Goal: Information Seeking & Learning: Learn about a topic

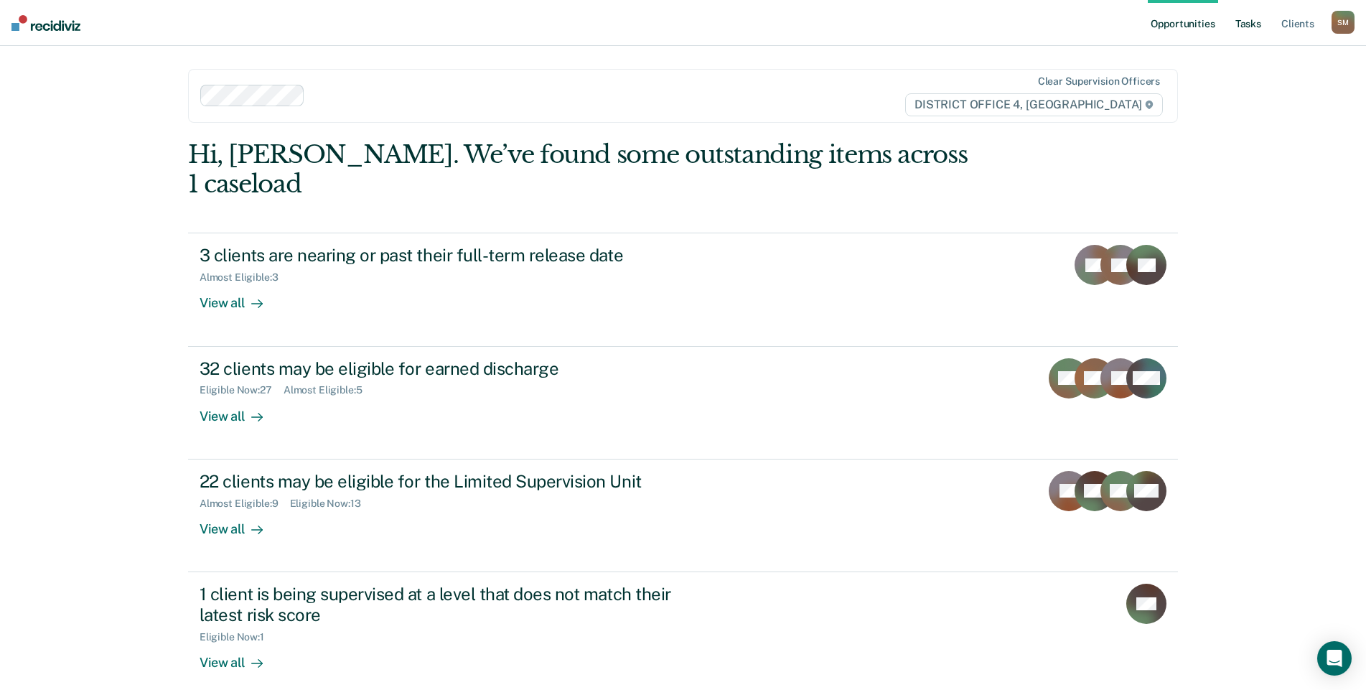
click at [1237, 27] on link "Tasks" at bounding box center [1249, 23] width 32 height 46
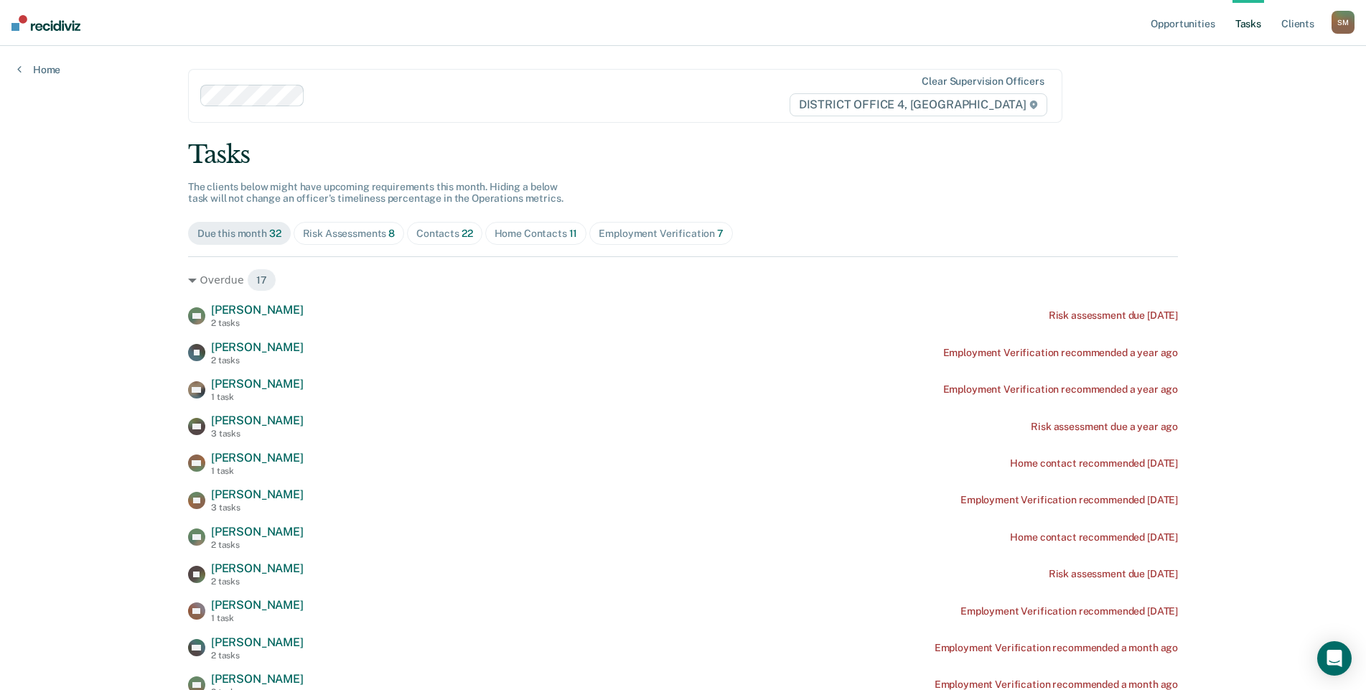
click at [455, 238] on div "Contacts 22" at bounding box center [444, 234] width 57 height 12
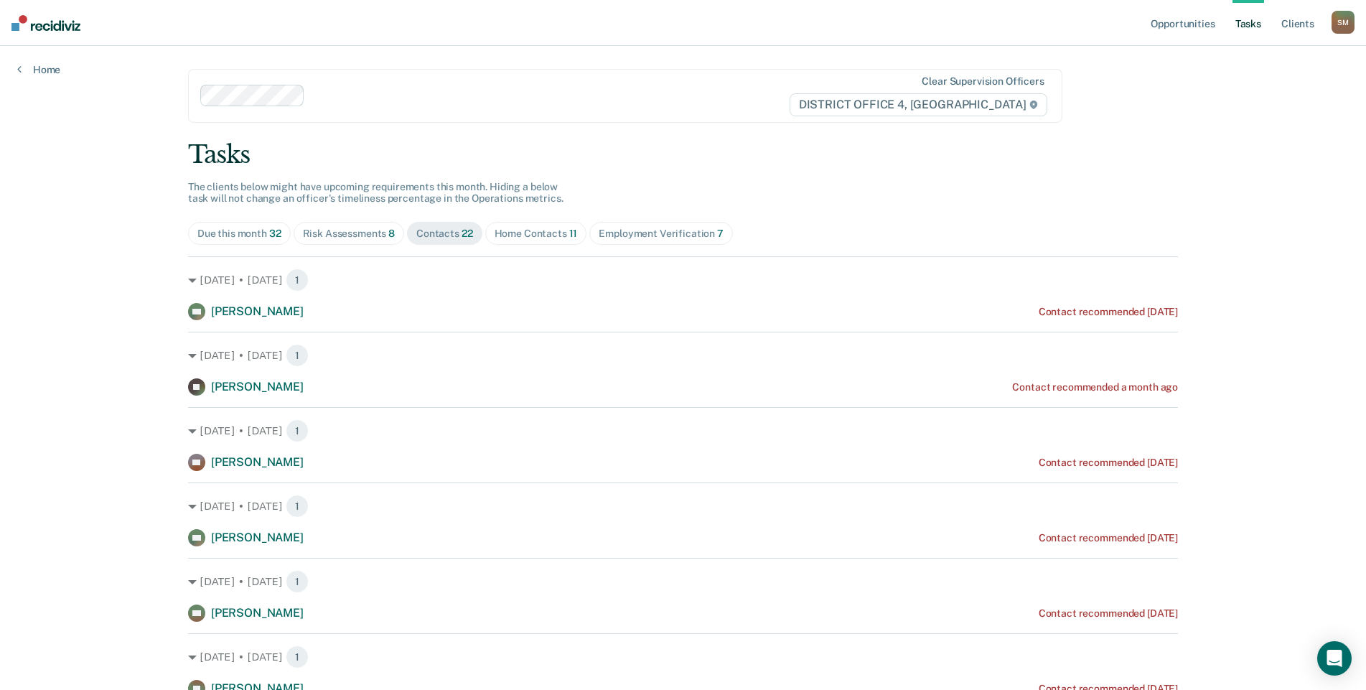
click at [537, 231] on div "Home Contacts 11" at bounding box center [536, 234] width 83 height 12
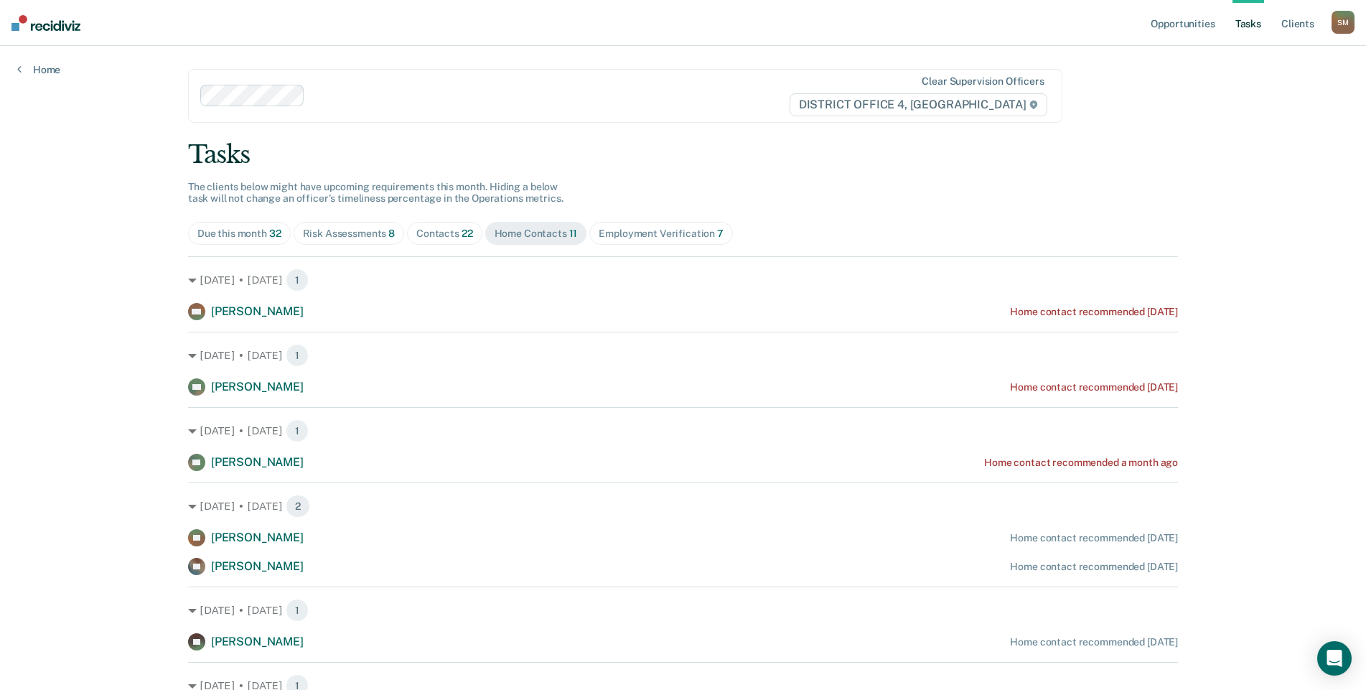
click at [635, 233] on div "Employment Verification 7" at bounding box center [661, 234] width 125 height 12
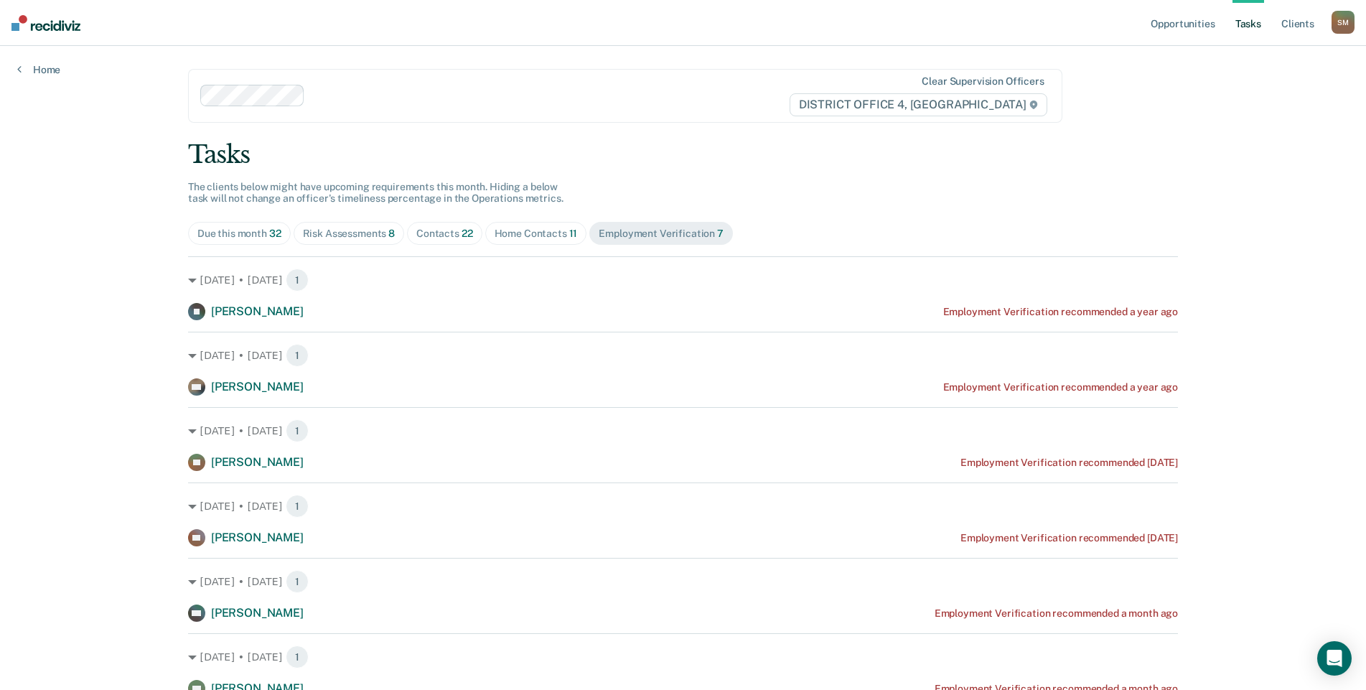
click at [364, 235] on div "Risk Assessments 8" at bounding box center [349, 234] width 93 height 12
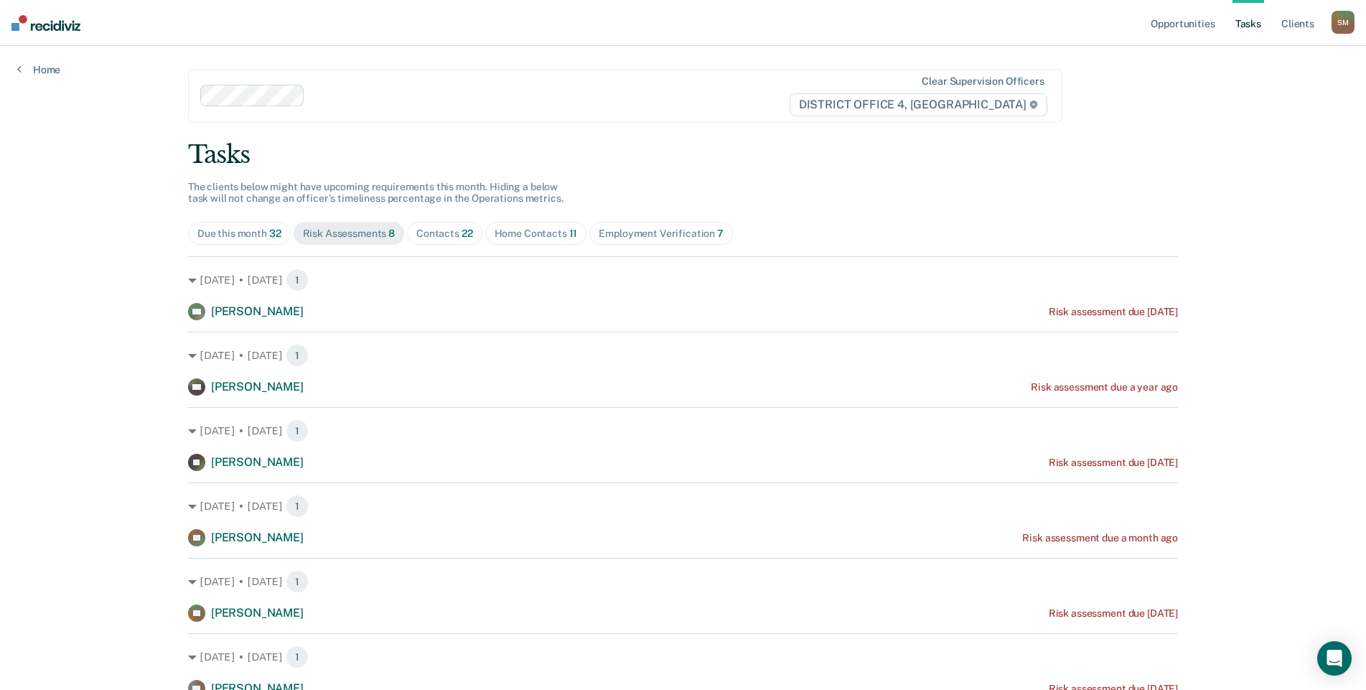
click at [416, 234] on div "Contacts 22" at bounding box center [444, 234] width 57 height 12
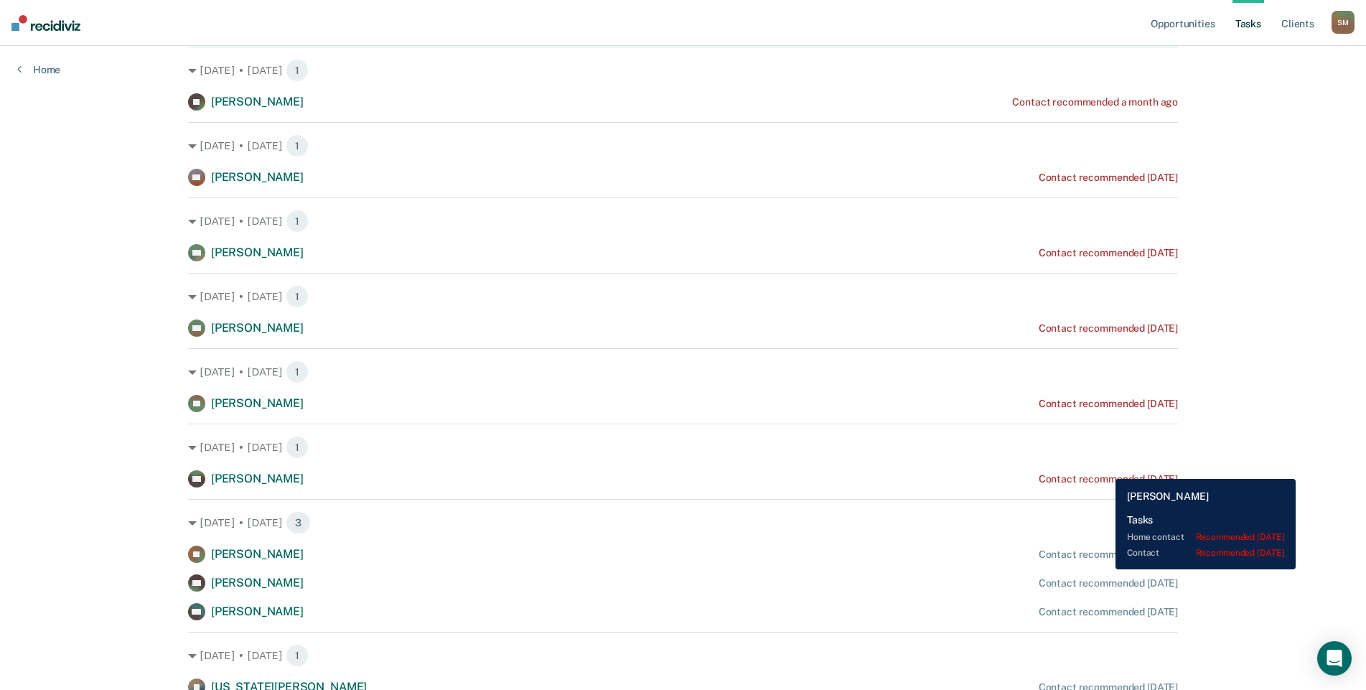
scroll to position [287, 0]
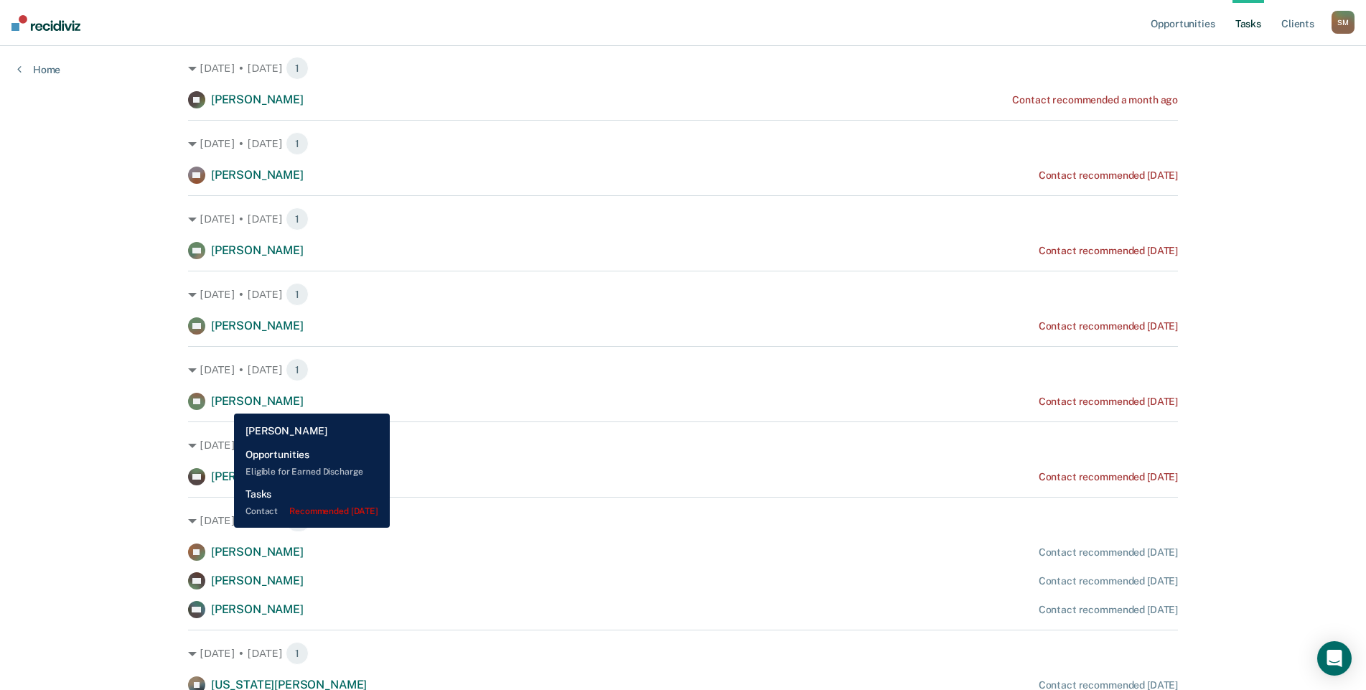
click at [223, 403] on span "[PERSON_NAME]" at bounding box center [257, 401] width 93 height 14
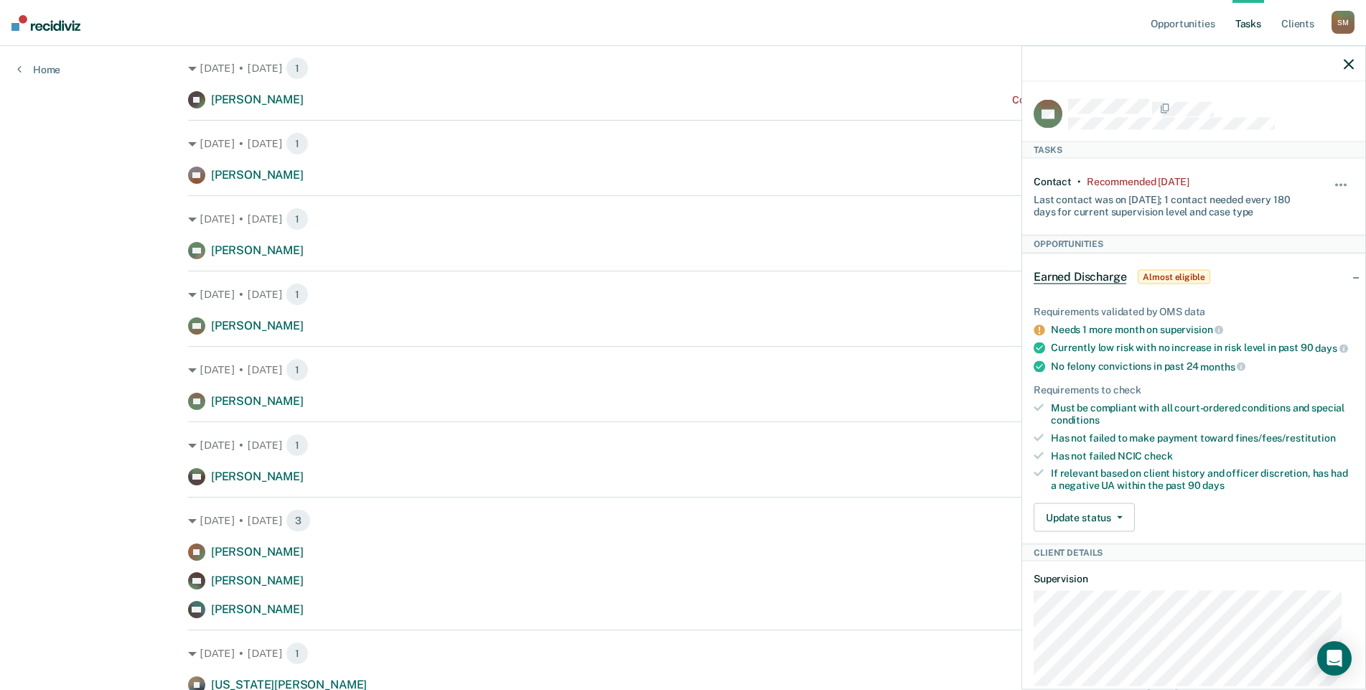
scroll to position [271, 0]
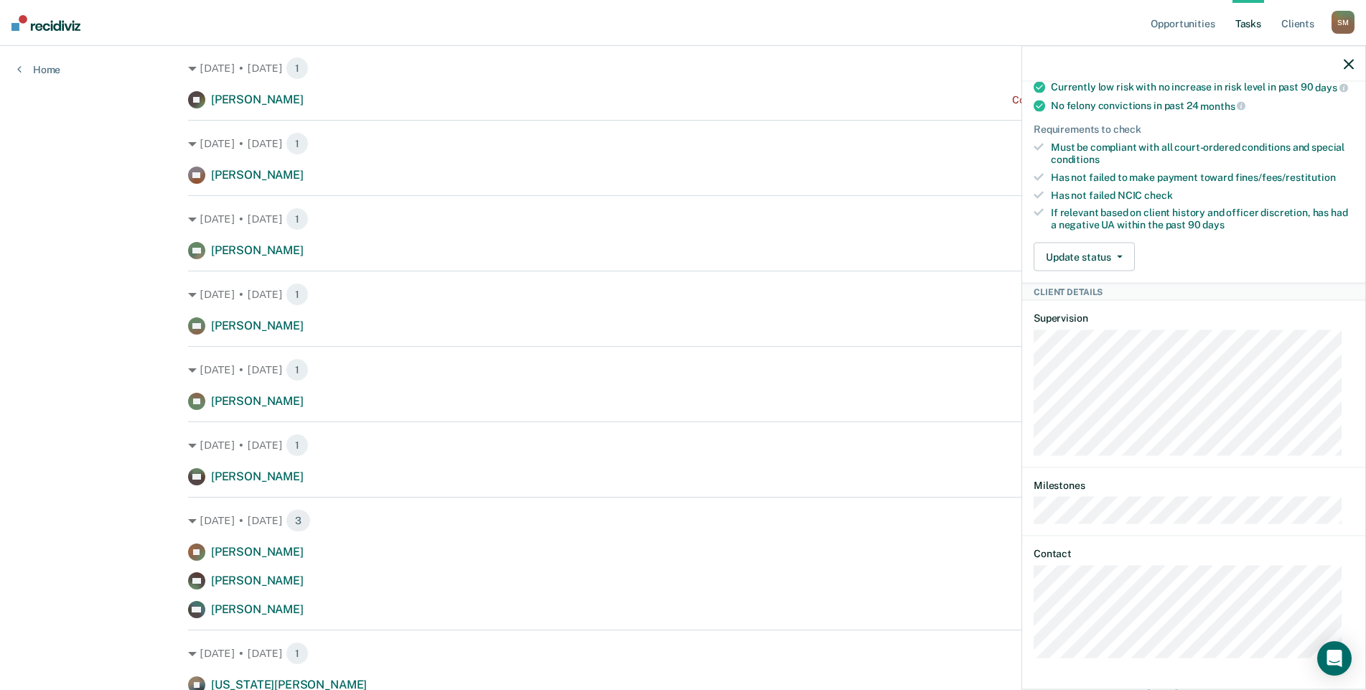
click at [1023, 619] on div "BP Tasks Contact • Recommended 4 days ago Last contact was on 2/10/25; 1 contac…" at bounding box center [1194, 384] width 343 height 605
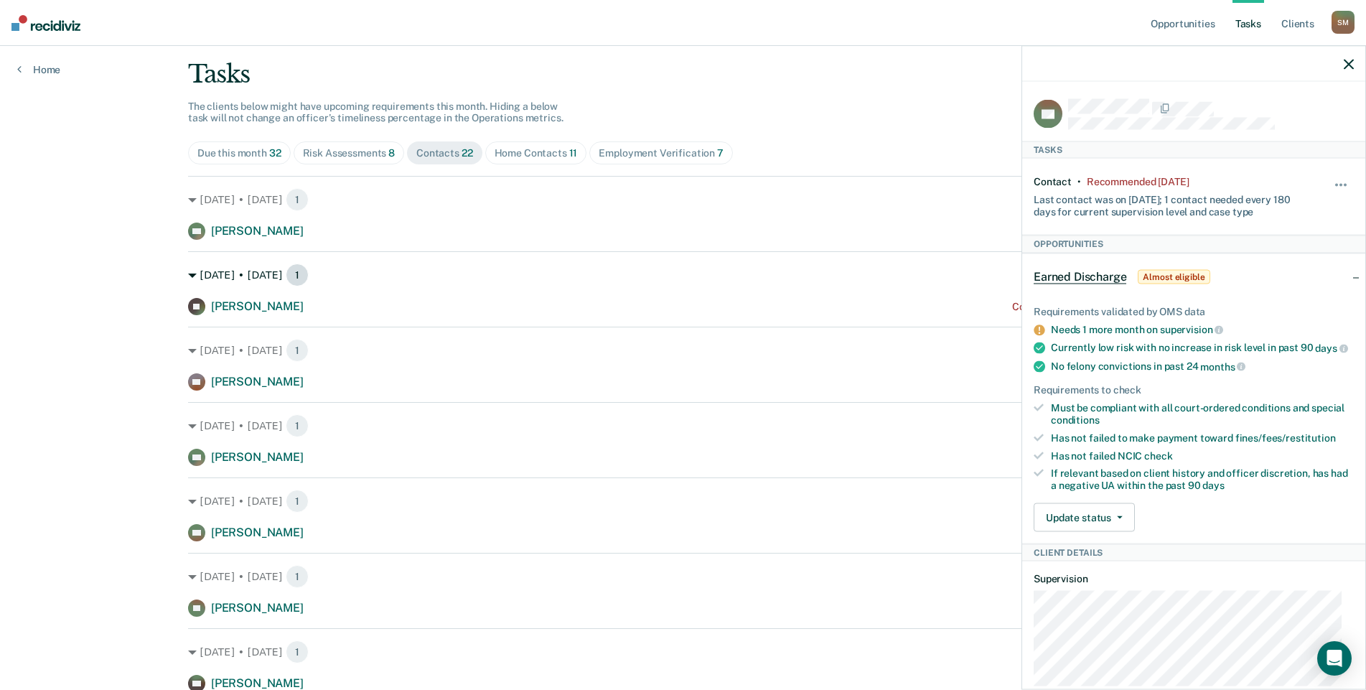
scroll to position [0, 0]
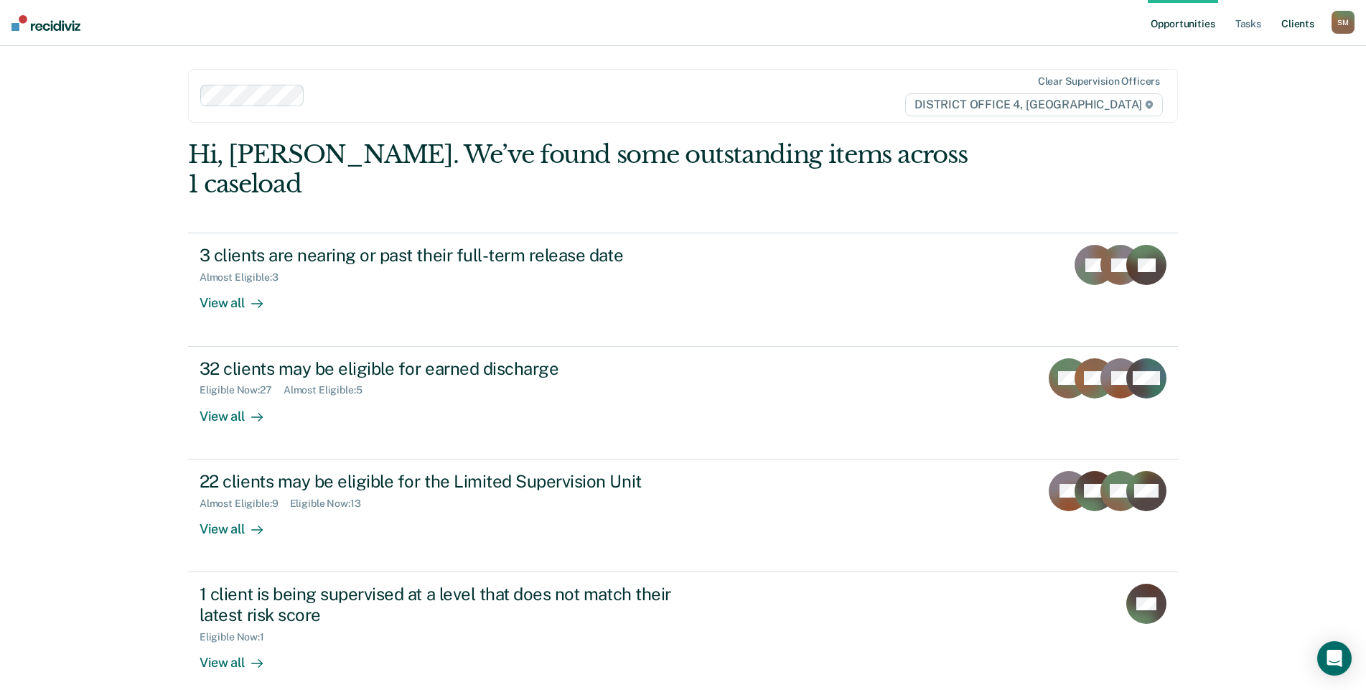
click at [1307, 24] on link "Client s" at bounding box center [1298, 23] width 39 height 46
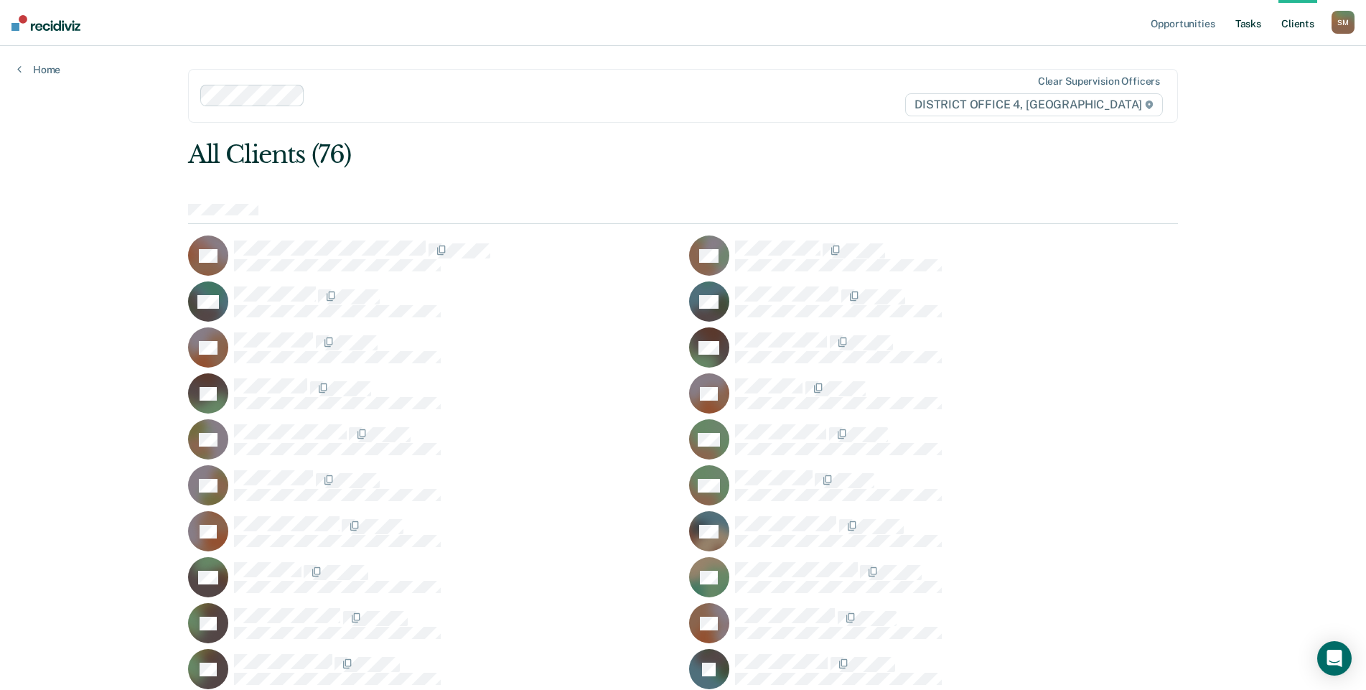
click at [1247, 27] on link "Tasks" at bounding box center [1249, 23] width 32 height 46
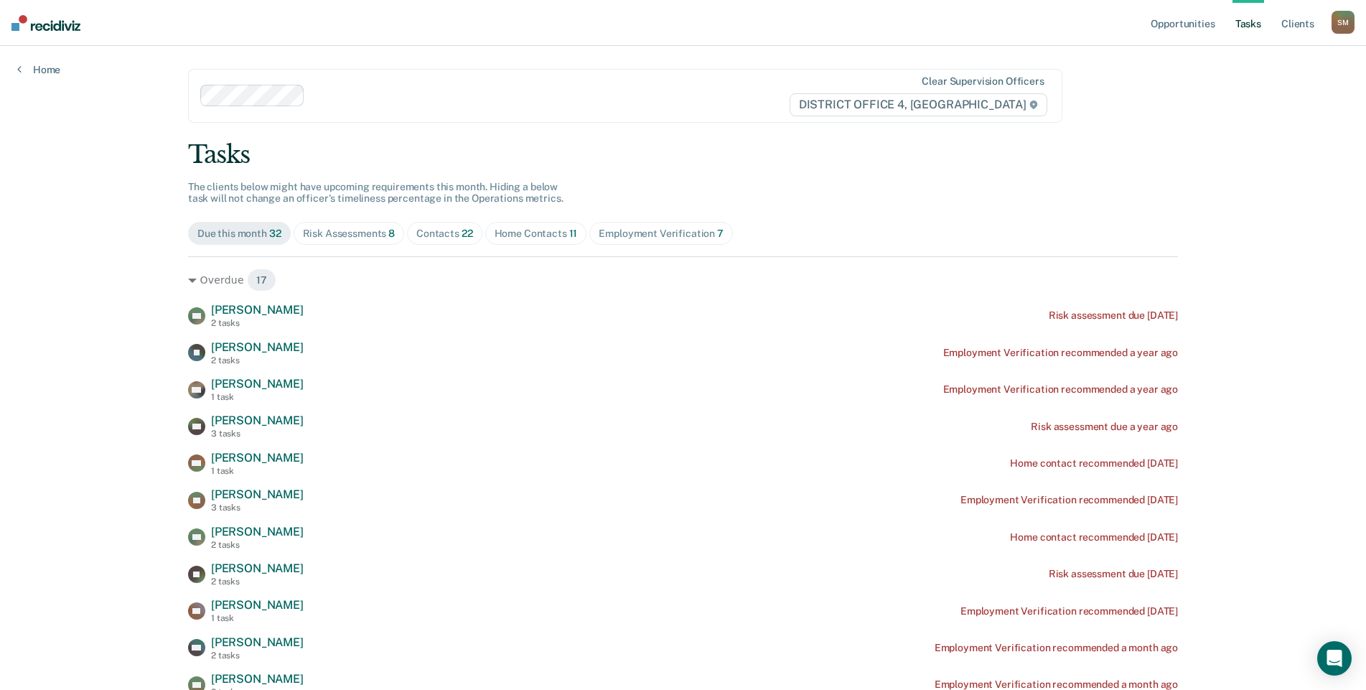
click at [447, 236] on div "Contacts 22" at bounding box center [444, 234] width 57 height 12
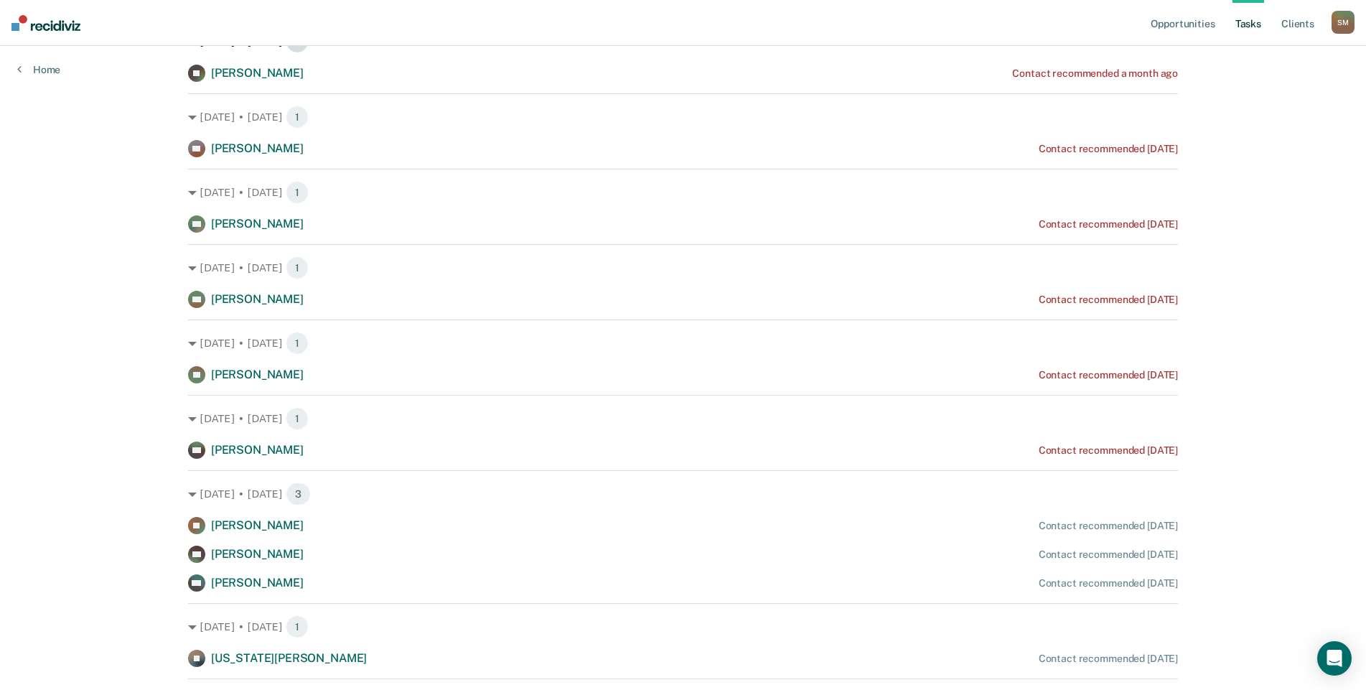
scroll to position [359, 0]
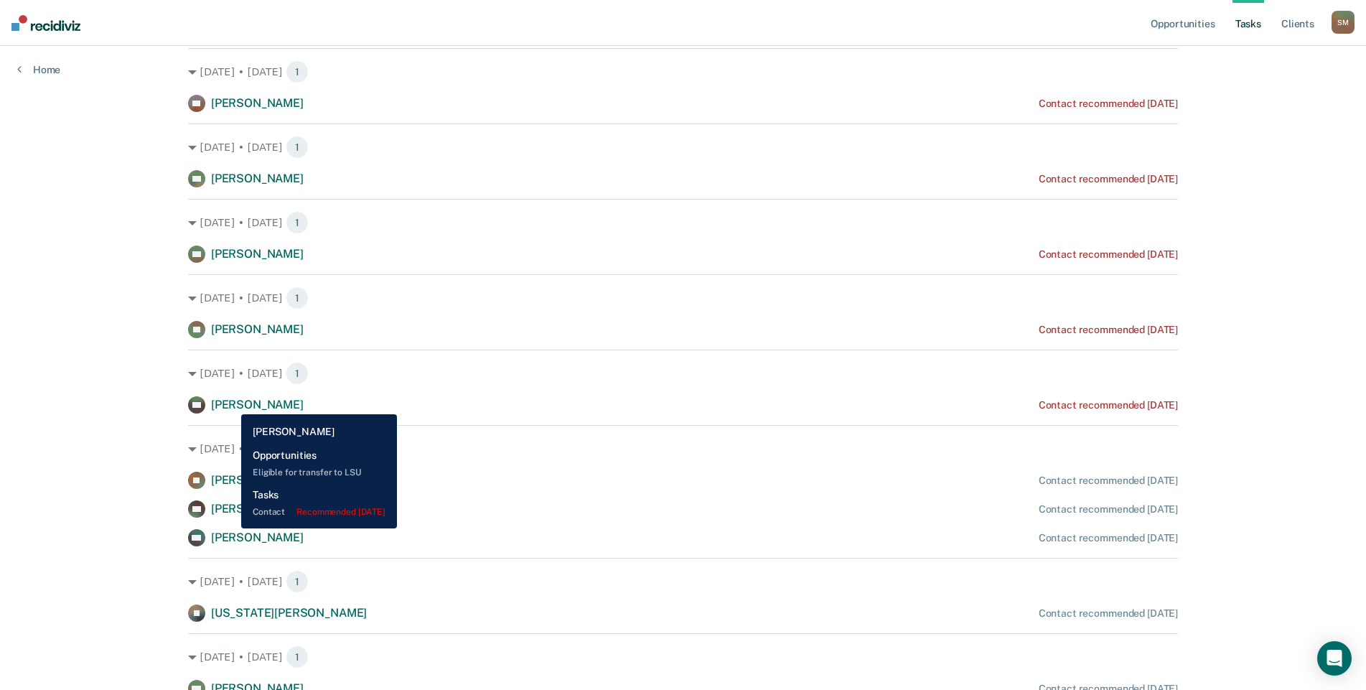
click at [230, 404] on span "[PERSON_NAME]" at bounding box center [257, 405] width 93 height 14
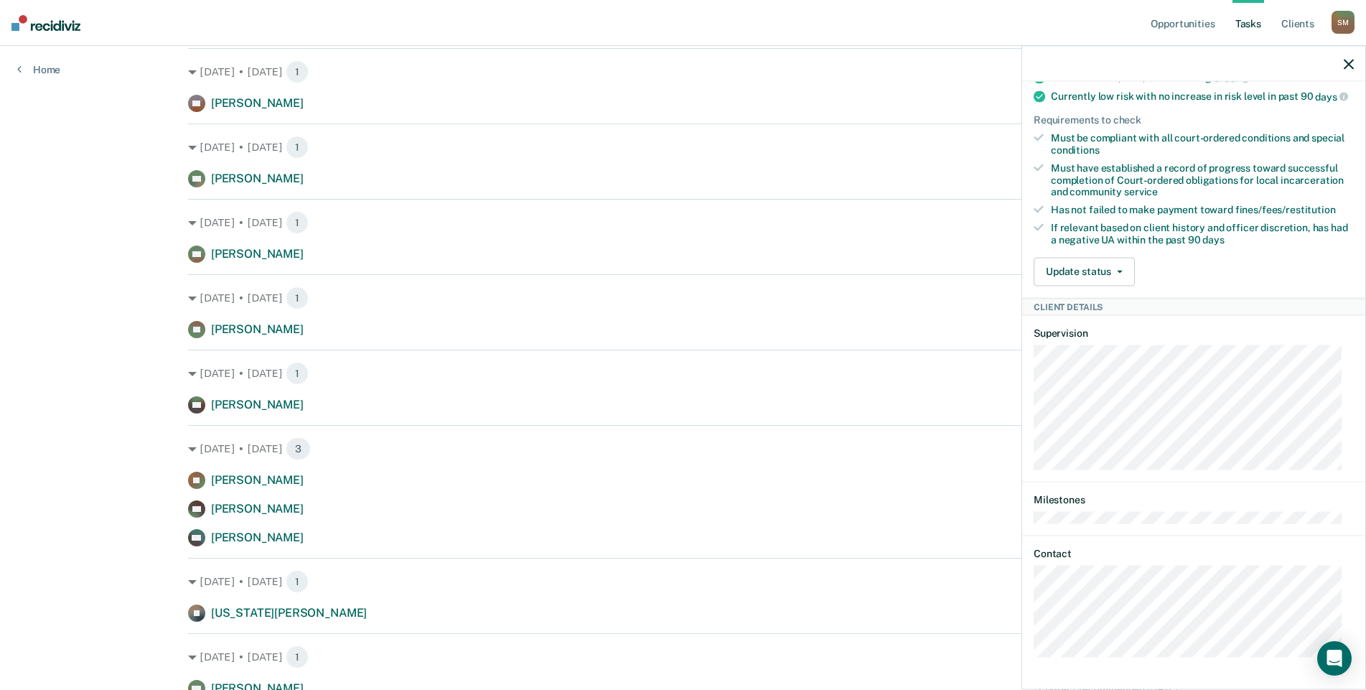
scroll to position [0, 0]
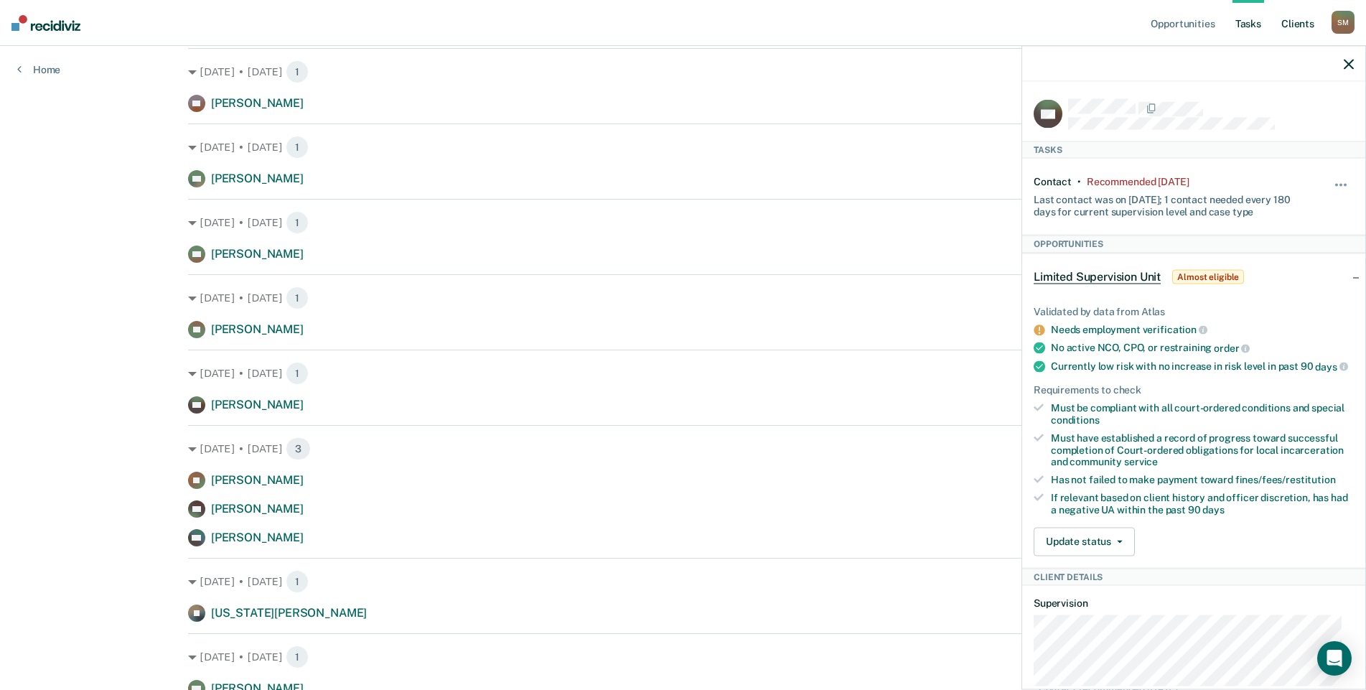
click at [1305, 24] on link "Client s" at bounding box center [1298, 23] width 39 height 46
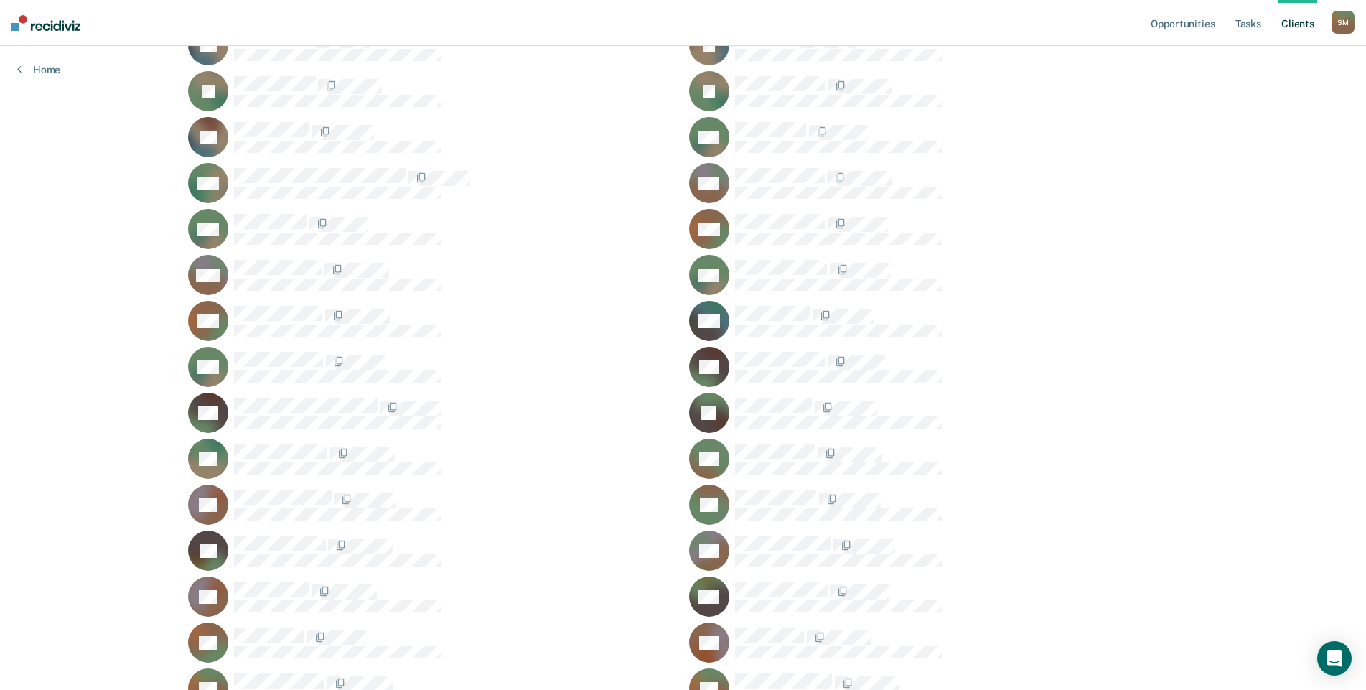
scroll to position [1005, 0]
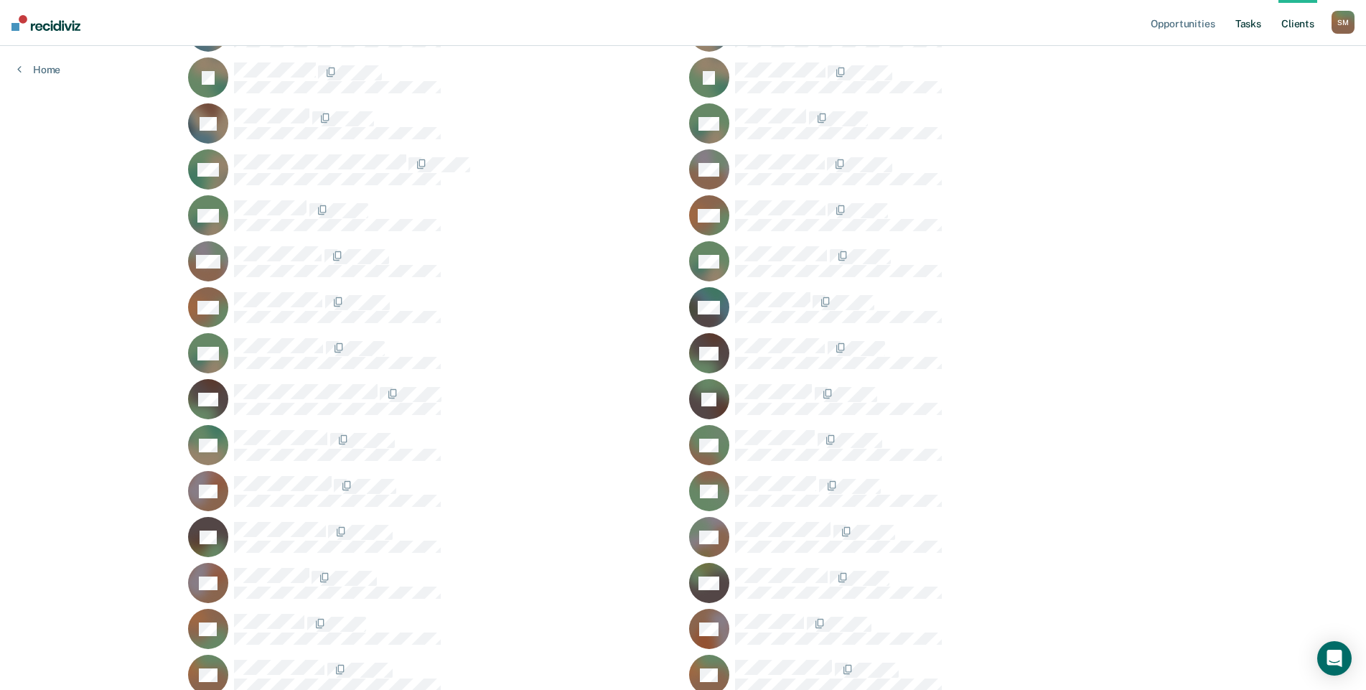
click at [1251, 24] on link "Tasks" at bounding box center [1249, 23] width 32 height 46
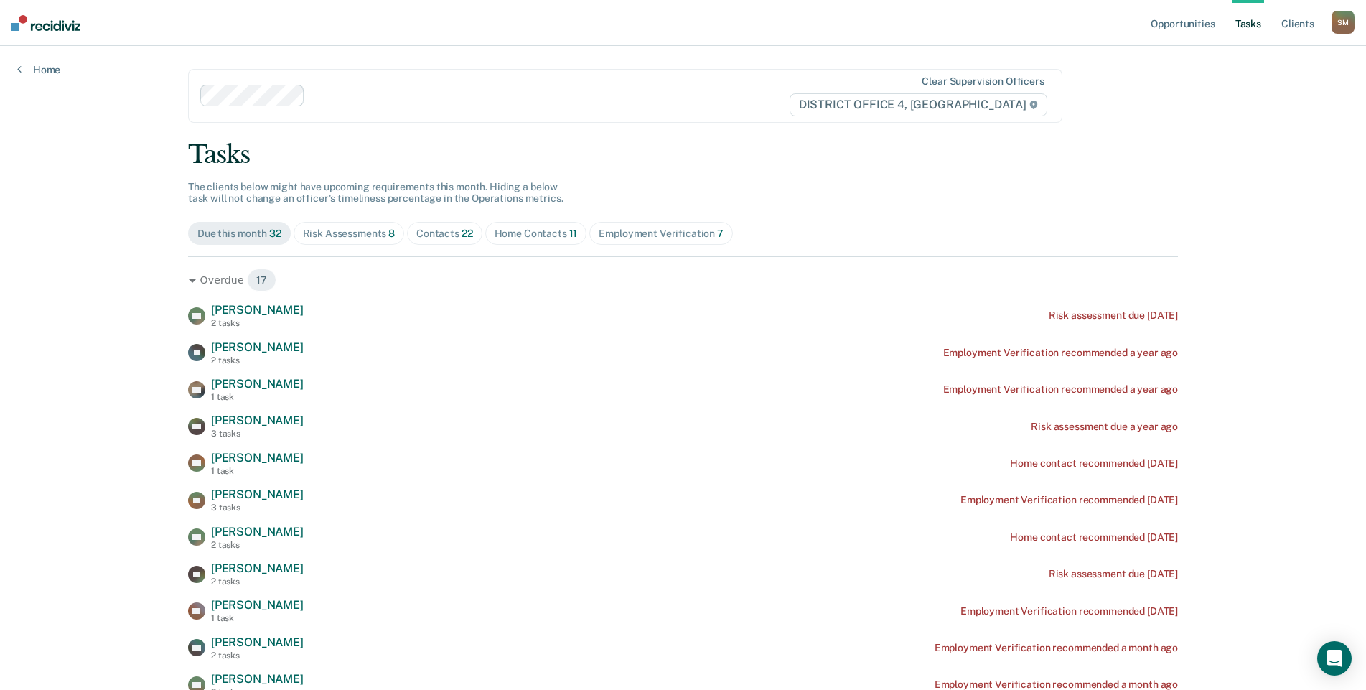
click at [462, 238] on span "22" at bounding box center [467, 233] width 11 height 11
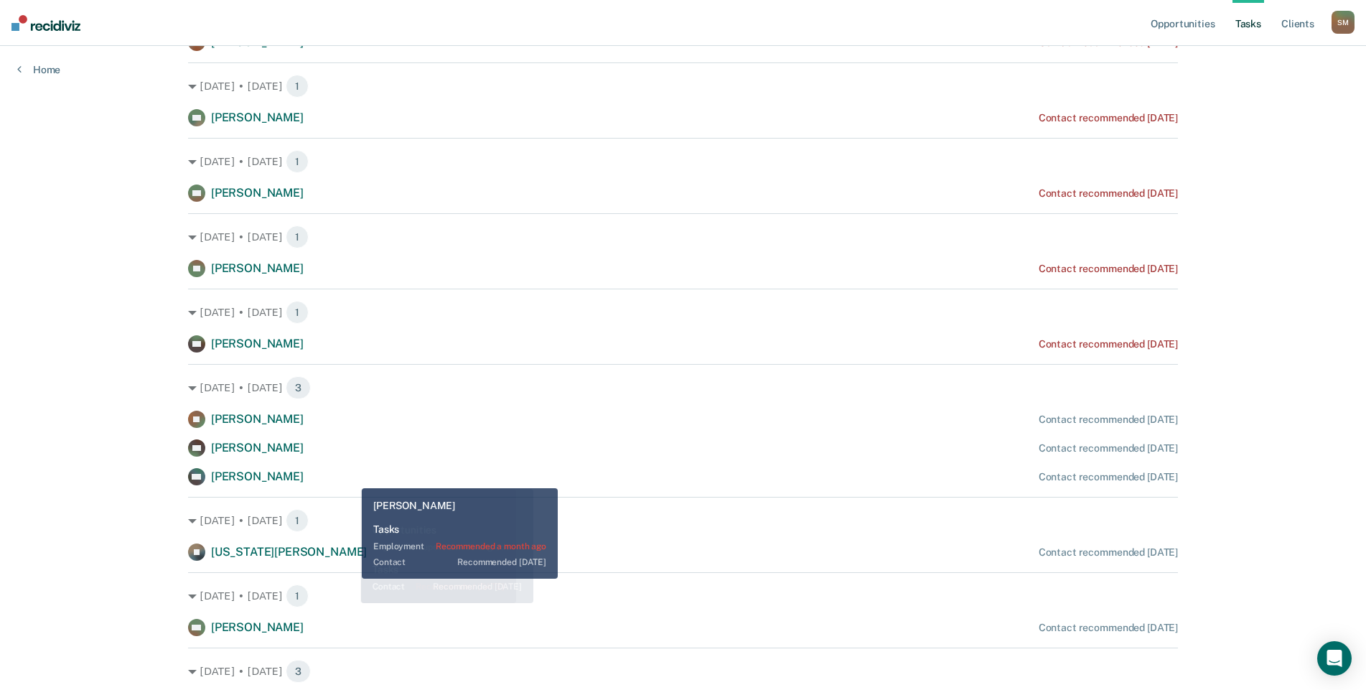
scroll to position [431, 0]
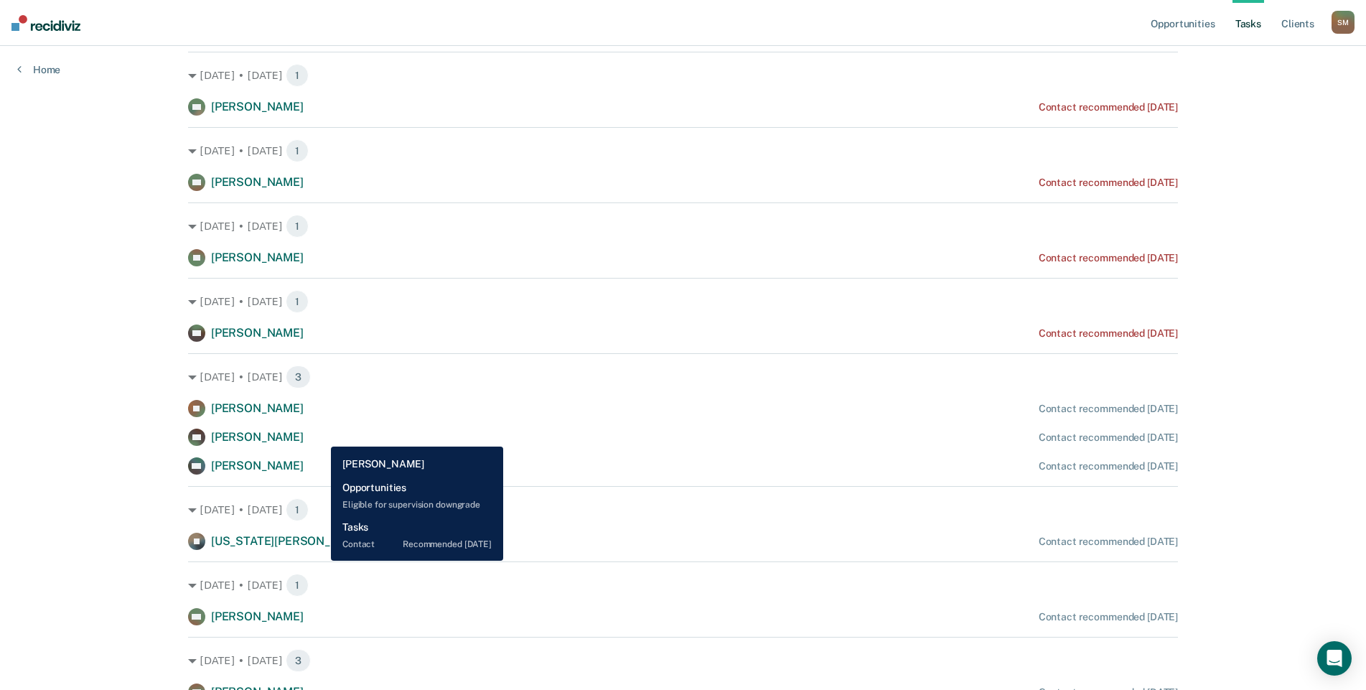
click at [304, 436] on span "[PERSON_NAME]" at bounding box center [257, 437] width 93 height 14
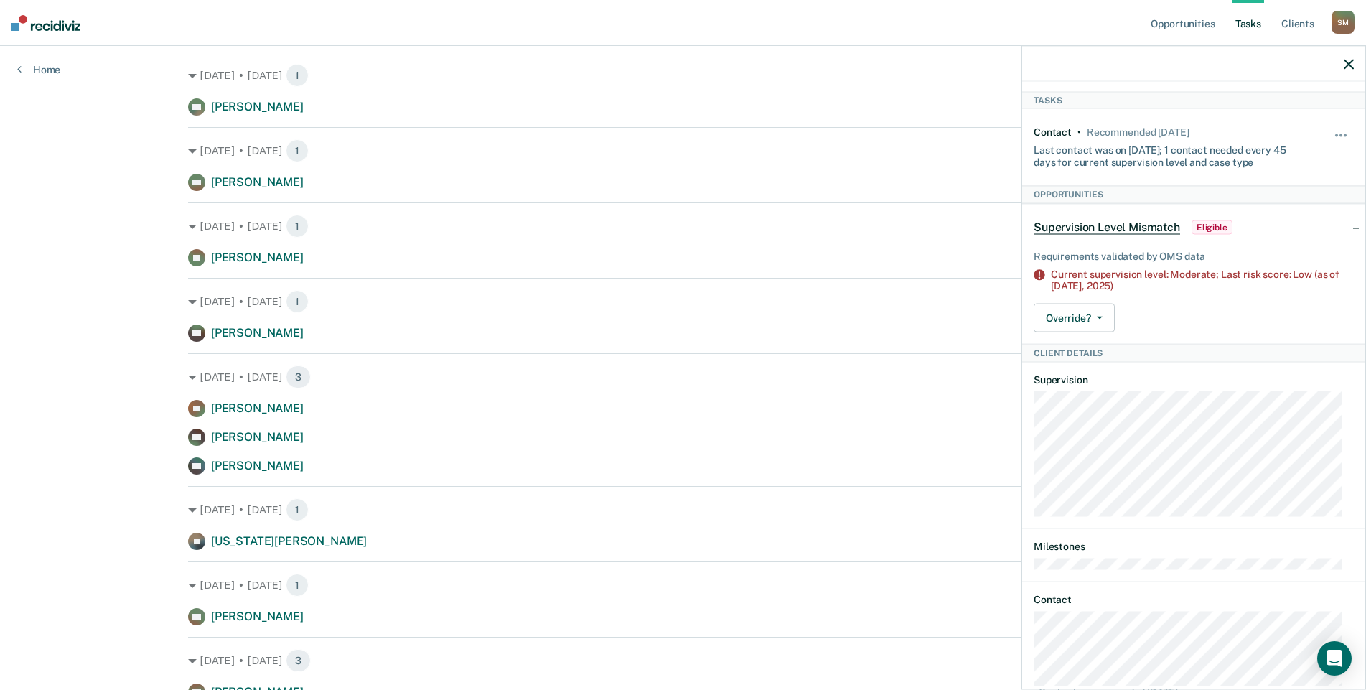
scroll to position [94, 0]
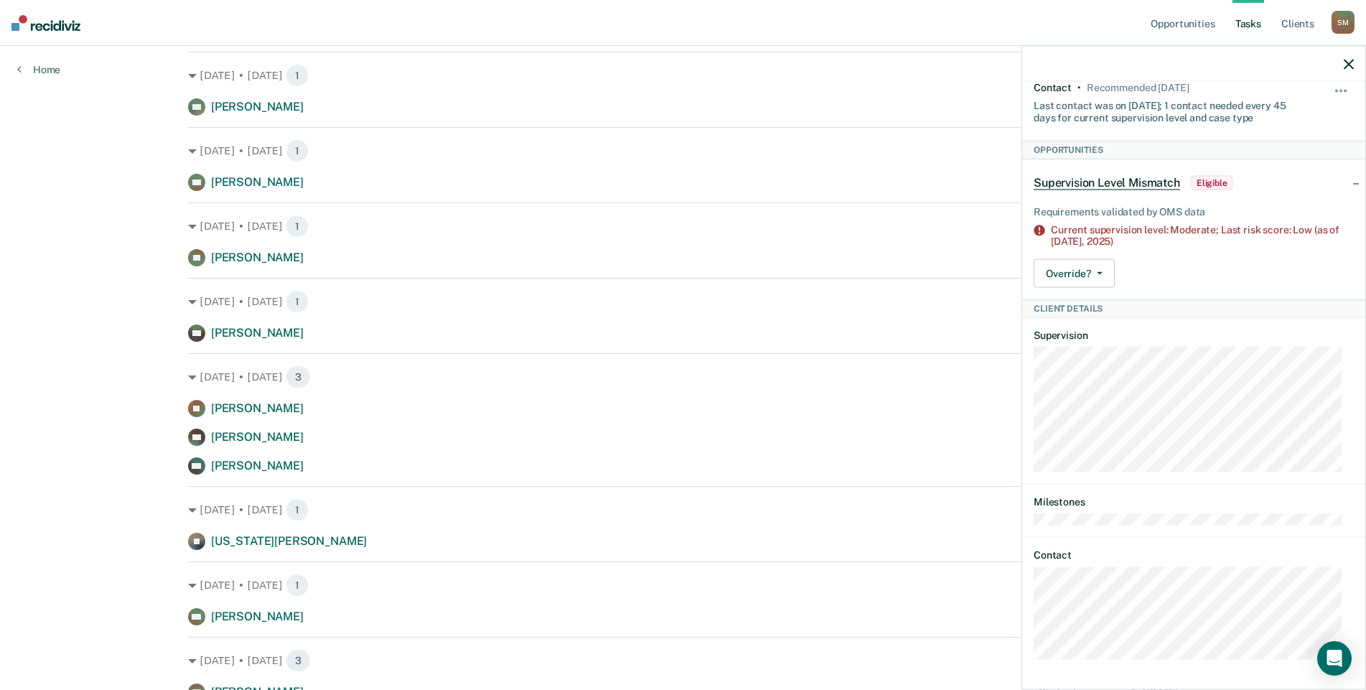
click at [1024, 621] on div "AN Tasks Contact • Recommended in 3 days Last contact was on 7/2/25; 1 contact …" at bounding box center [1194, 384] width 343 height 605
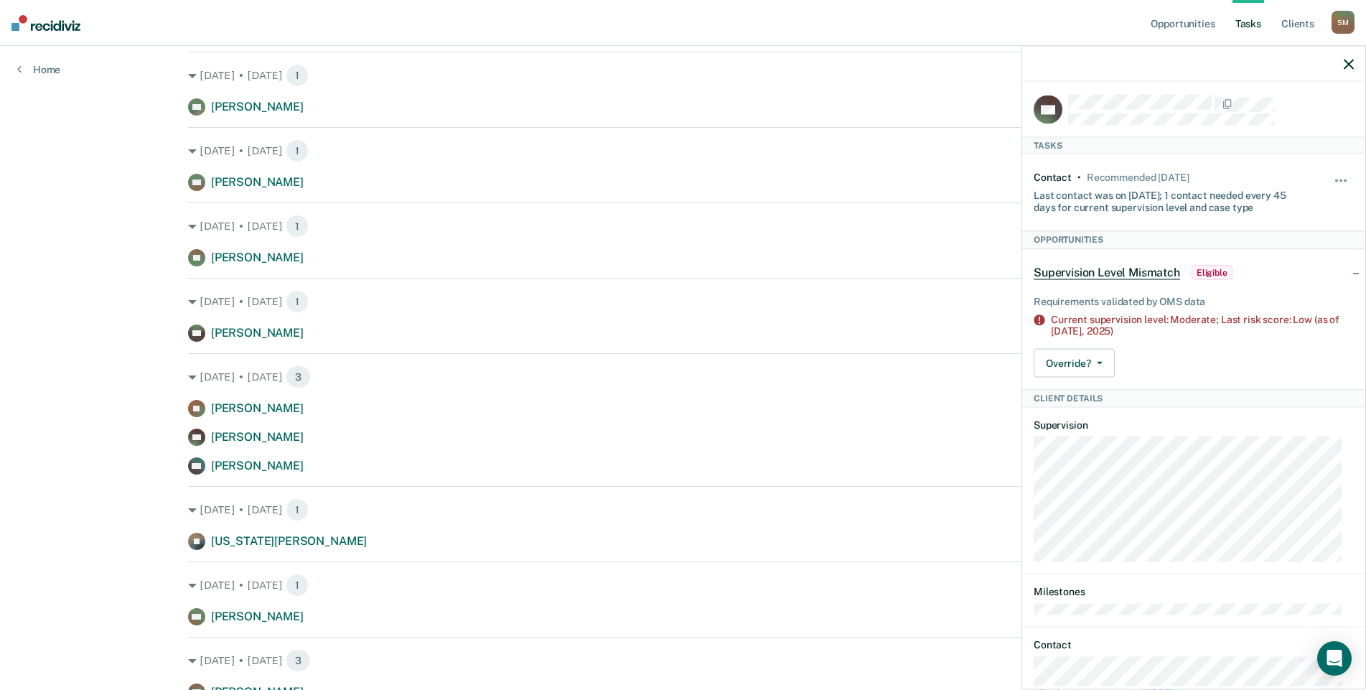
scroll to position [0, 0]
click at [1343, 276] on div "Supervision Level Mismatch Eligible" at bounding box center [1194, 276] width 343 height 46
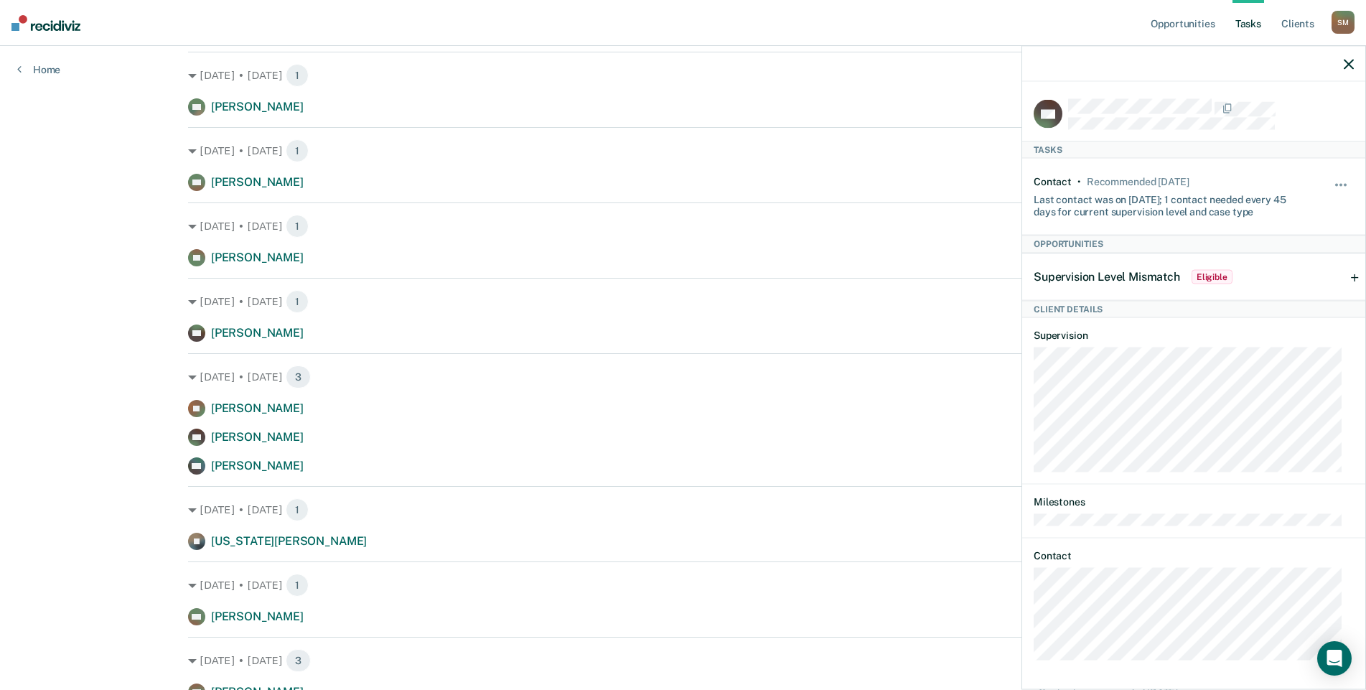
click at [1343, 276] on div "Supervision Level Mismatch Eligible" at bounding box center [1194, 276] width 343 height 46
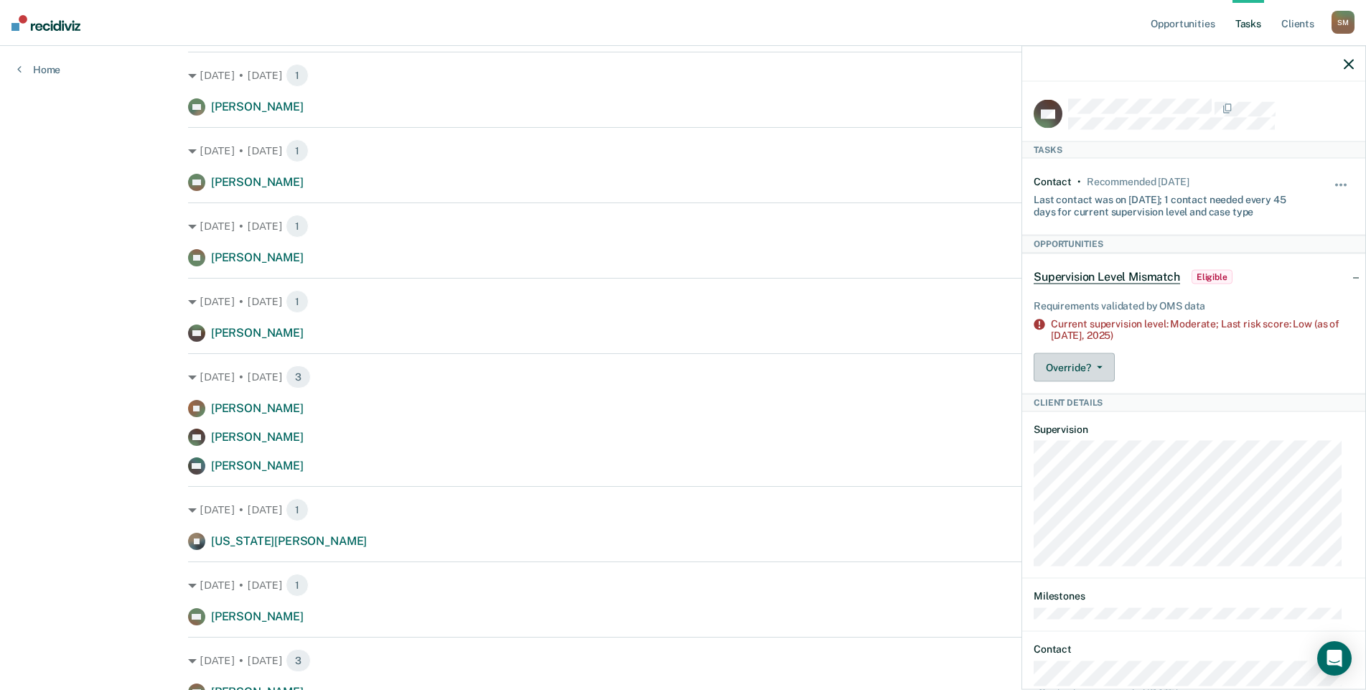
click at [1103, 365] on button "Override?" at bounding box center [1074, 367] width 81 height 29
click at [1097, 422] on button "[PERSON_NAME]" at bounding box center [1103, 425] width 139 height 23
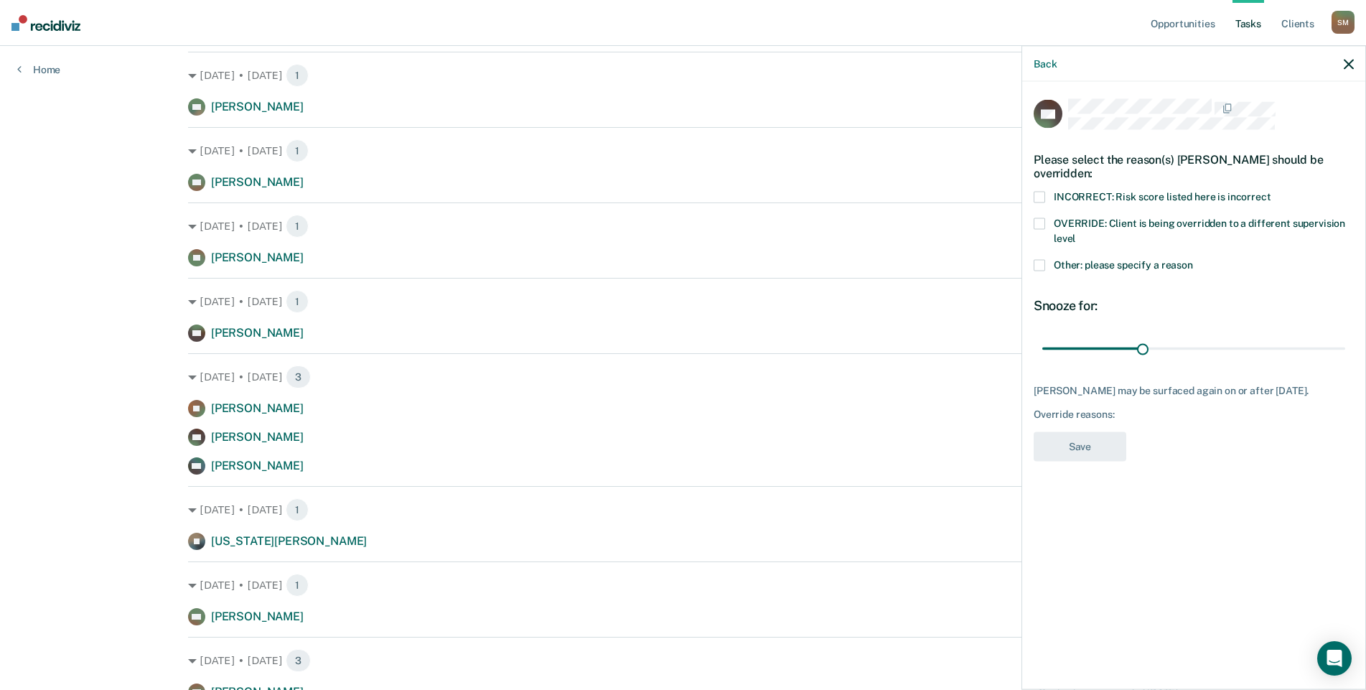
click at [1038, 221] on span at bounding box center [1039, 223] width 11 height 11
click at [1076, 453] on button "Save" at bounding box center [1080, 446] width 93 height 29
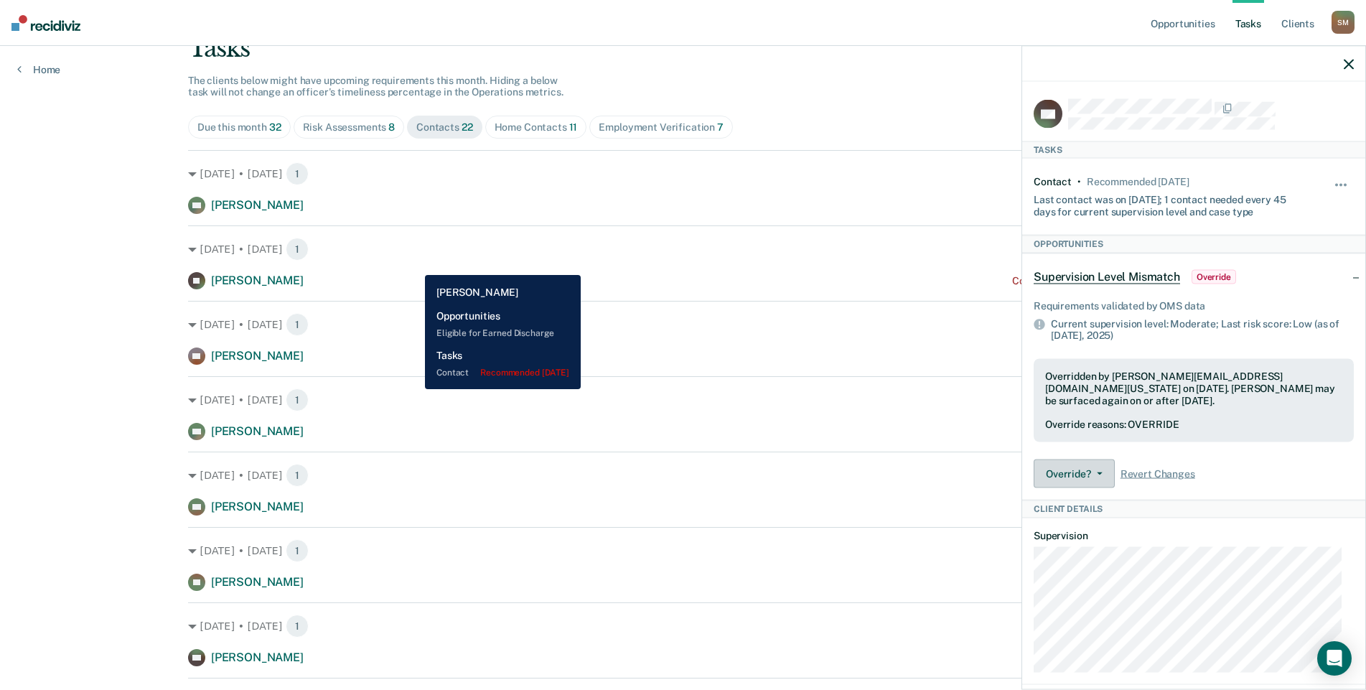
scroll to position [72, 0]
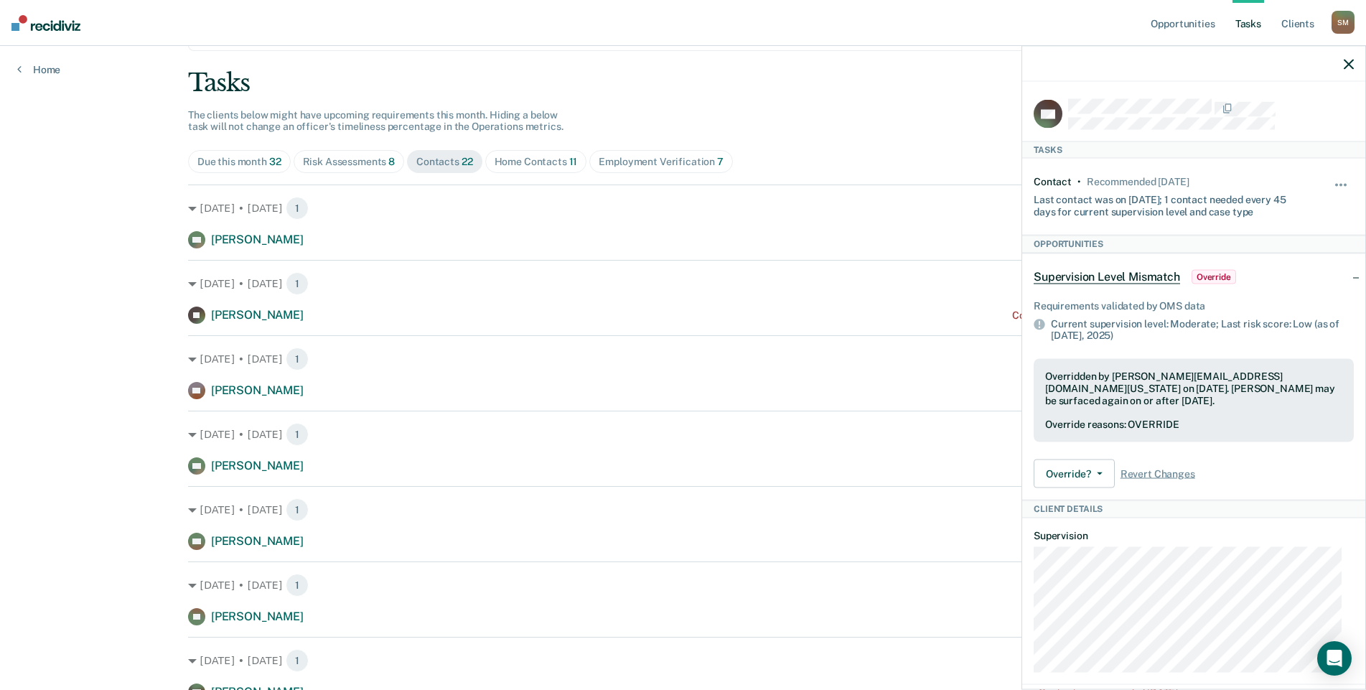
click at [1348, 62] on icon "button" at bounding box center [1349, 64] width 10 height 10
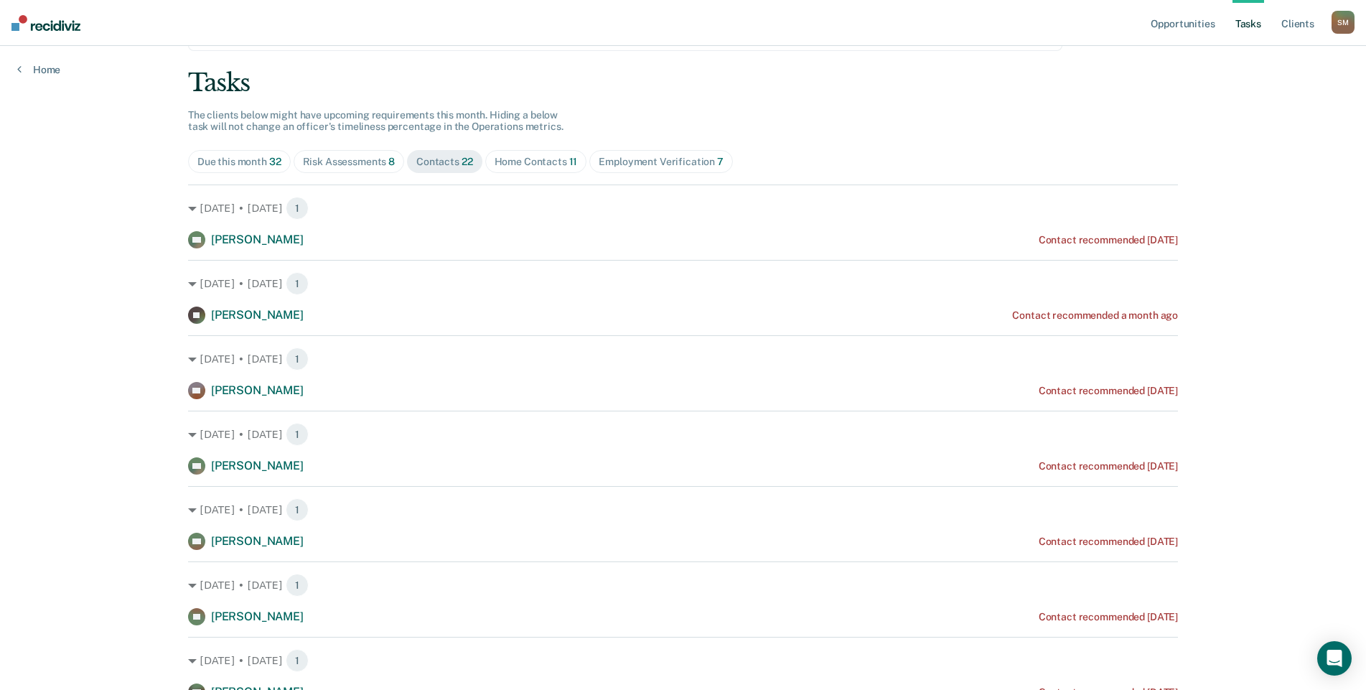
click at [540, 159] on div "Home Contacts 11" at bounding box center [536, 162] width 83 height 12
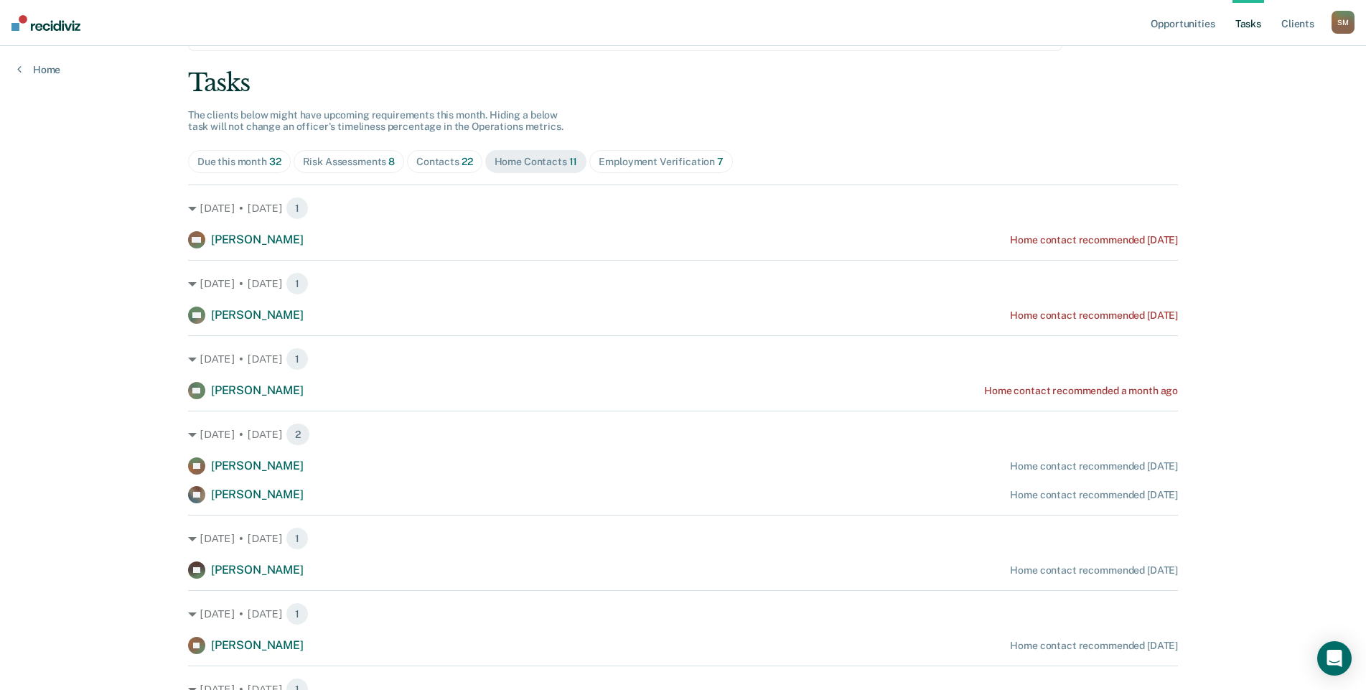
click at [448, 162] on div "Contacts 22" at bounding box center [444, 162] width 57 height 12
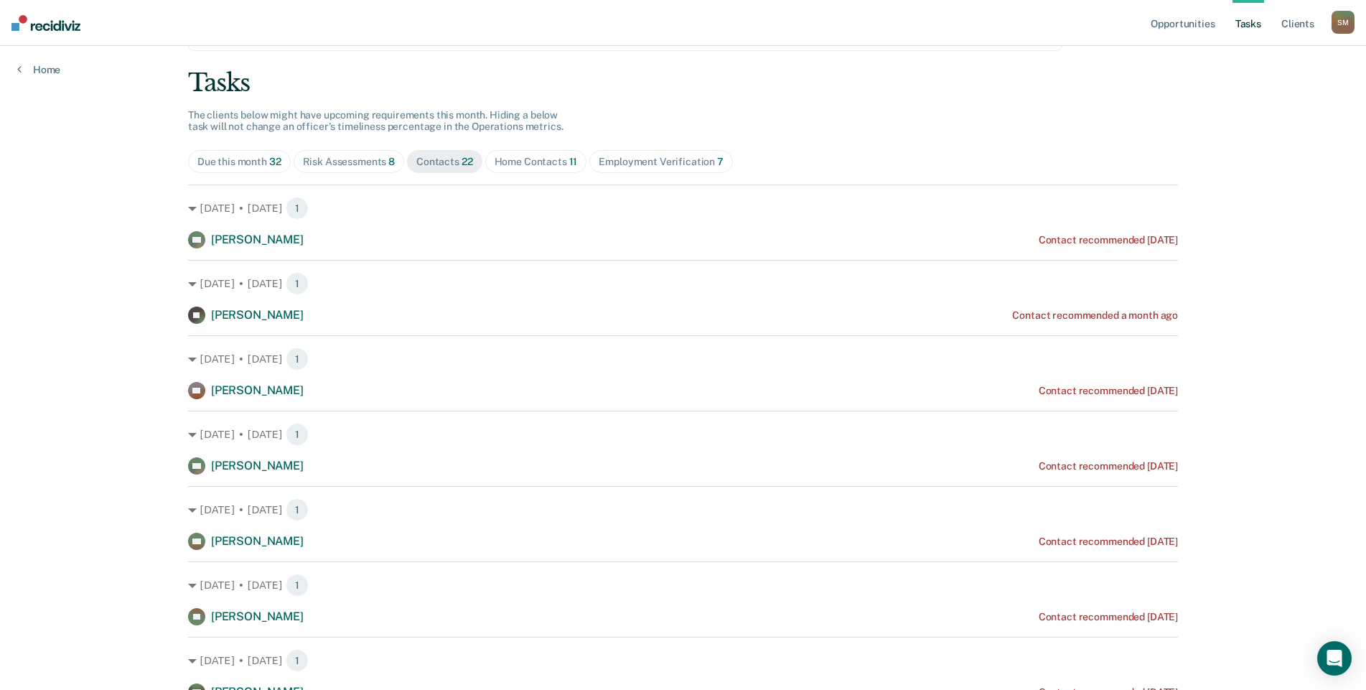
click at [525, 162] on div "Home Contacts 11" at bounding box center [536, 162] width 83 height 12
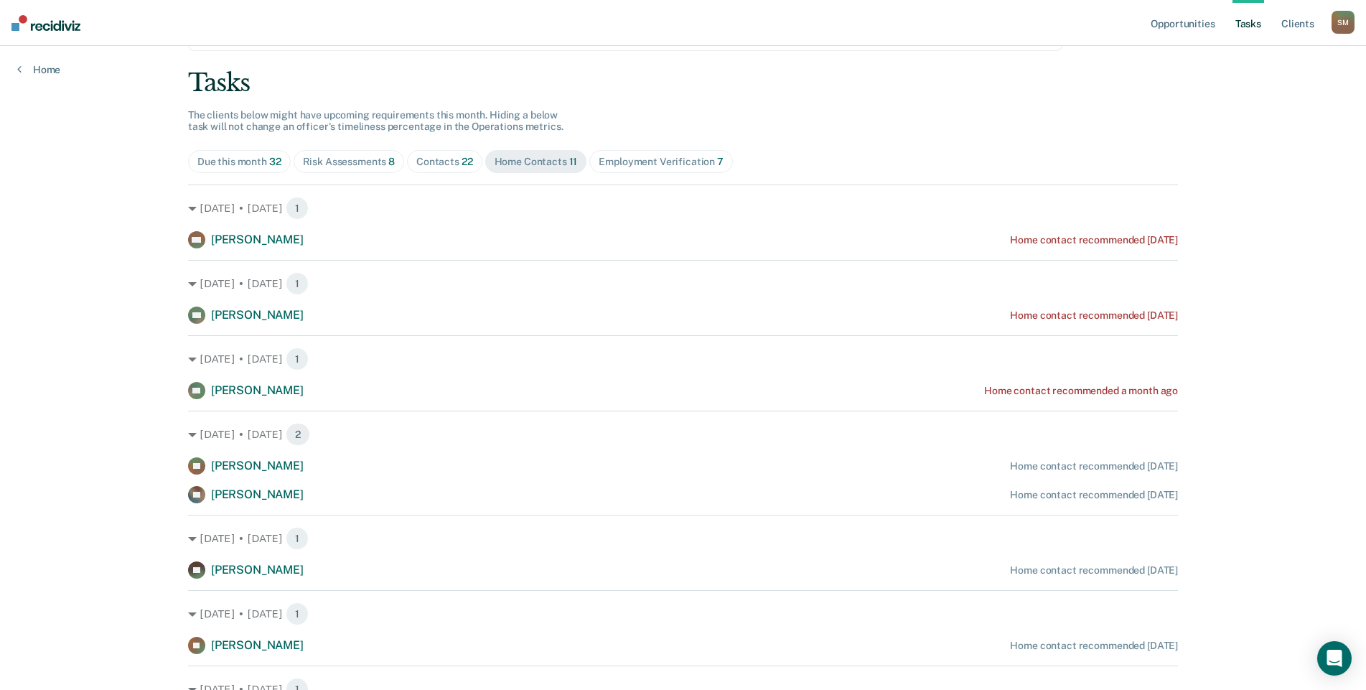
click at [646, 162] on div "Employment Verification 7" at bounding box center [661, 162] width 125 height 12
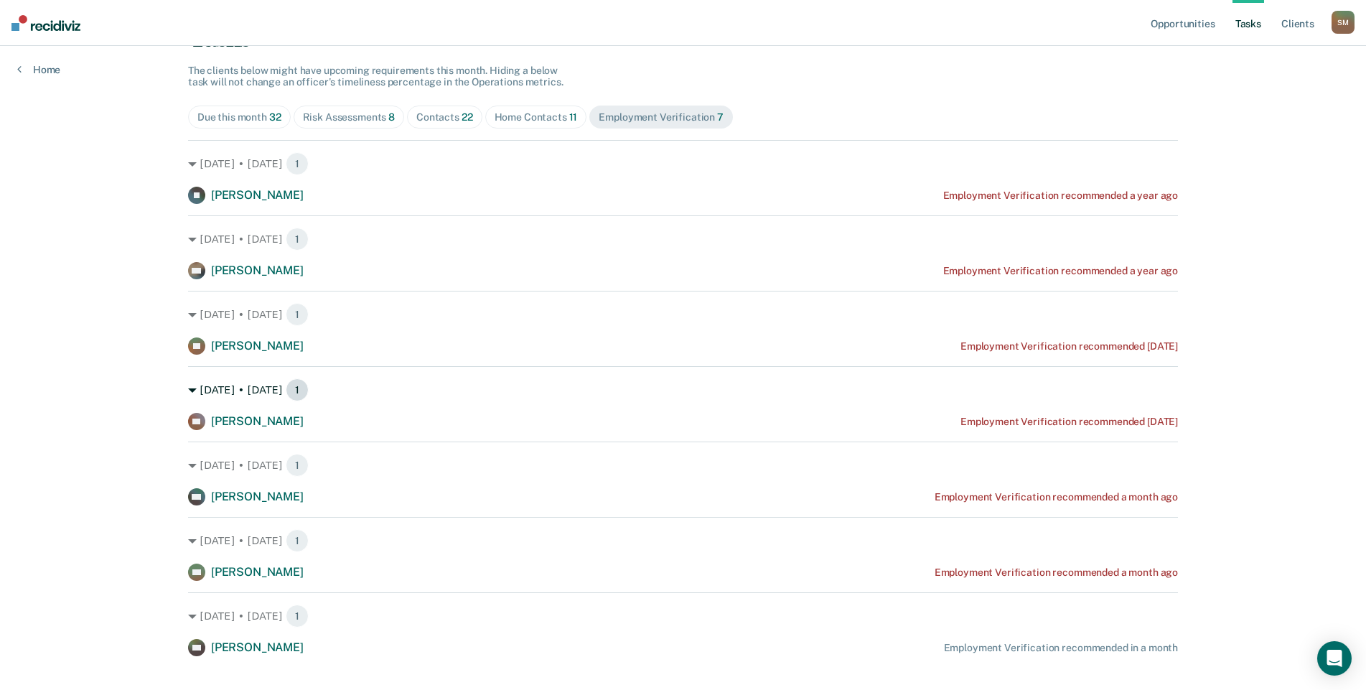
scroll to position [140, 0]
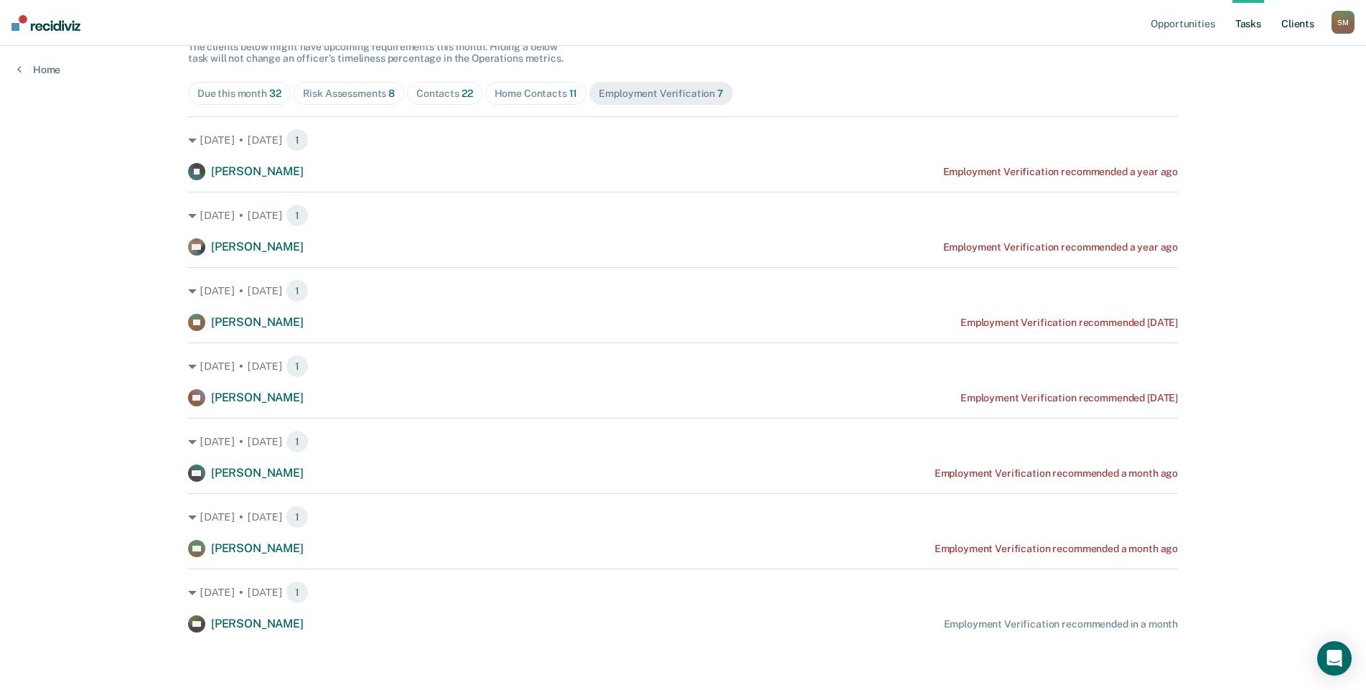
click at [1313, 24] on link "Client s" at bounding box center [1298, 23] width 39 height 46
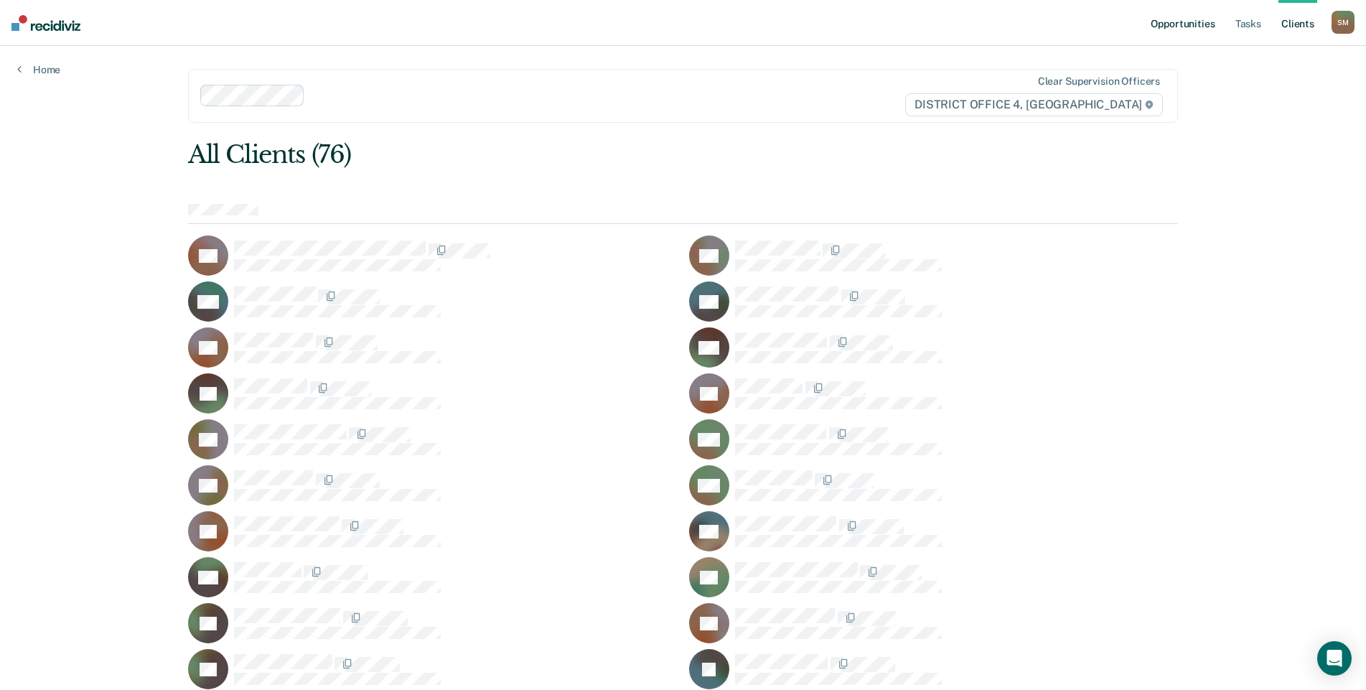
click at [1175, 27] on link "Opportunities" at bounding box center [1183, 23] width 70 height 46
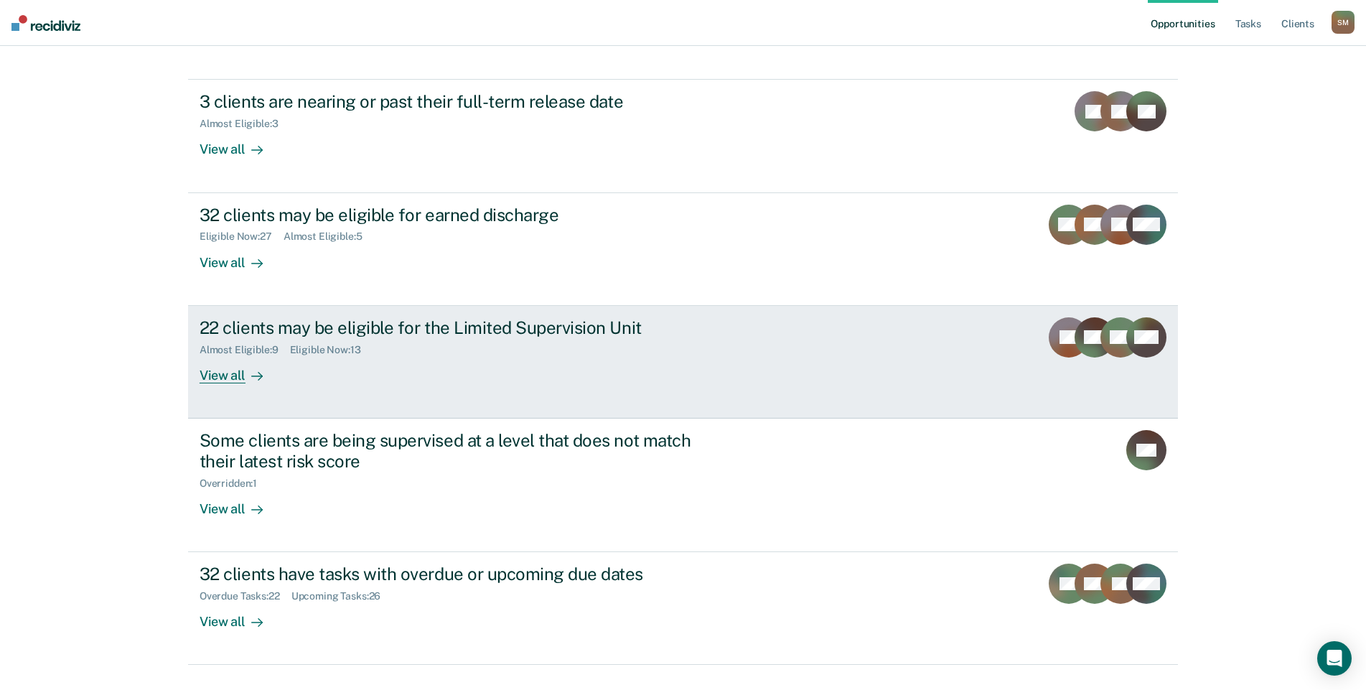
scroll to position [157, 0]
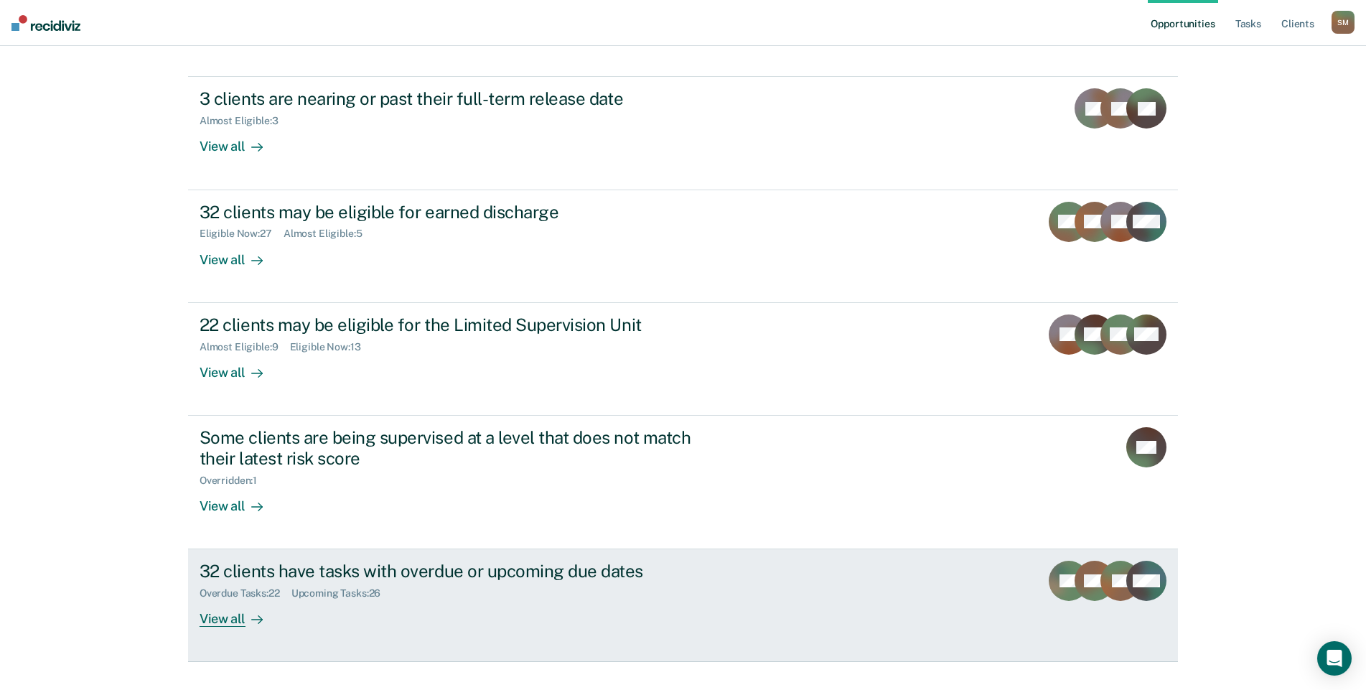
click at [468, 582] on div "Overdue Tasks : 22 Upcoming Tasks : 26" at bounding box center [452, 591] width 504 height 18
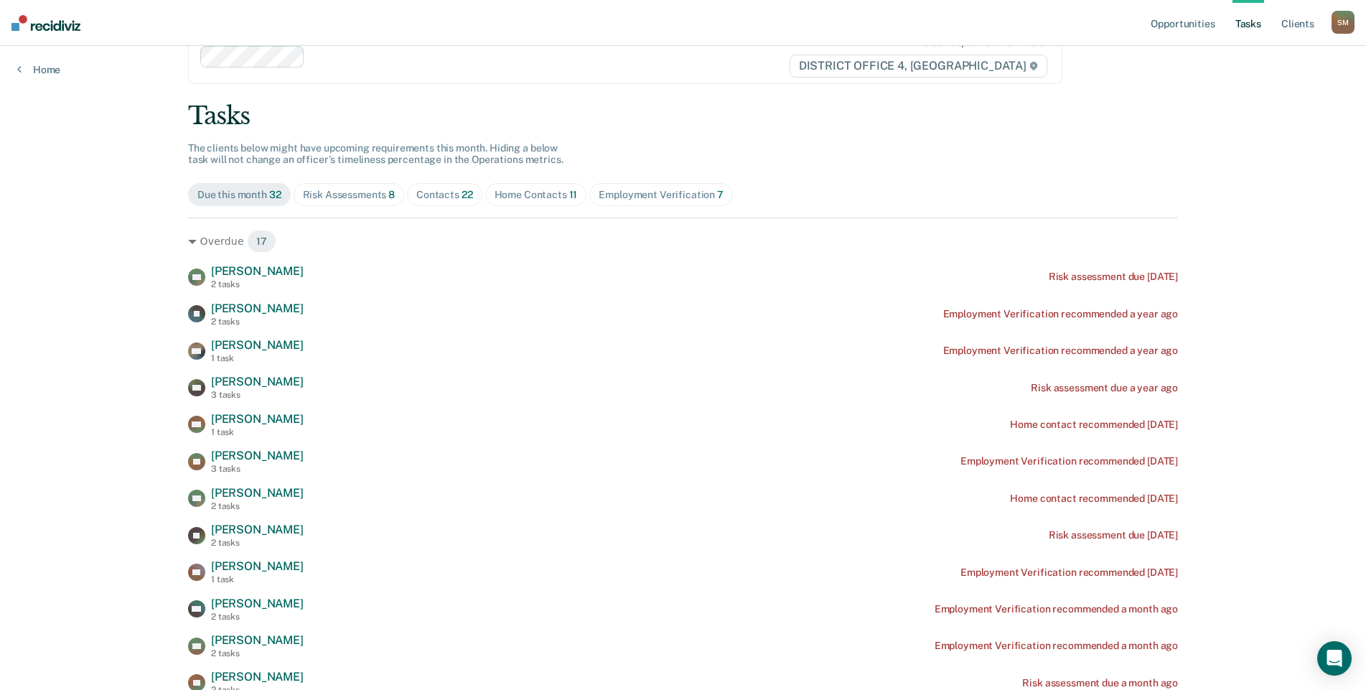
scroll to position [72, 0]
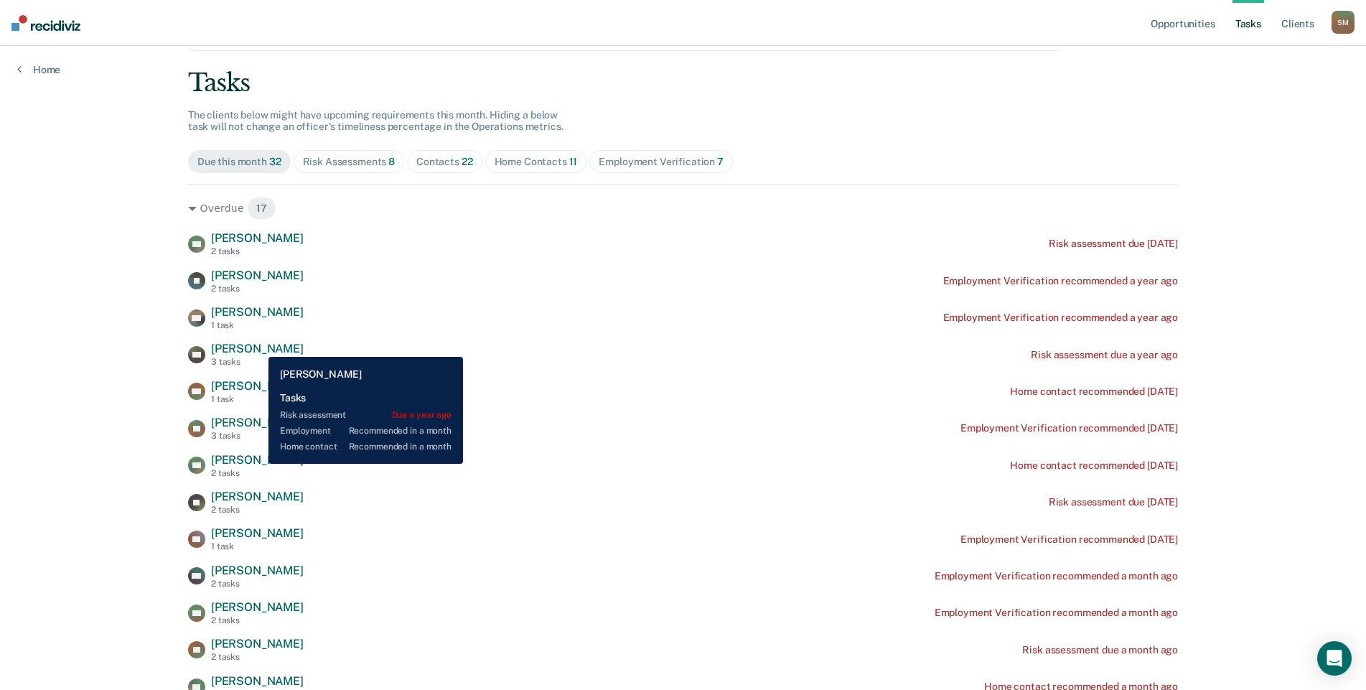
click at [258, 346] on span "[PERSON_NAME]" at bounding box center [257, 349] width 93 height 14
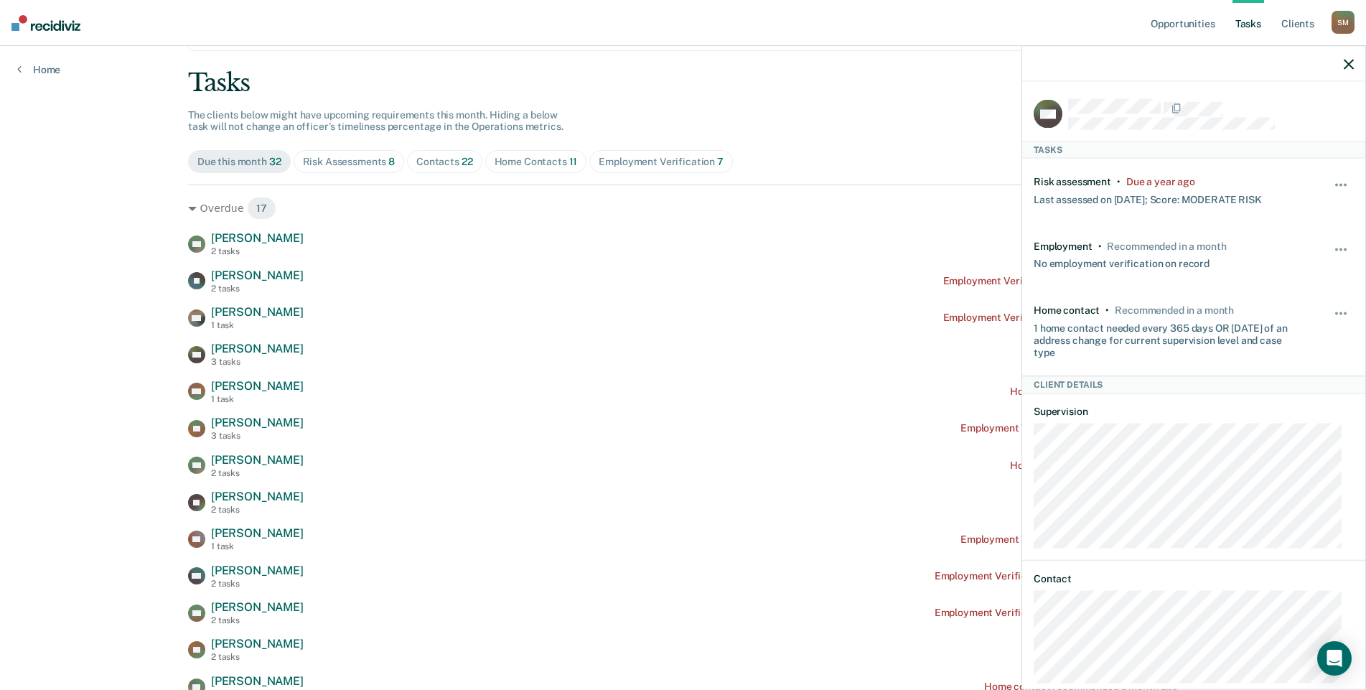
scroll to position [24, 0]
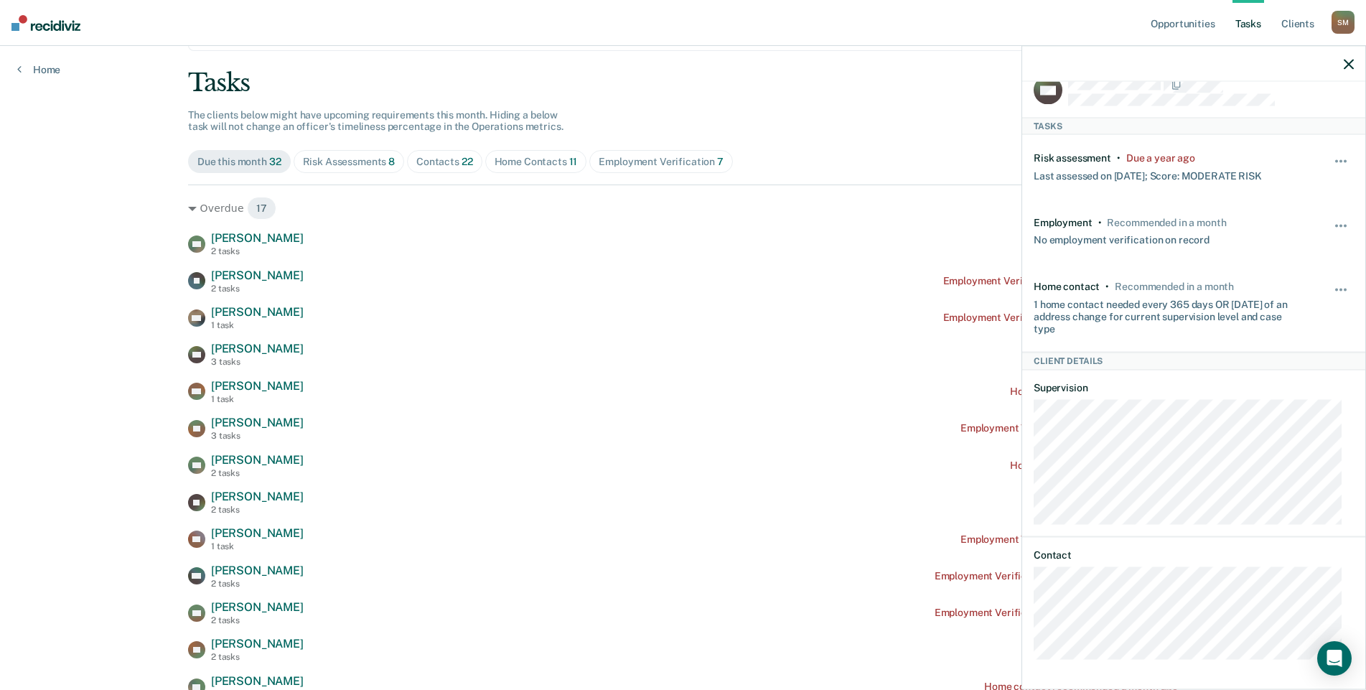
click at [1249, 26] on link "Tasks" at bounding box center [1249, 23] width 32 height 46
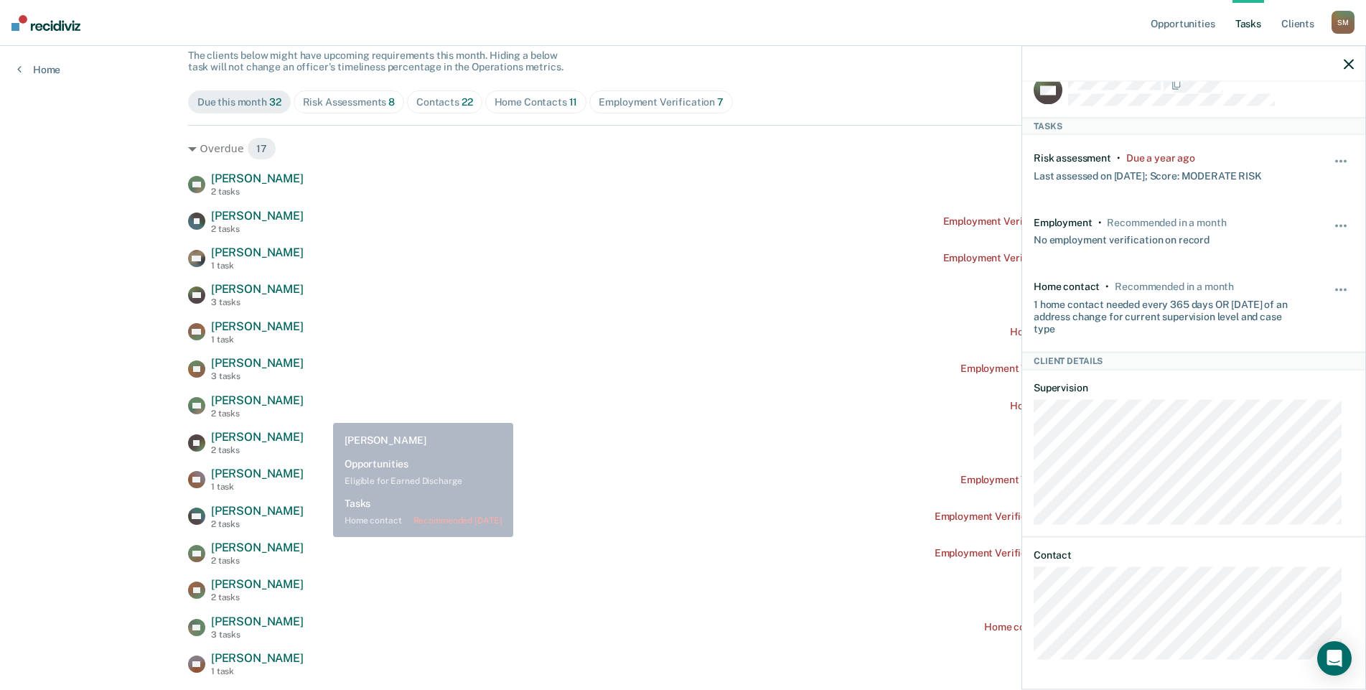
scroll to position [144, 0]
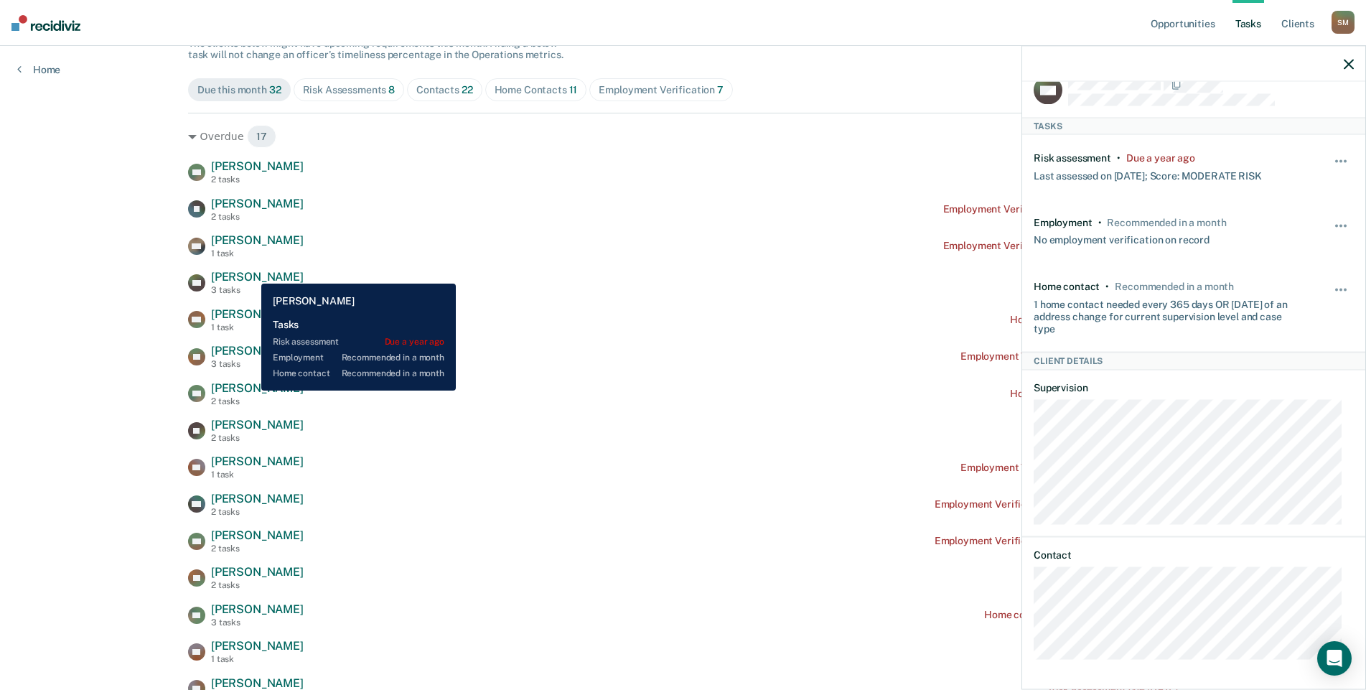
click at [251, 273] on span "[PERSON_NAME]" at bounding box center [257, 277] width 93 height 14
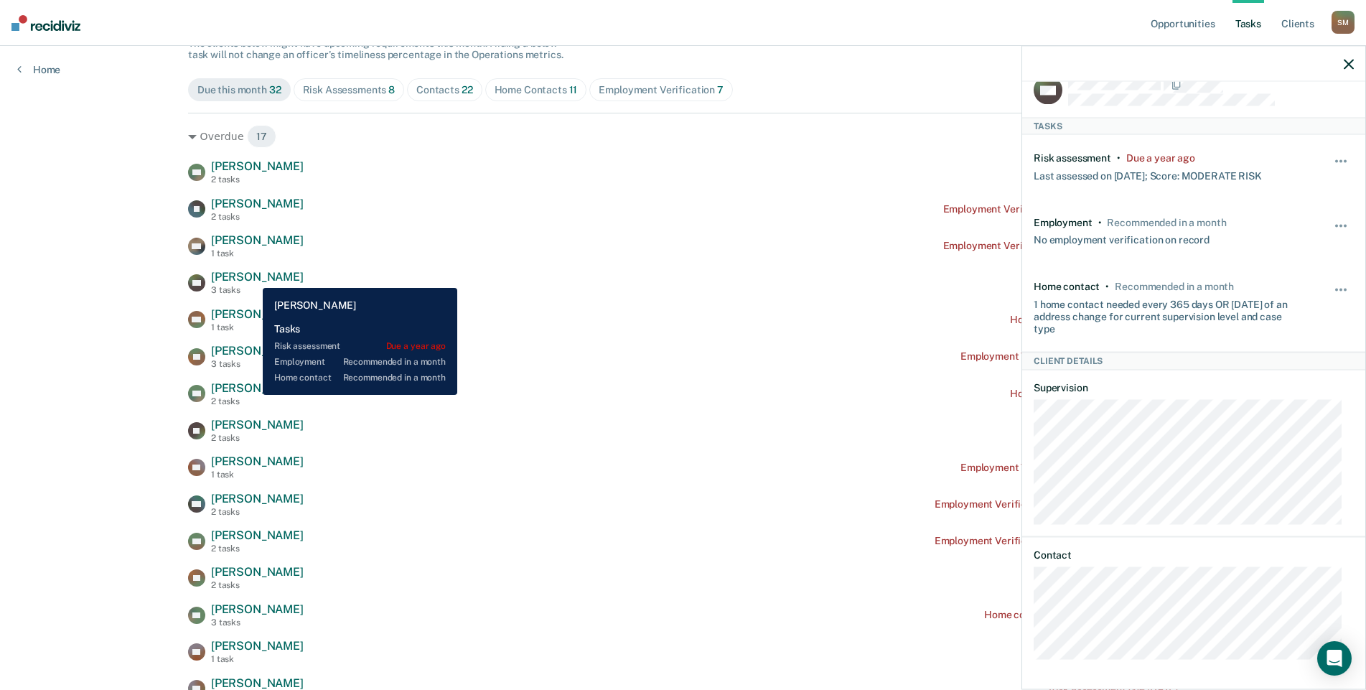
click at [252, 277] on span "[PERSON_NAME]" at bounding box center [257, 277] width 93 height 14
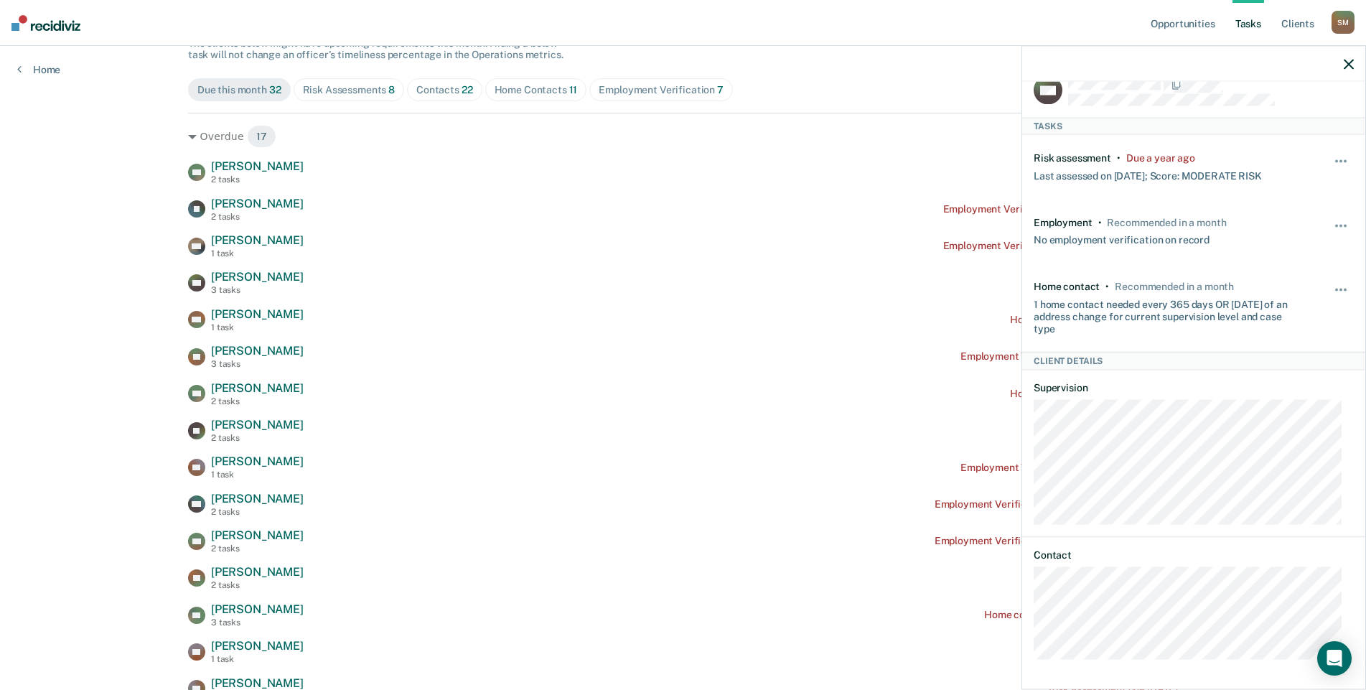
click at [439, 96] on span "Contacts 22" at bounding box center [444, 89] width 75 height 23
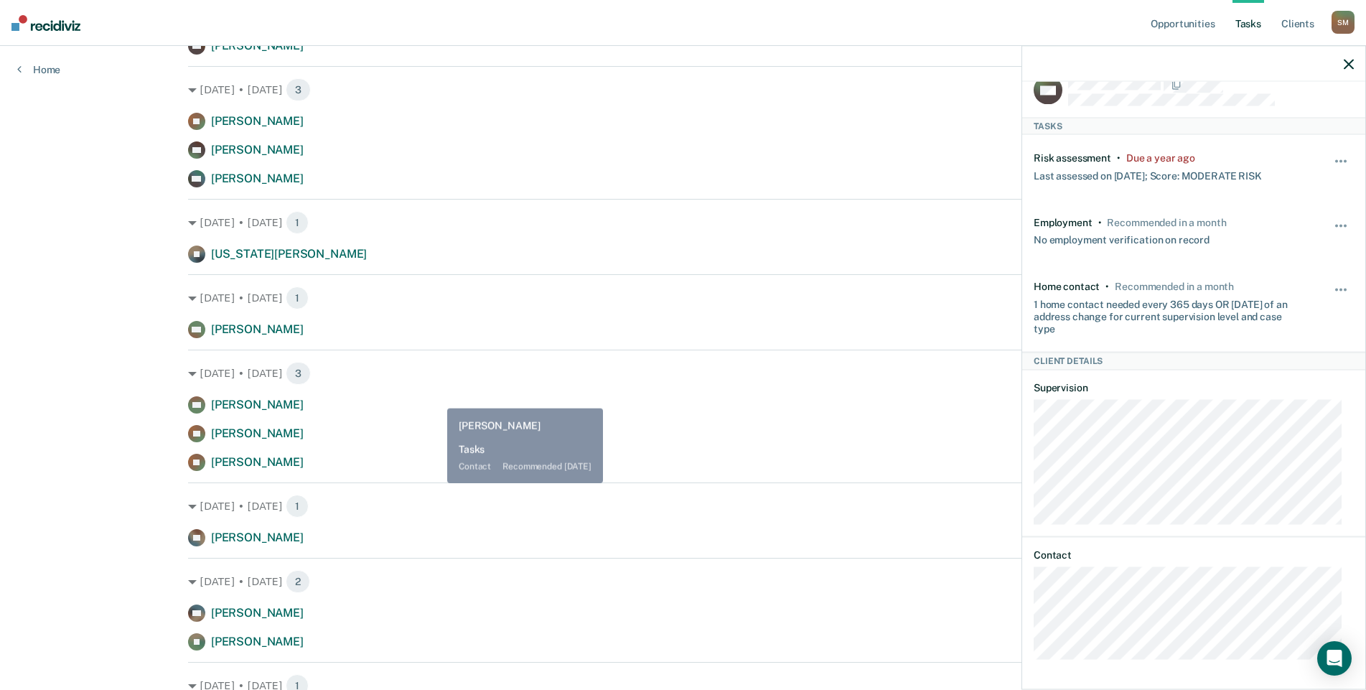
scroll to position [679, 0]
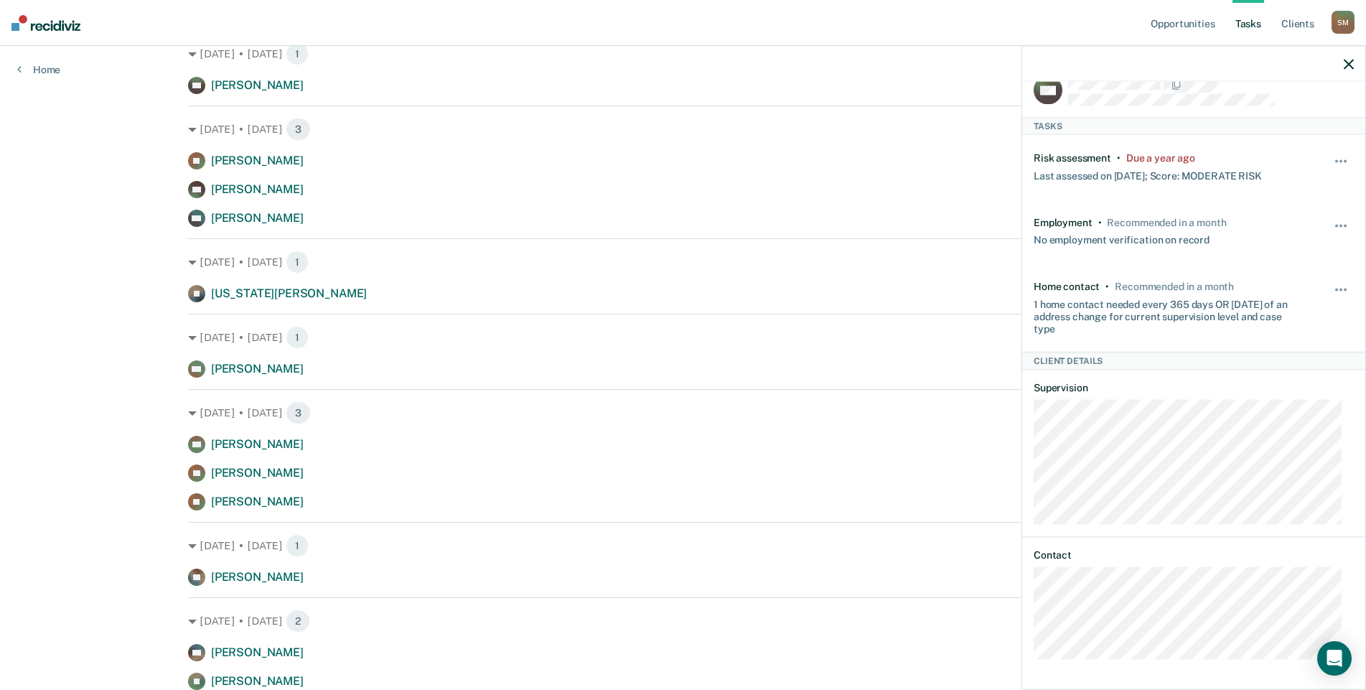
click at [1346, 60] on icon "button" at bounding box center [1349, 64] width 10 height 10
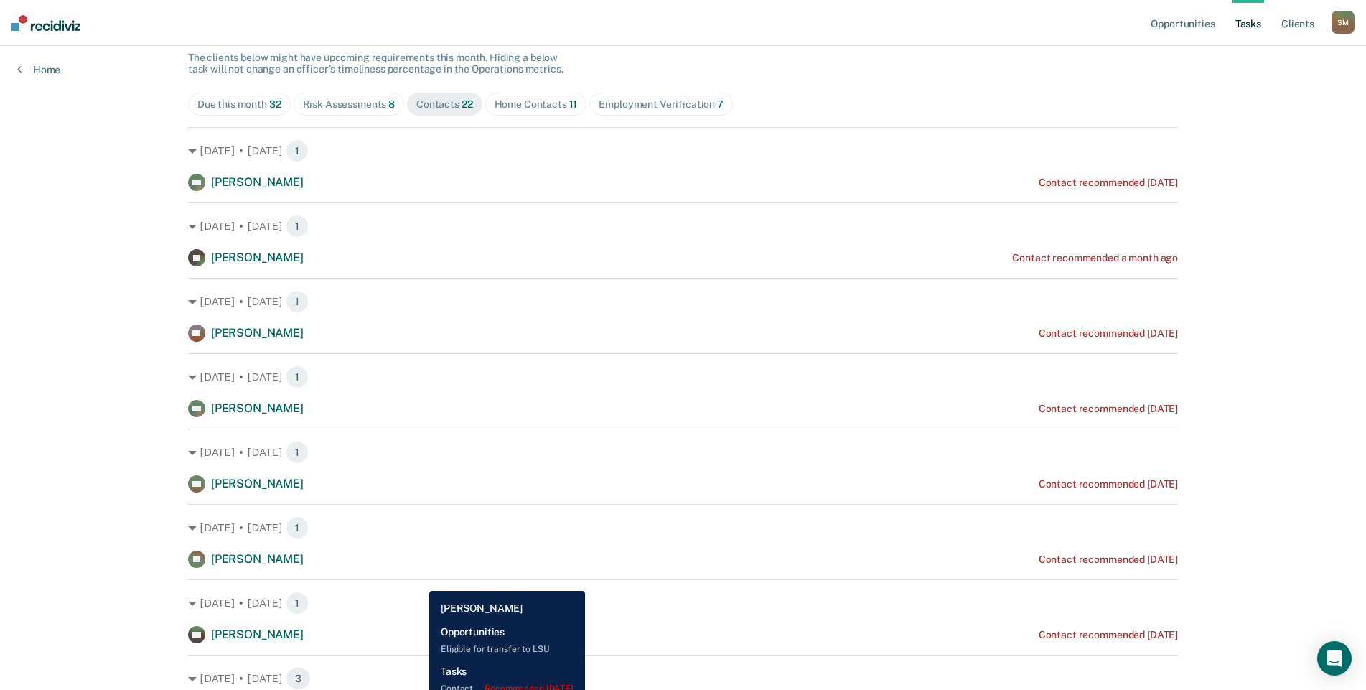
scroll to position [104, 0]
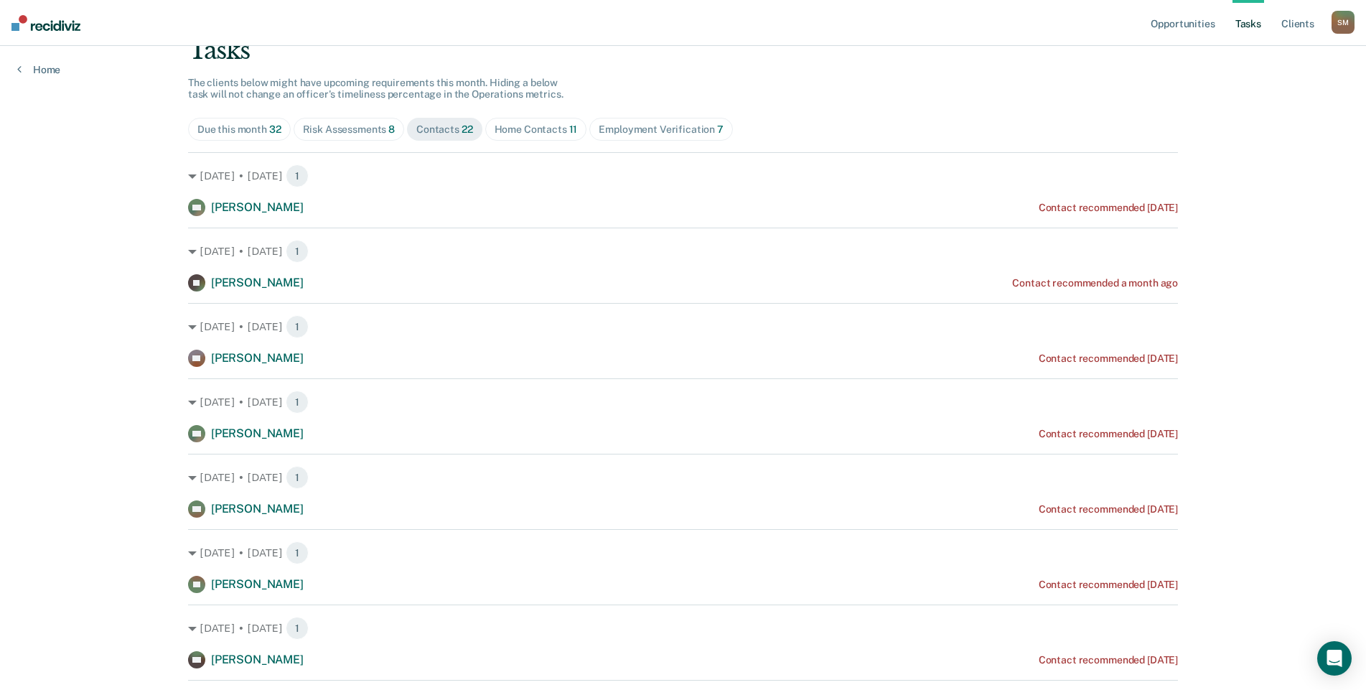
click at [345, 130] on div "Risk Assessments 8" at bounding box center [349, 130] width 93 height 12
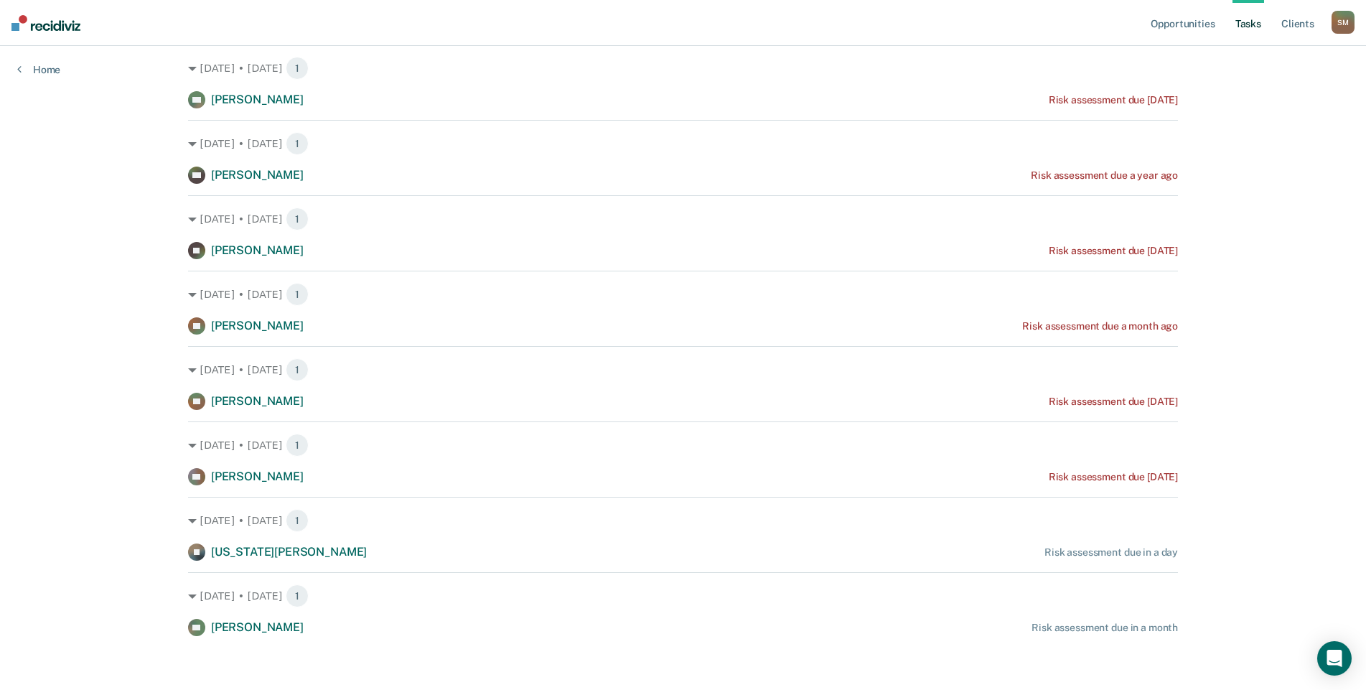
scroll to position [215, 0]
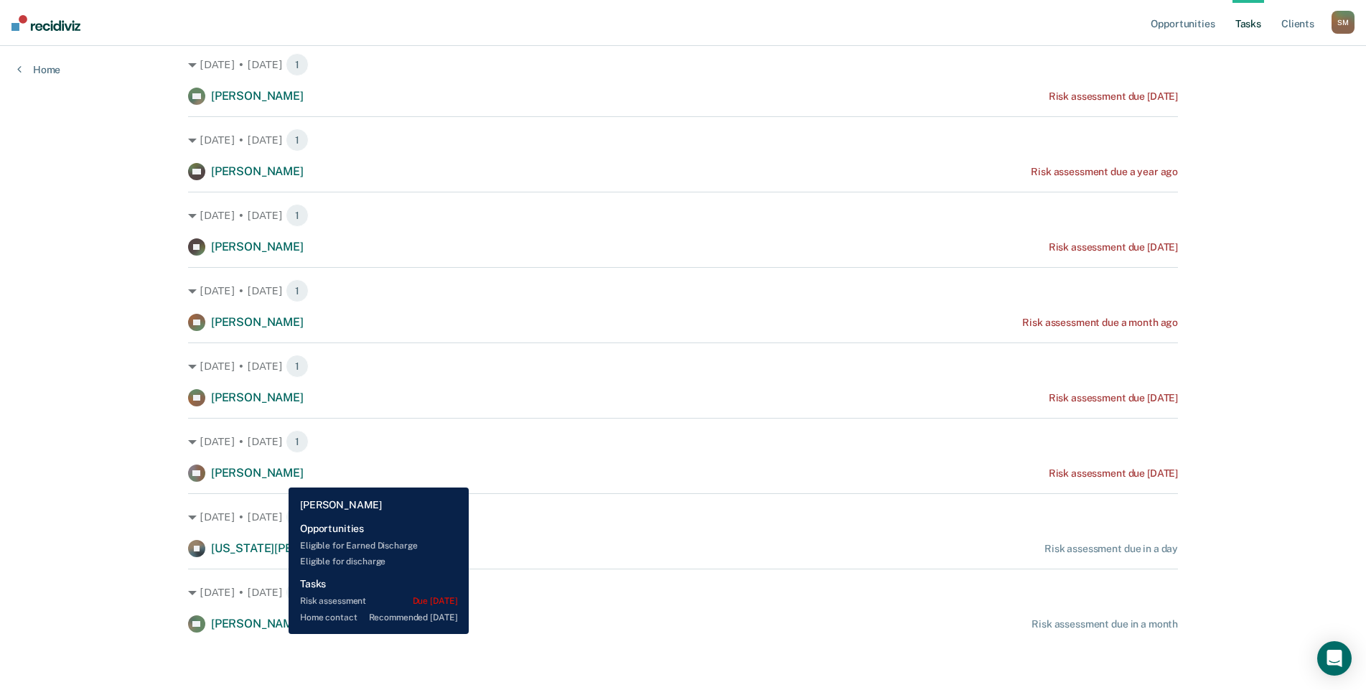
click at [278, 477] on span "[PERSON_NAME]" at bounding box center [257, 473] width 93 height 14
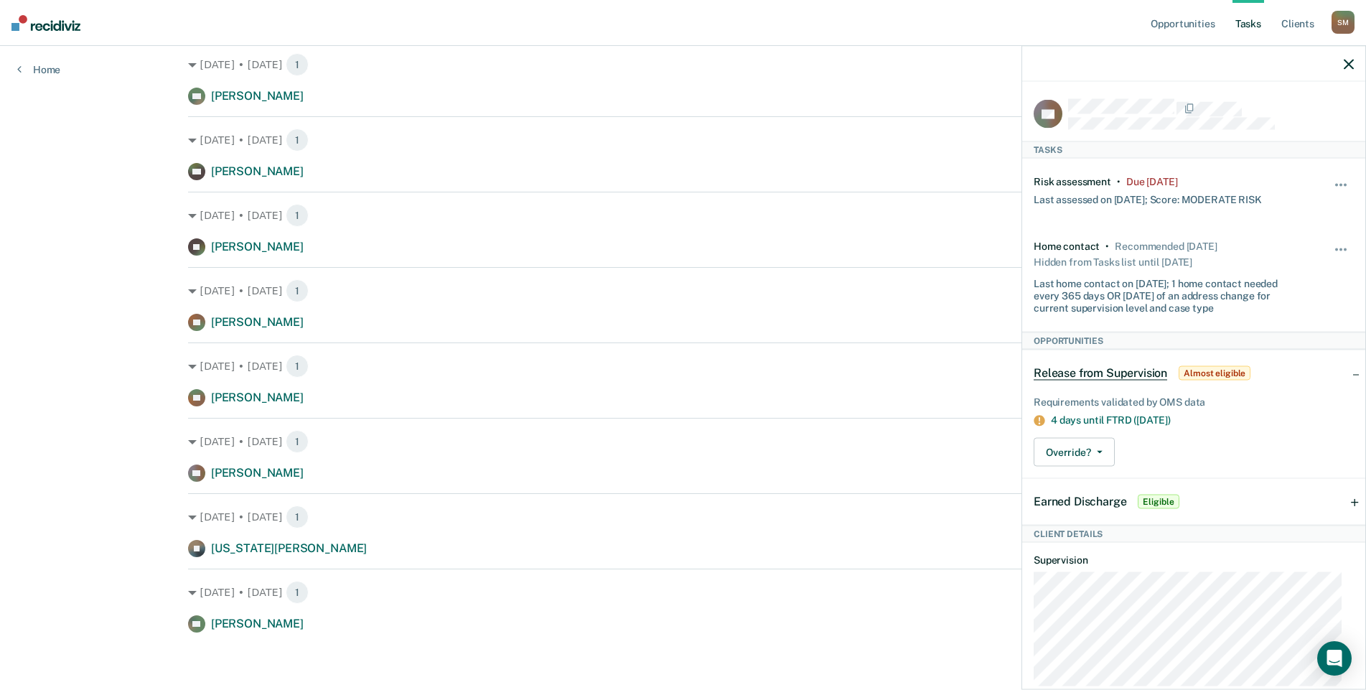
click at [1350, 65] on icon "button" at bounding box center [1349, 64] width 10 height 10
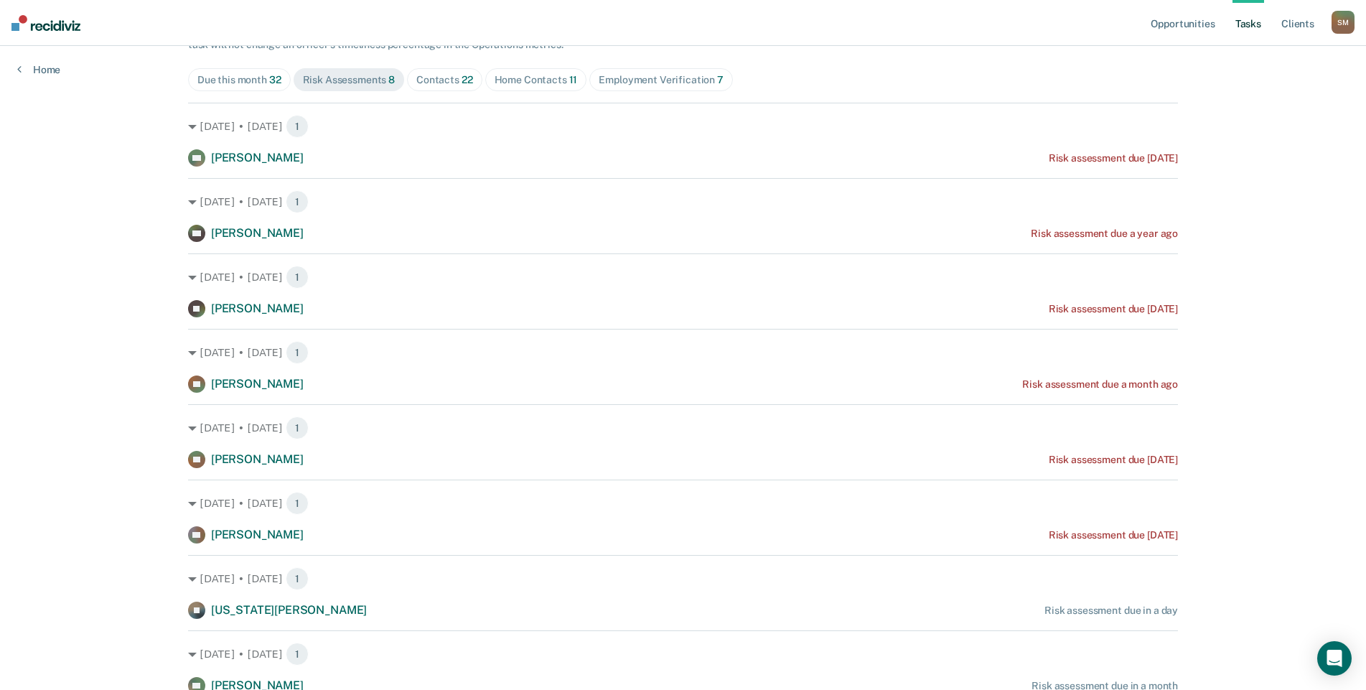
scroll to position [72, 0]
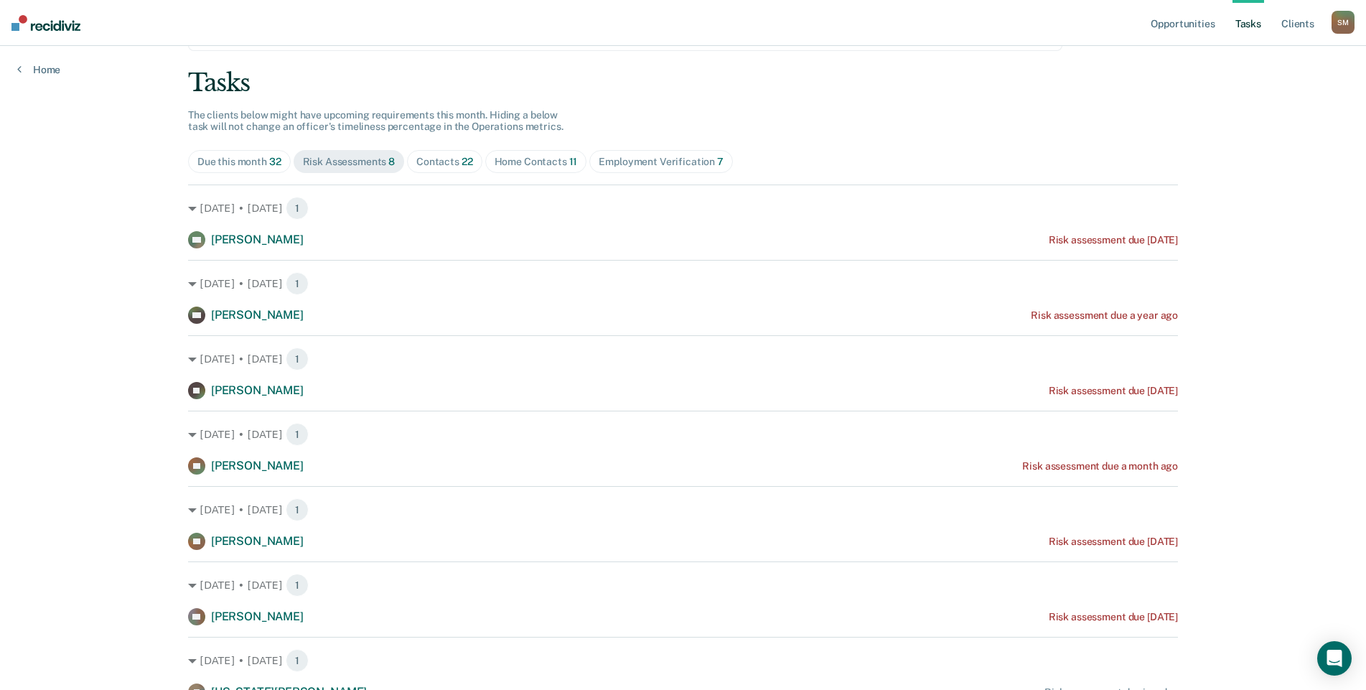
click at [462, 163] on span "22" at bounding box center [467, 161] width 11 height 11
click at [1295, 24] on link "Client s" at bounding box center [1298, 23] width 39 height 46
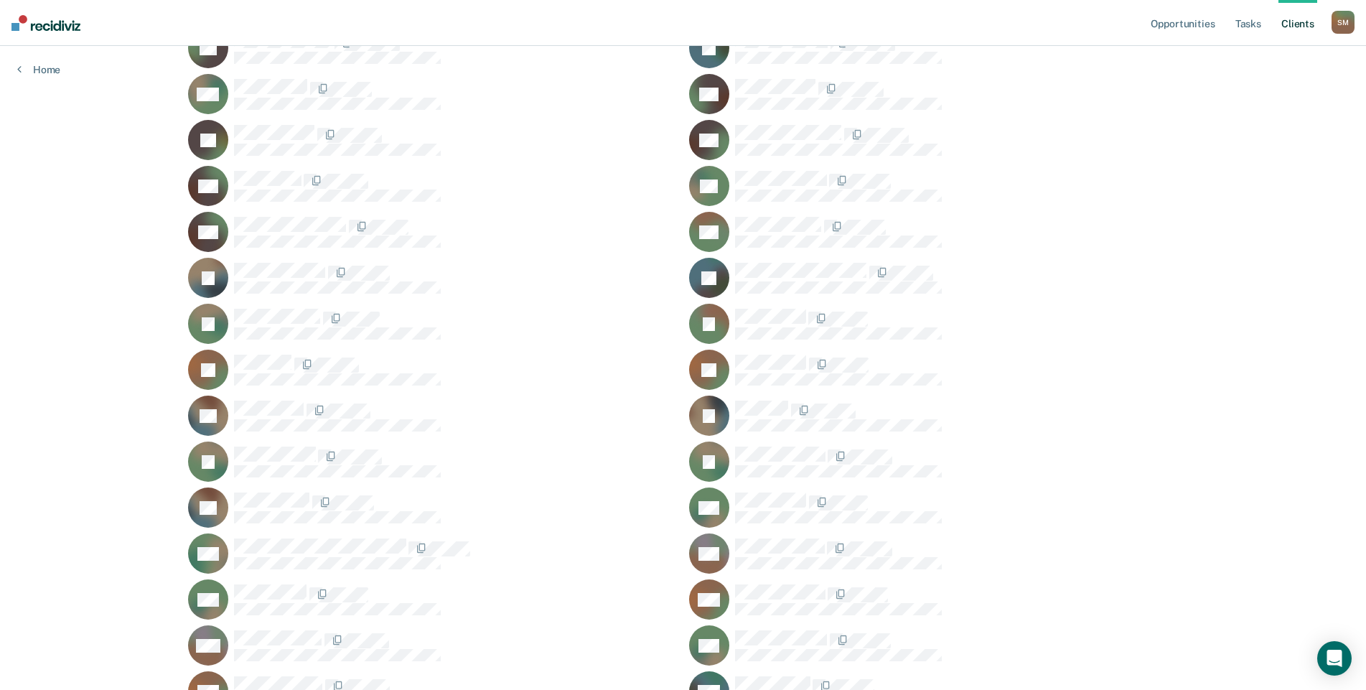
scroll to position [646, 0]
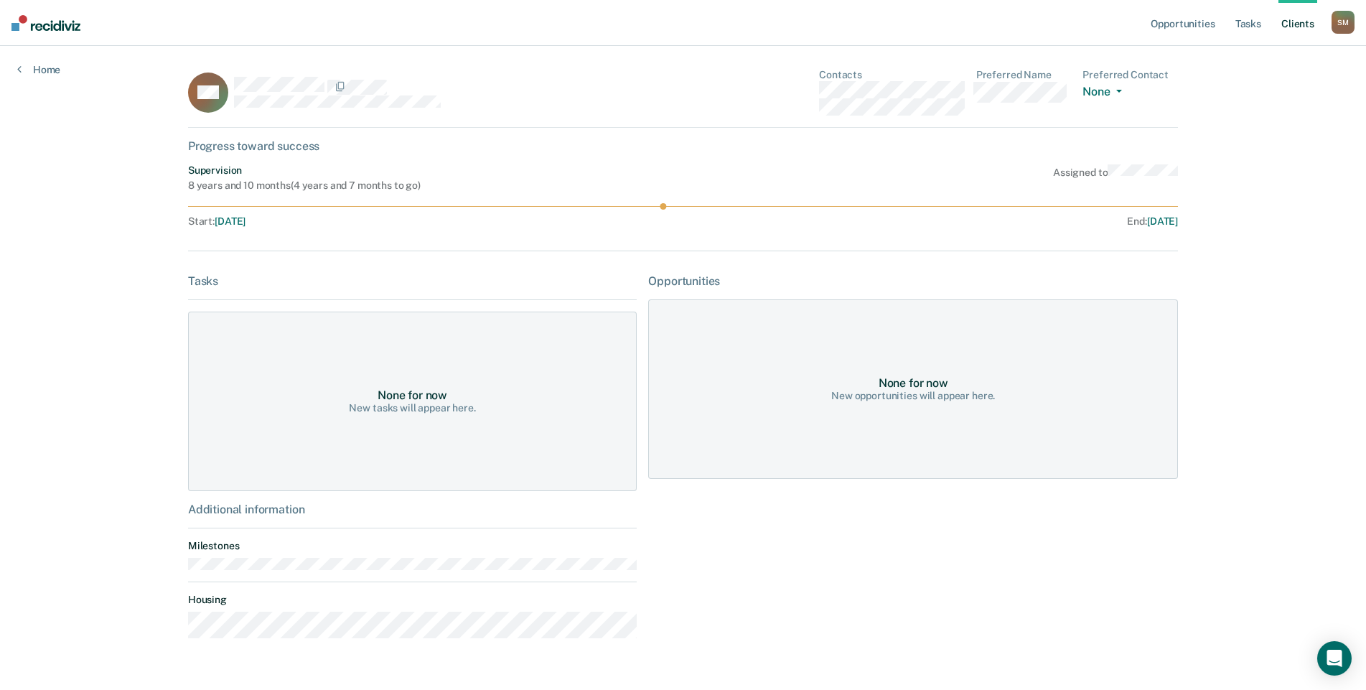
click at [1297, 29] on link "Client s" at bounding box center [1298, 23] width 39 height 46
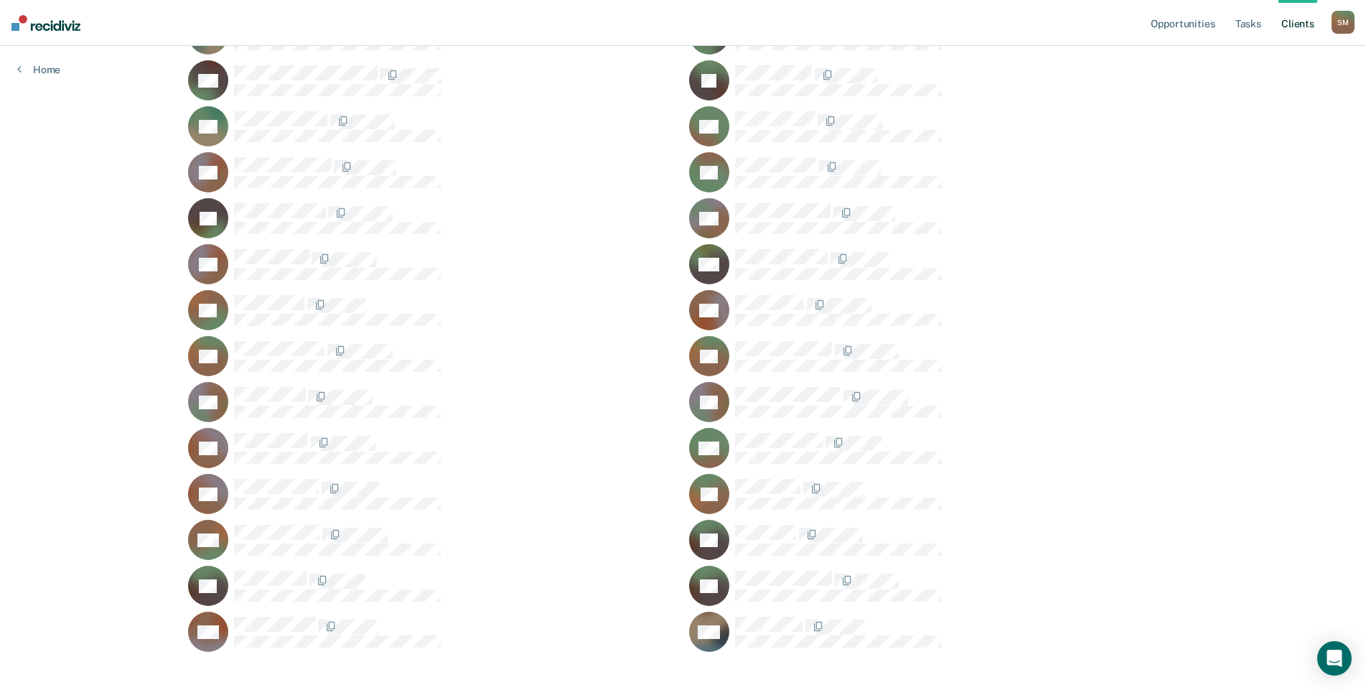
scroll to position [1341, 0]
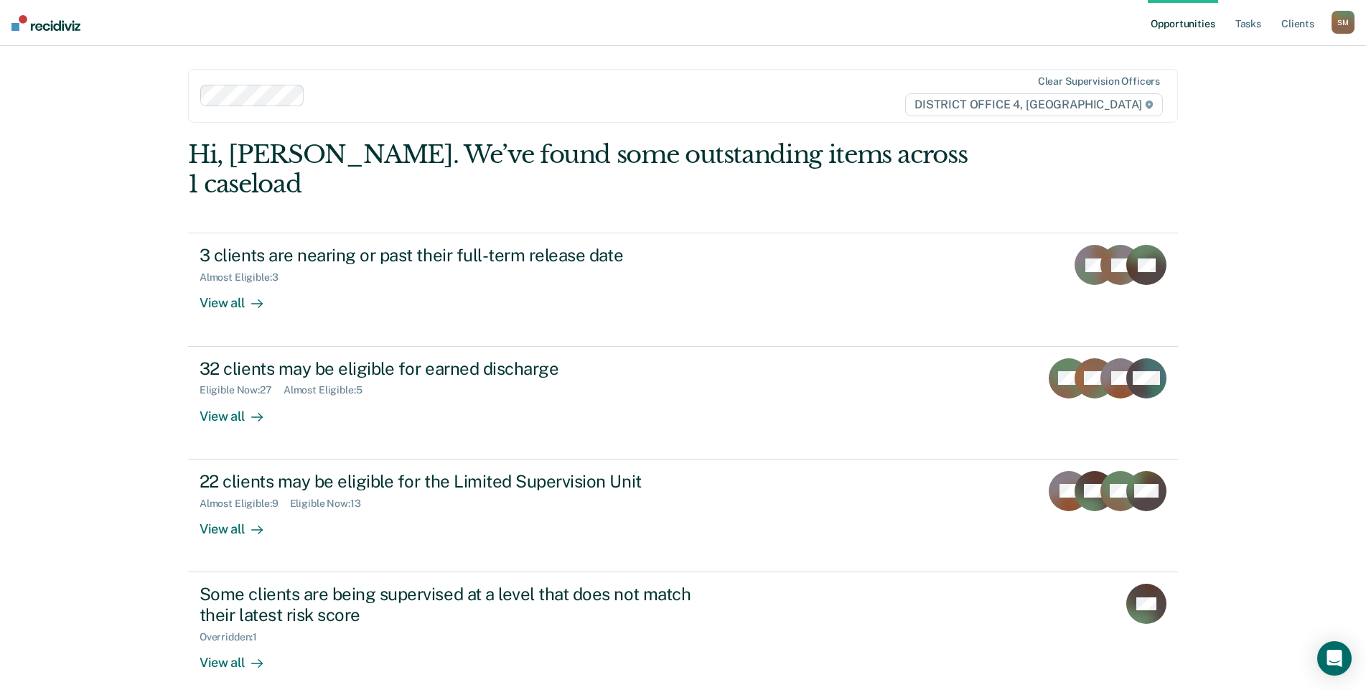
click at [1185, 24] on link "Opportunities" at bounding box center [1183, 23] width 70 height 46
click at [1294, 22] on link "Client s" at bounding box center [1298, 23] width 39 height 46
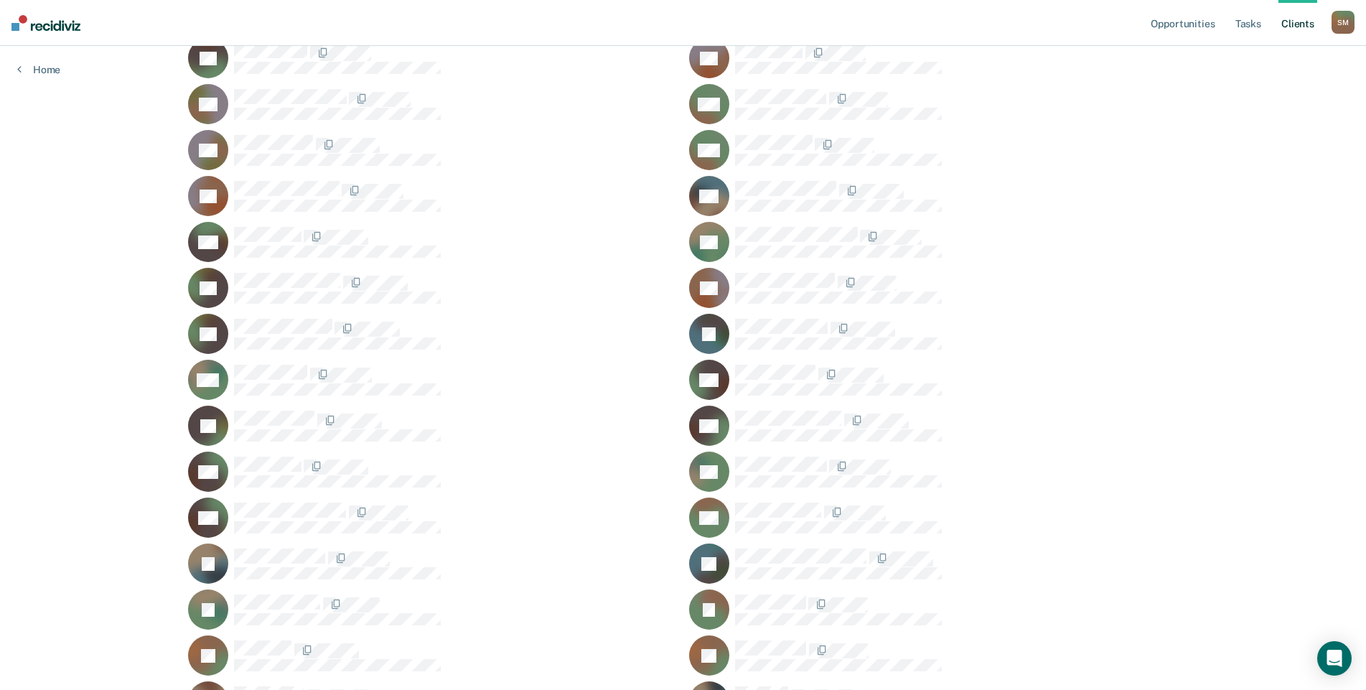
scroll to position [431, 0]
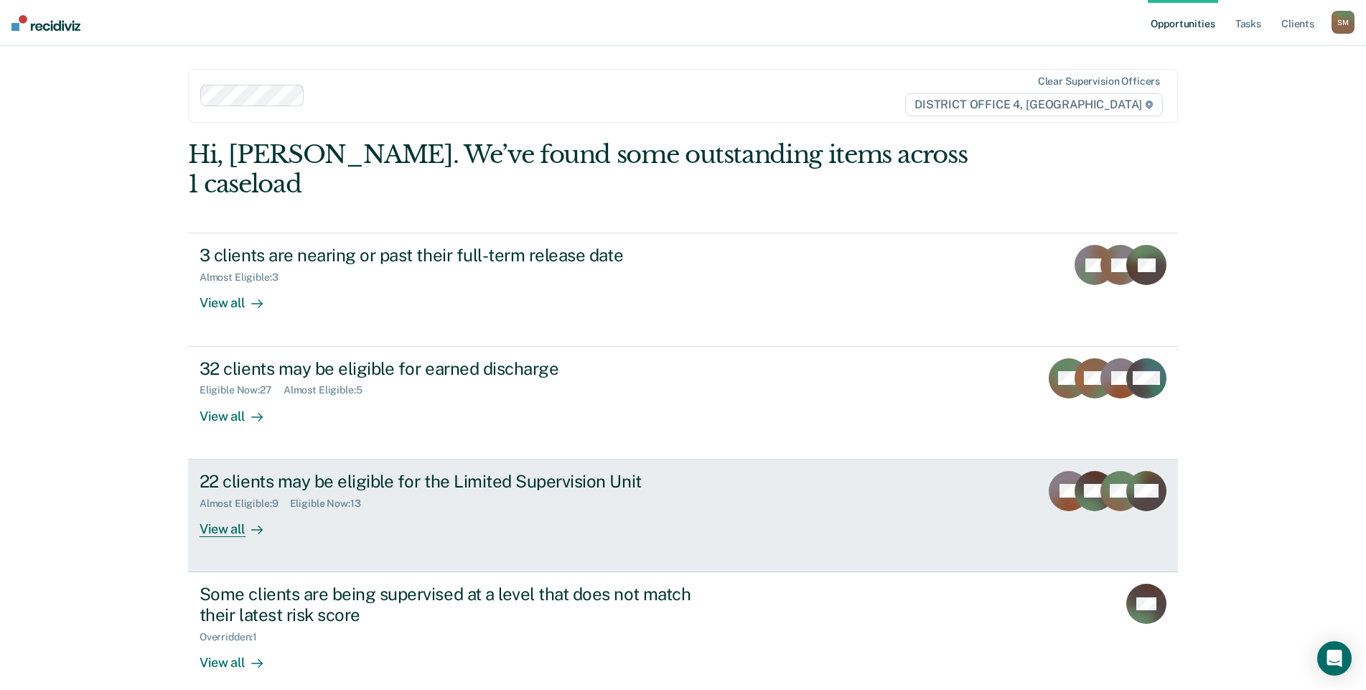
click at [363, 471] on div "22 clients may be eligible for the Limited Supervision Unit" at bounding box center [452, 481] width 504 height 21
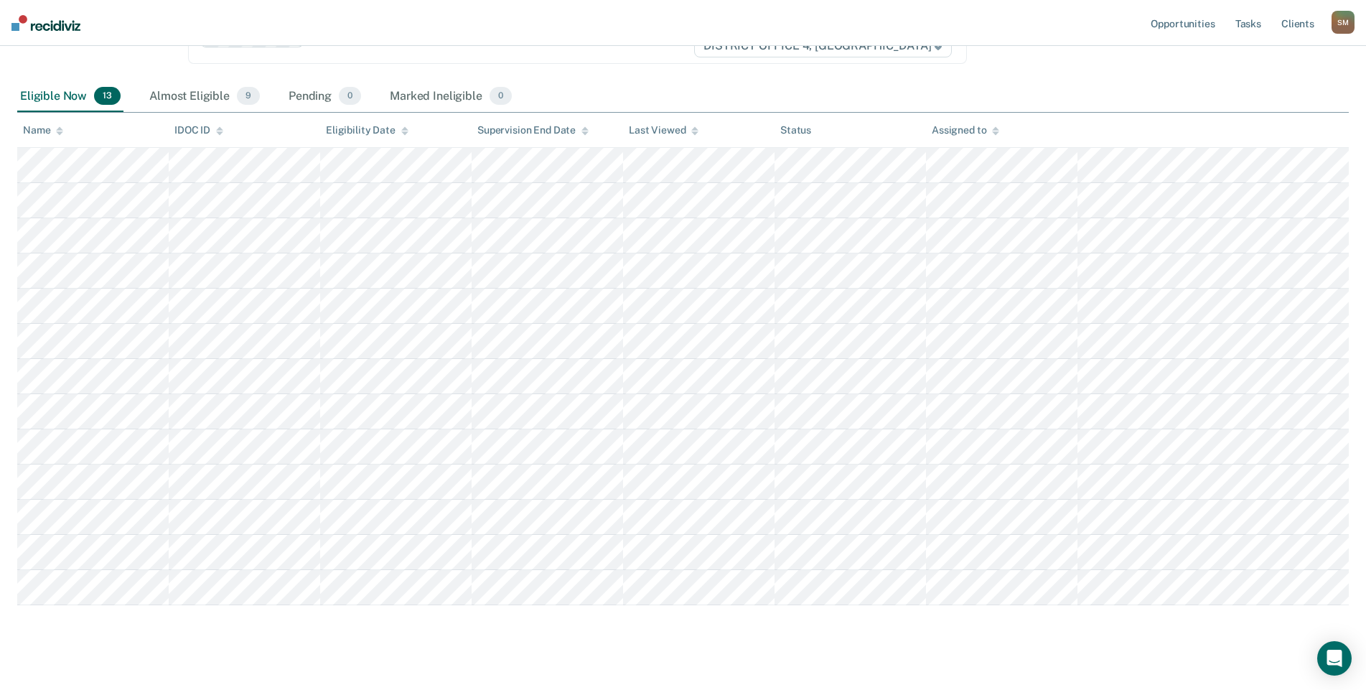
scroll to position [200, 0]
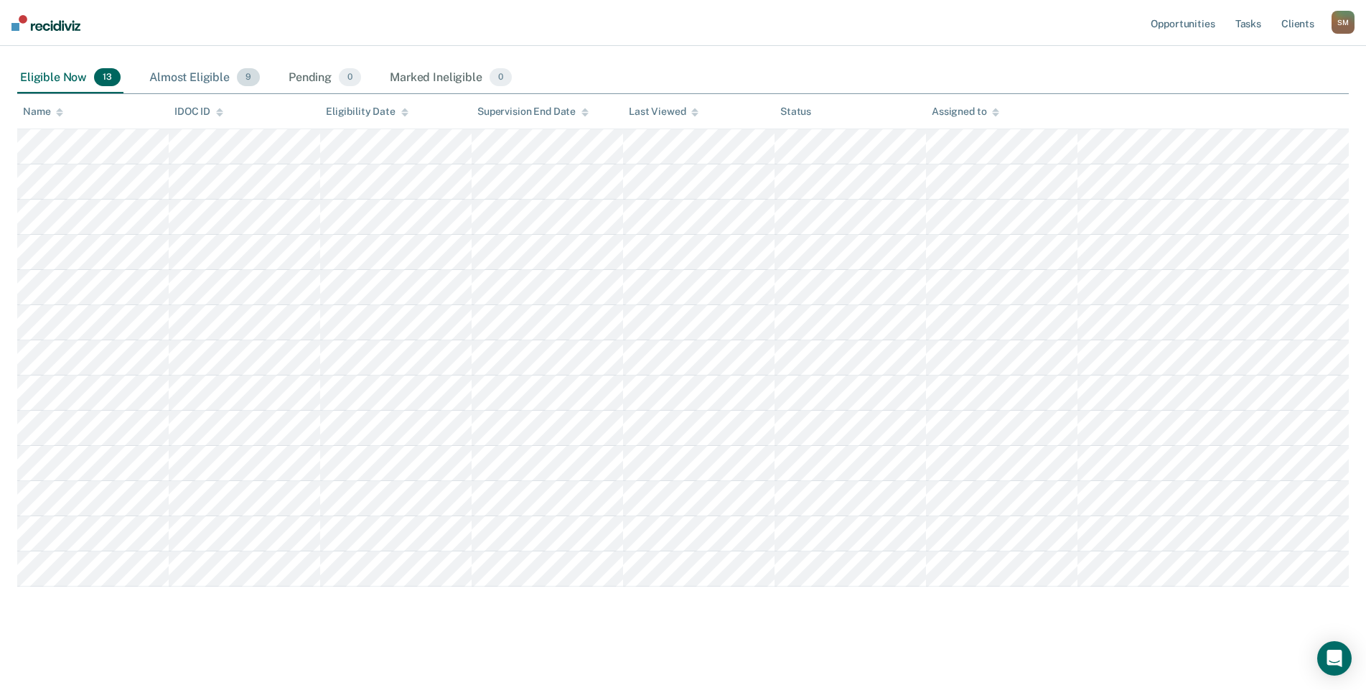
click at [188, 70] on div "Almost Eligible 9" at bounding box center [204, 78] width 116 height 32
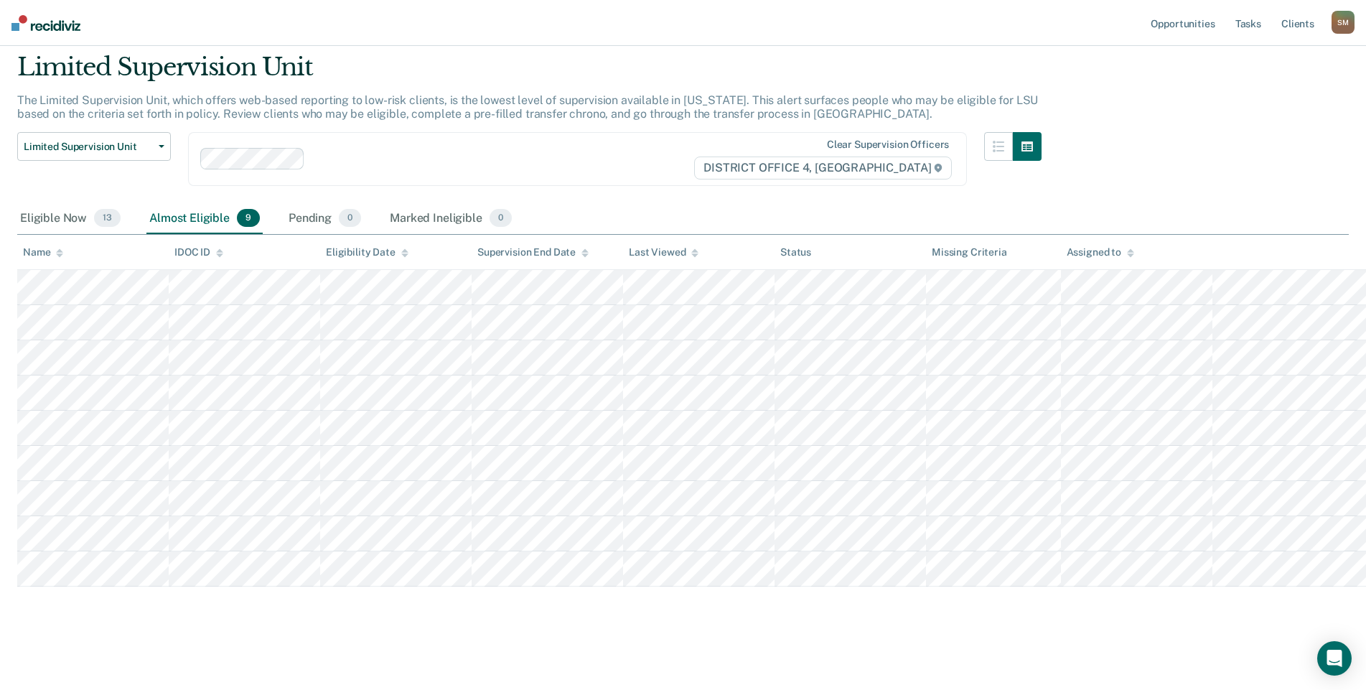
scroll to position [59, 0]
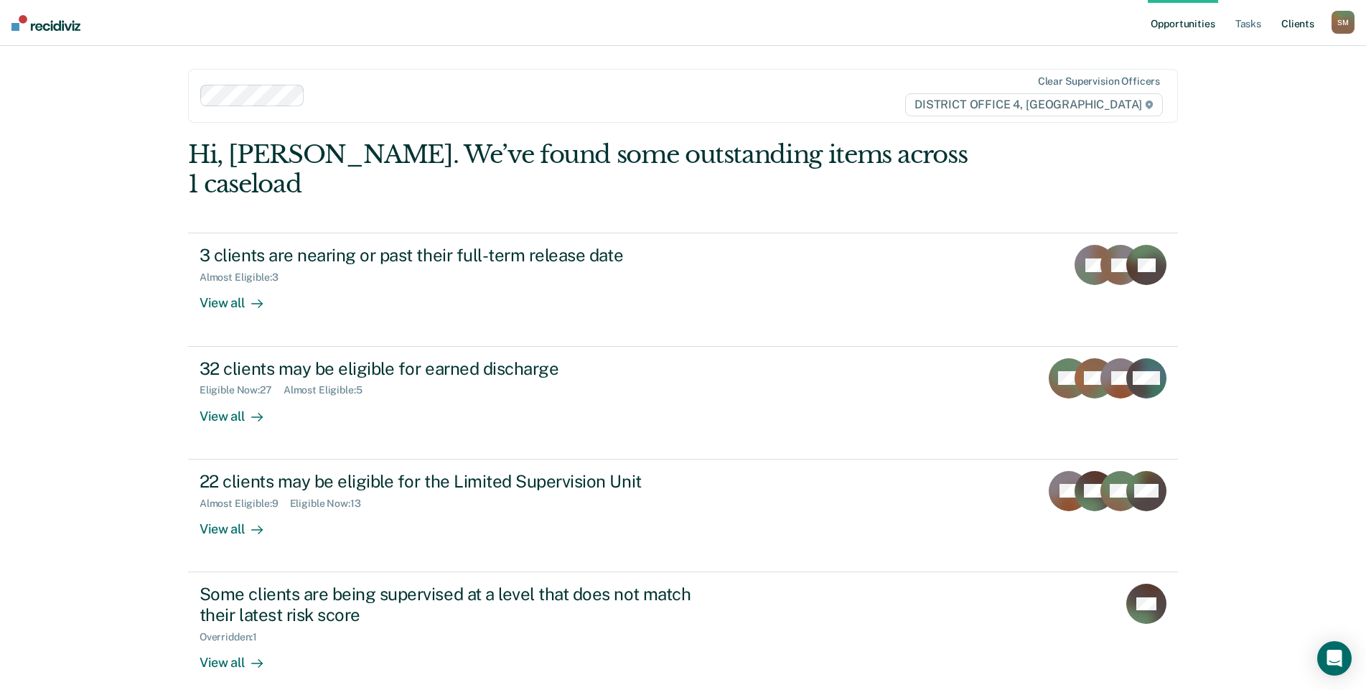
click at [1298, 22] on link "Client s" at bounding box center [1298, 23] width 39 height 46
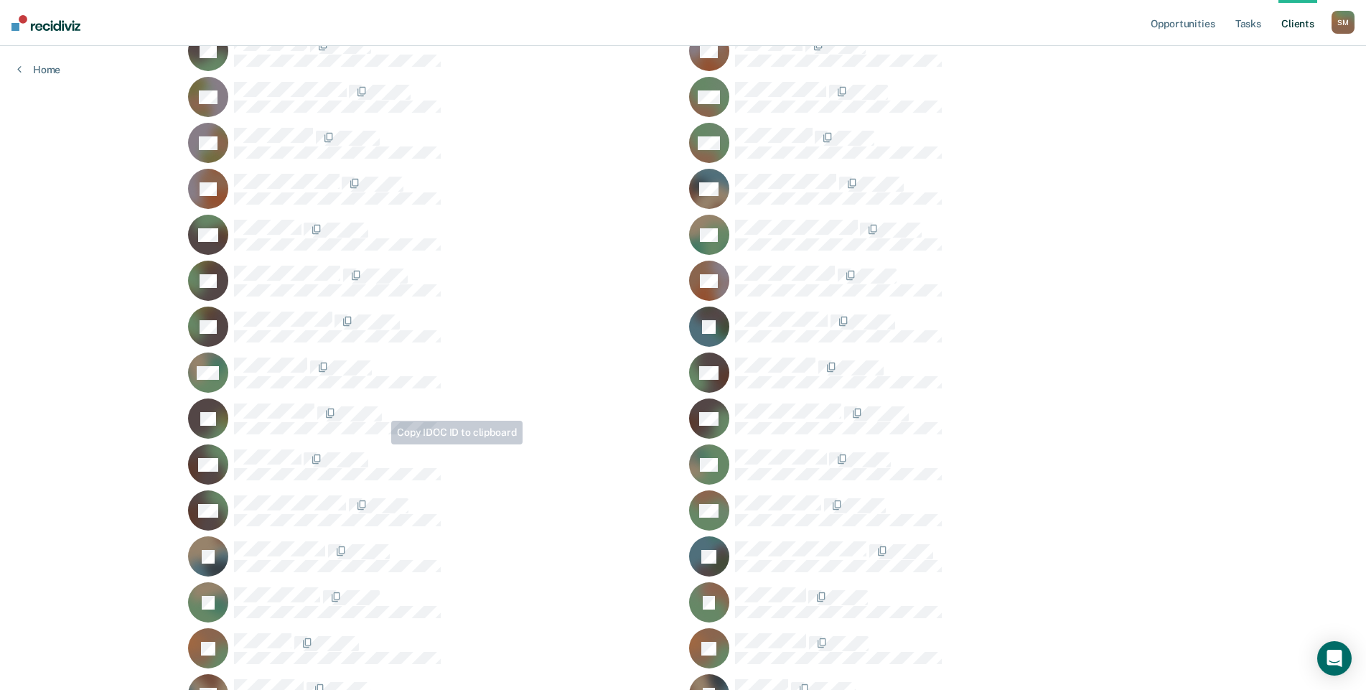
scroll to position [359, 0]
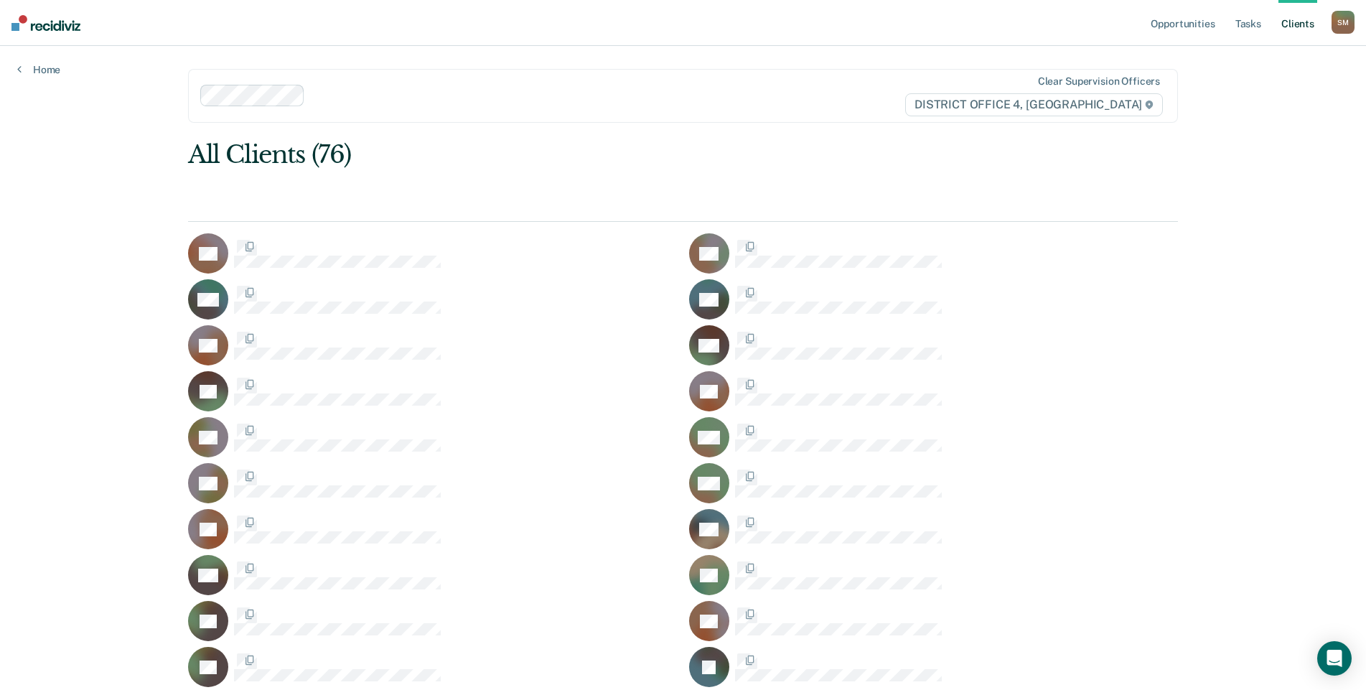
scroll to position [359, 0]
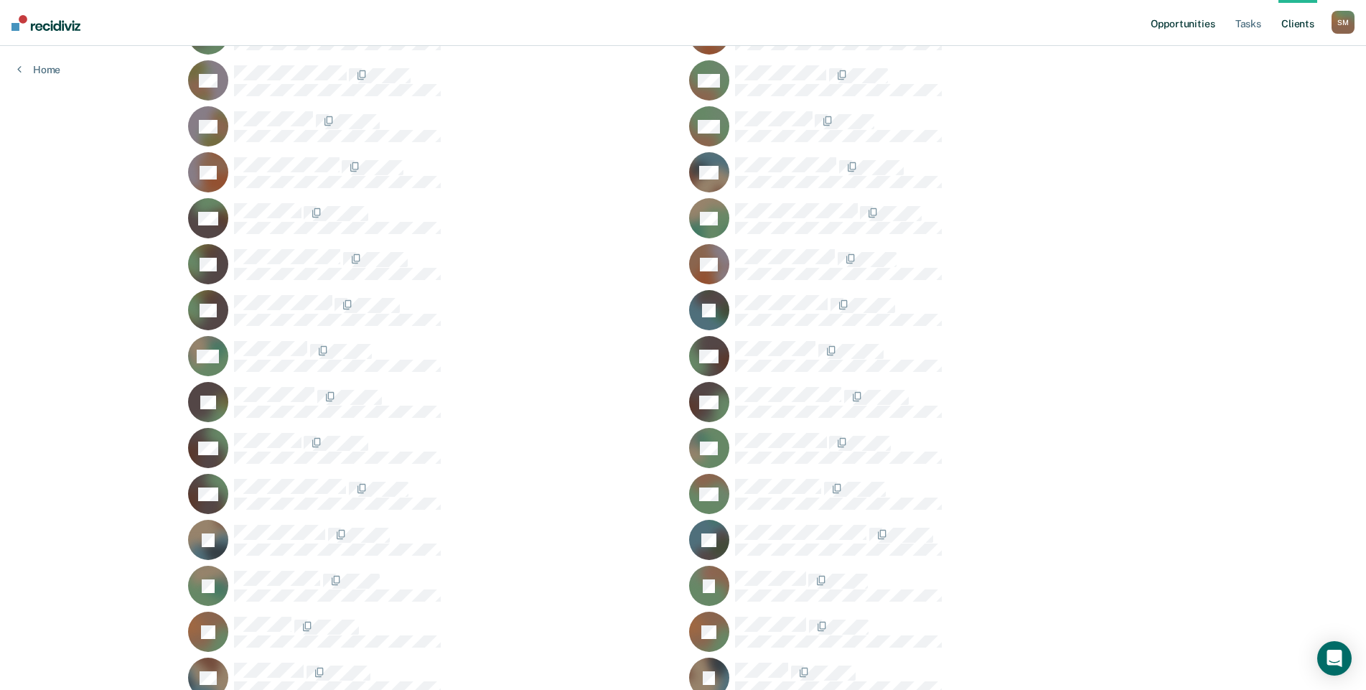
click at [1181, 24] on link "Opportunities" at bounding box center [1183, 23] width 70 height 46
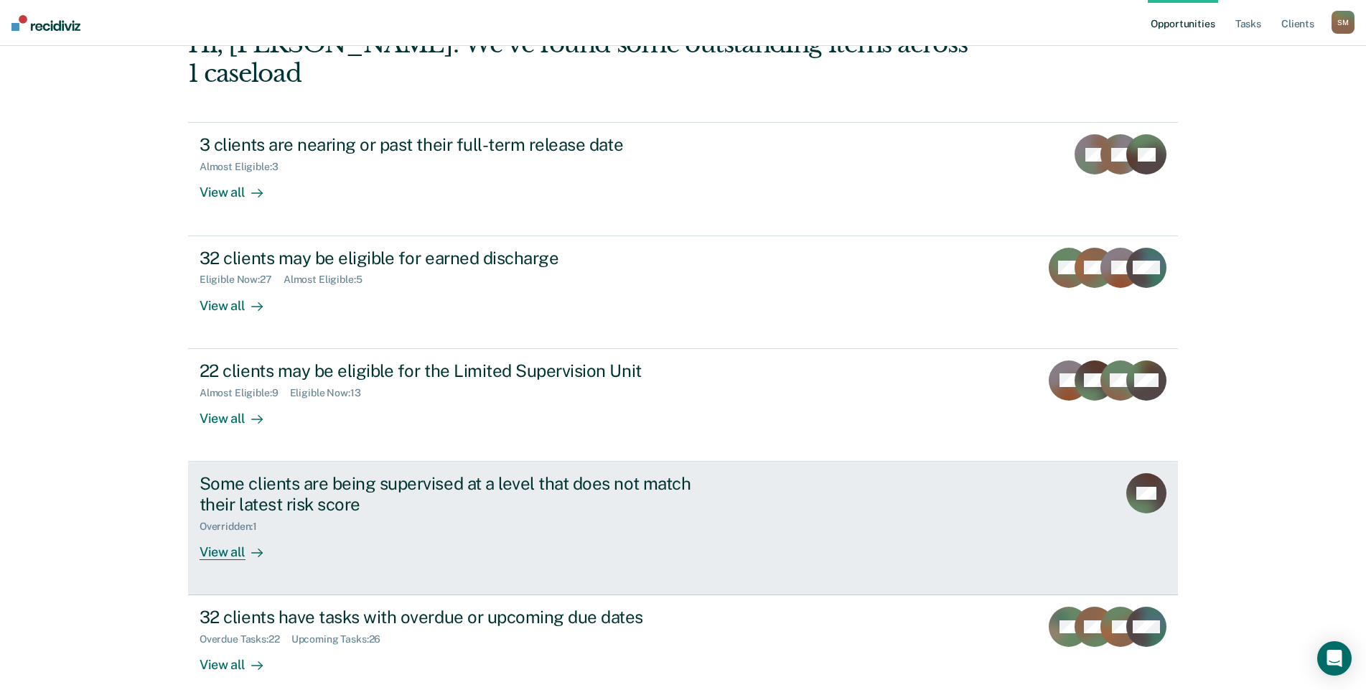
scroll to position [85, 0]
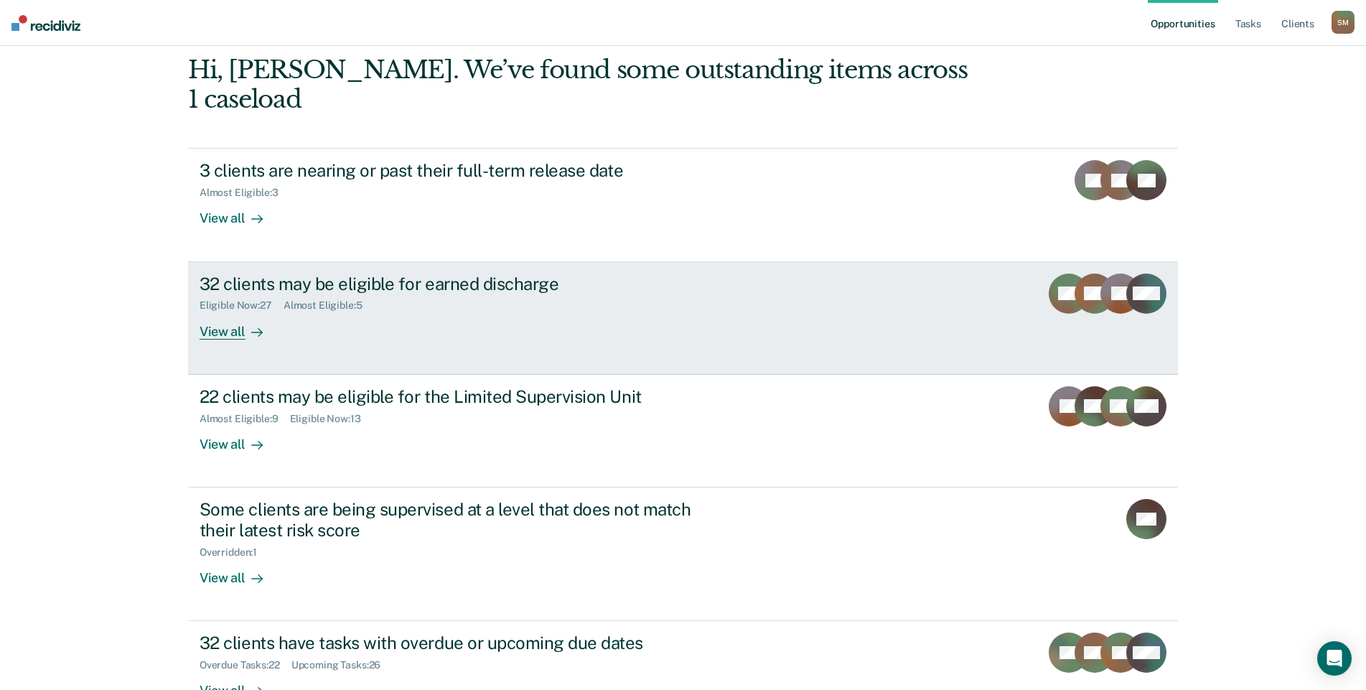
click at [223, 312] on div "View all" at bounding box center [240, 326] width 80 height 28
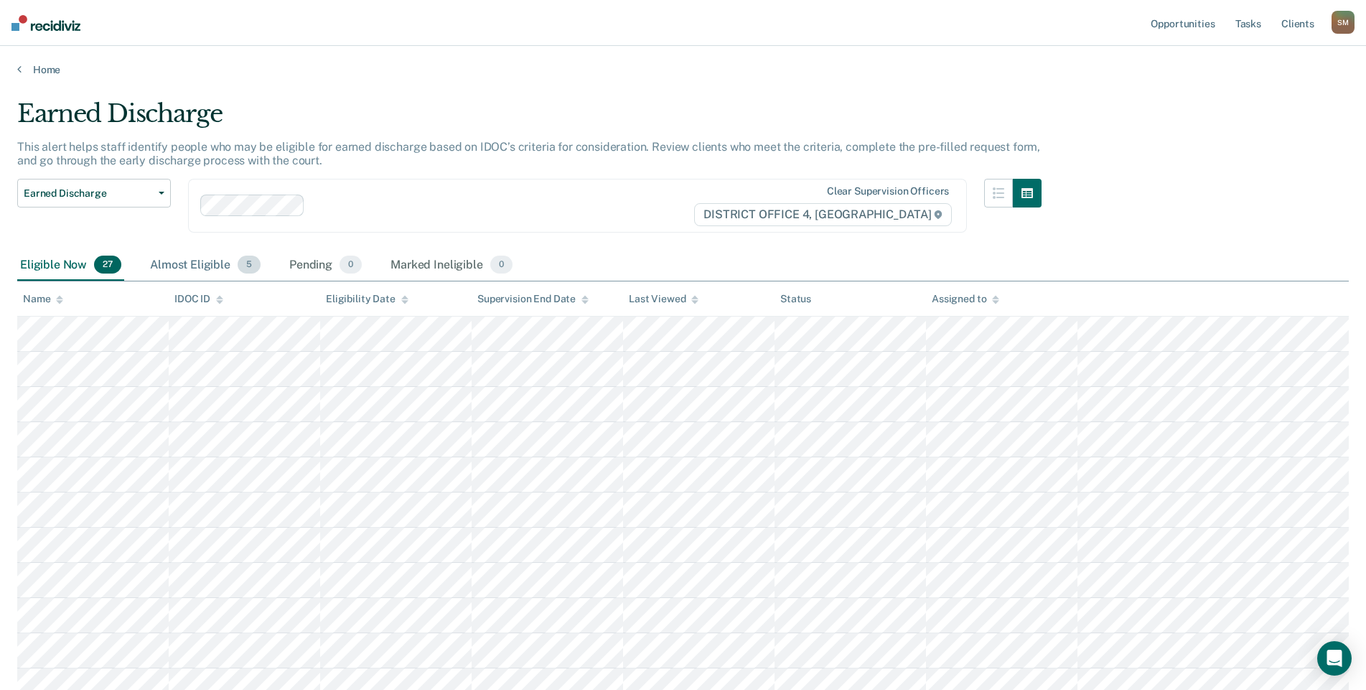
click at [207, 268] on div "Almost Eligible 5" at bounding box center [205, 266] width 116 height 32
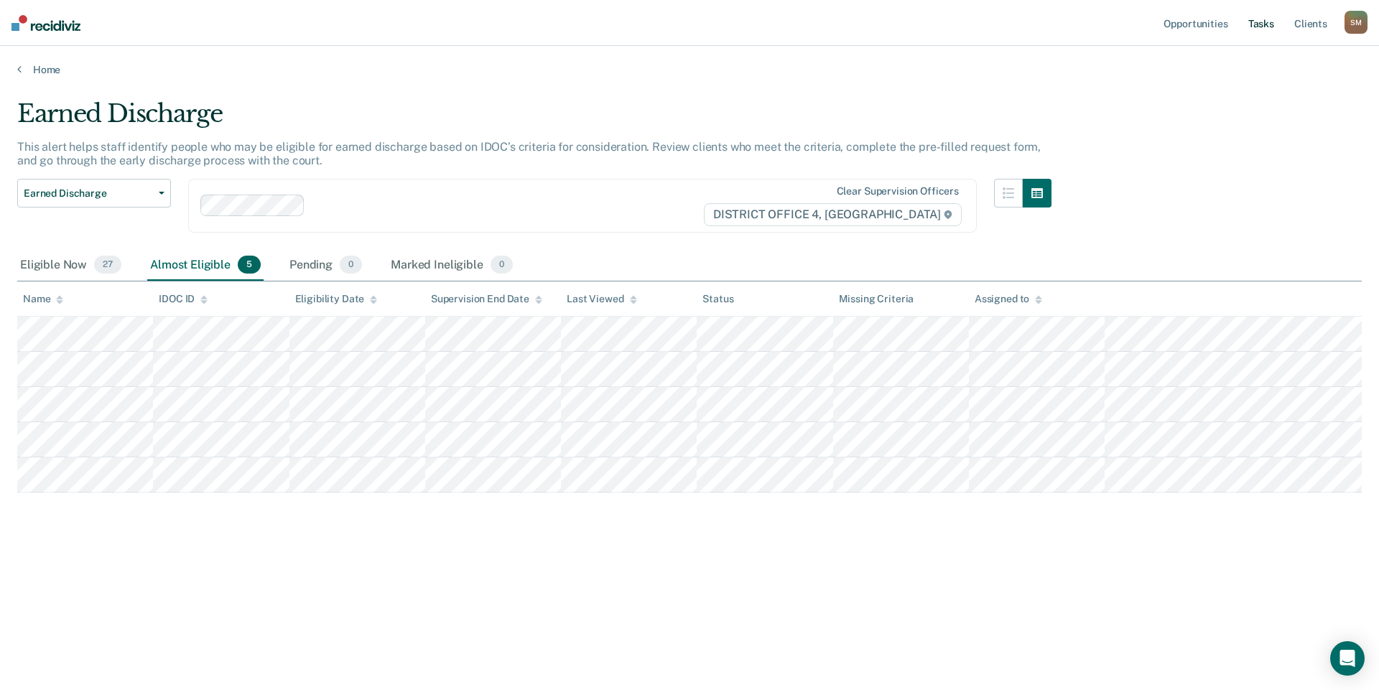
click at [1273, 23] on link "Tasks" at bounding box center [1261, 23] width 32 height 46
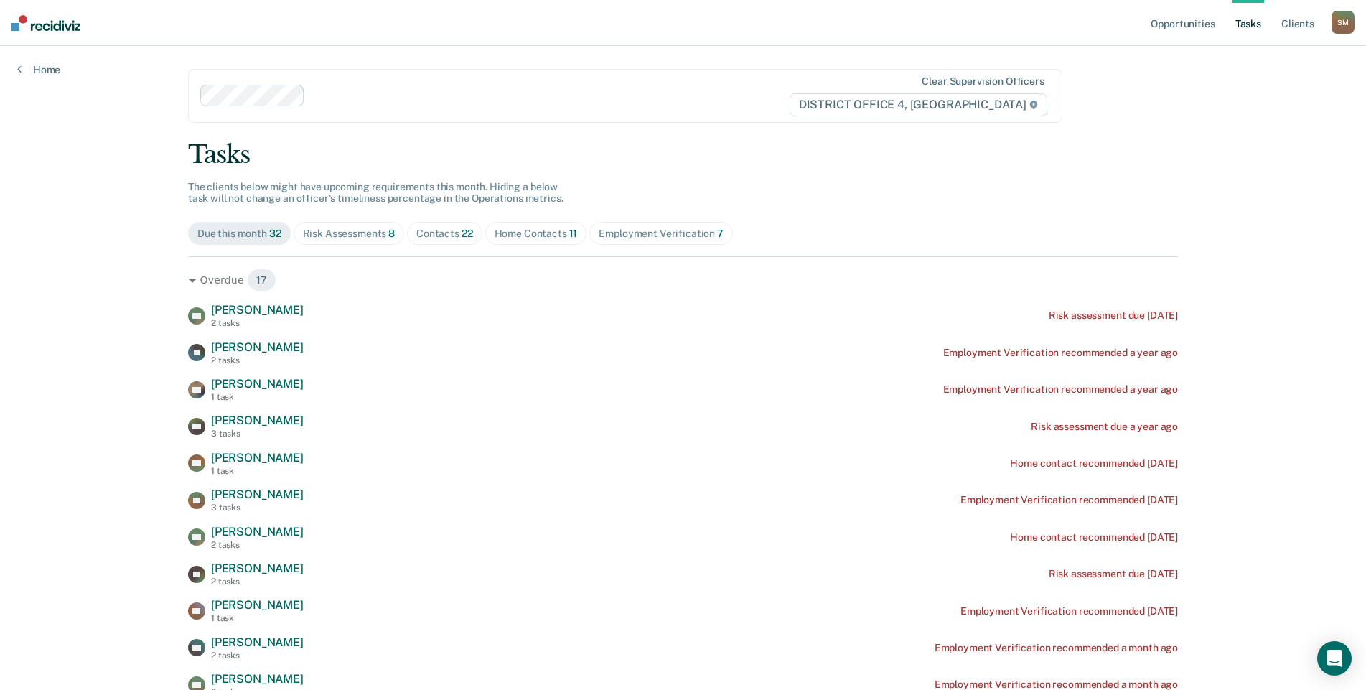
click at [459, 239] on div "Contacts 22" at bounding box center [444, 234] width 57 height 12
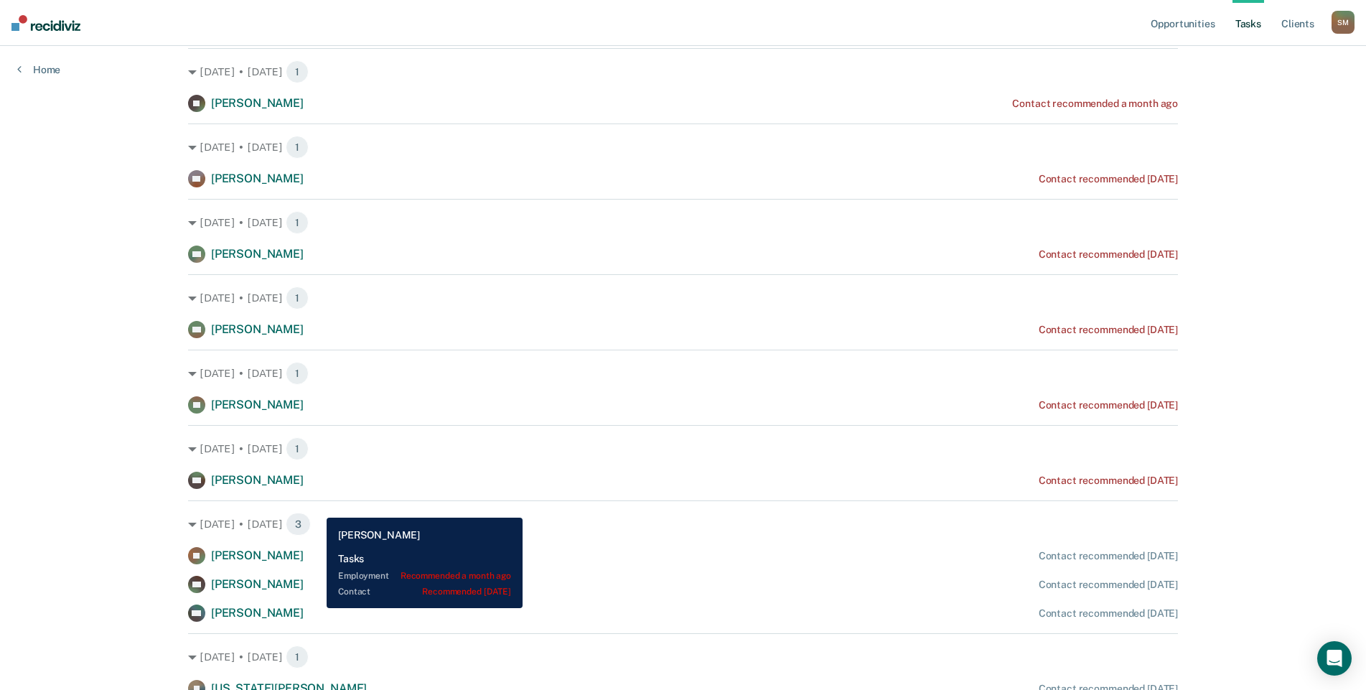
scroll to position [287, 0]
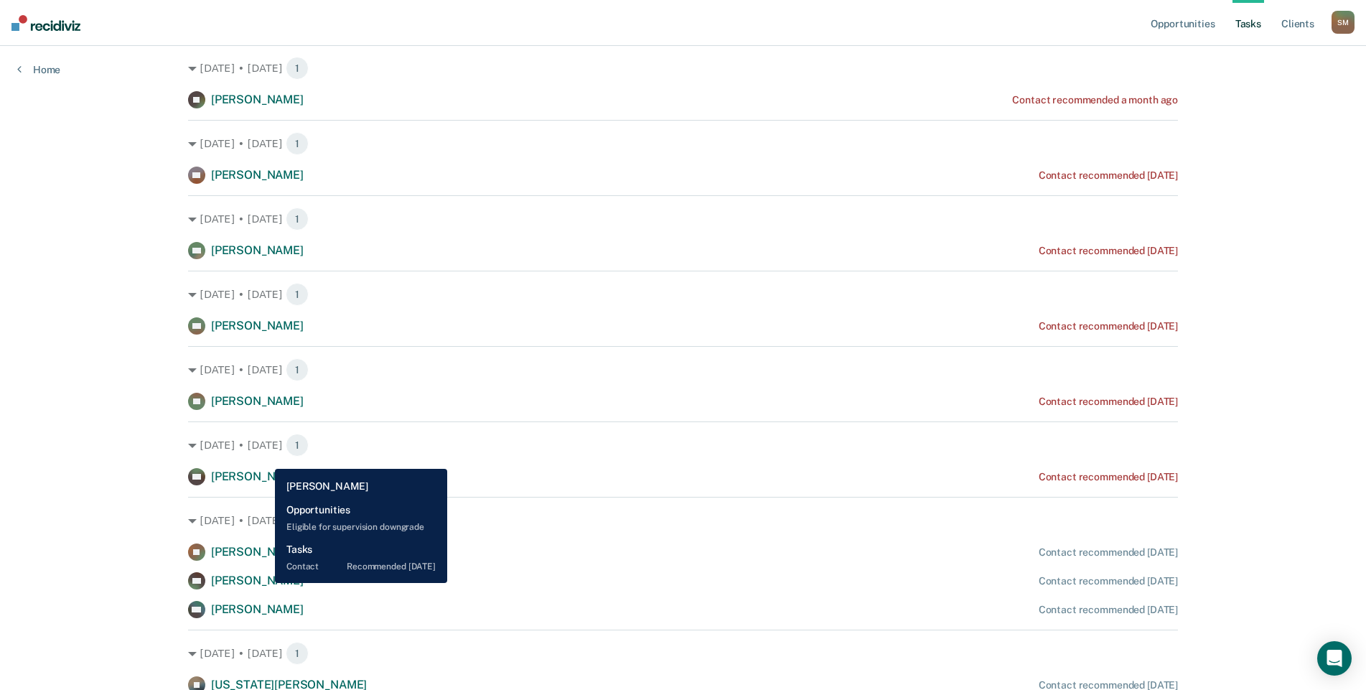
click at [264, 583] on span "[PERSON_NAME]" at bounding box center [257, 581] width 93 height 14
